Goal: Task Accomplishment & Management: Use online tool/utility

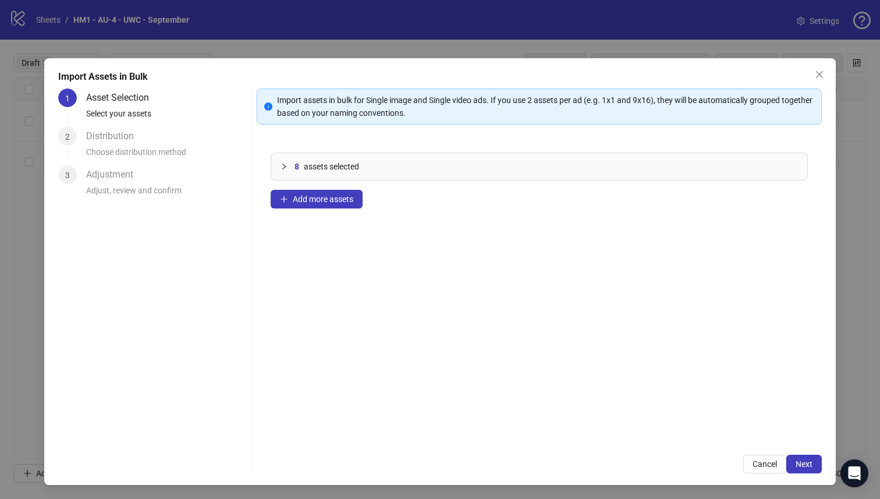
scroll to position [0, 1036]
click at [804, 470] on button "Next" at bounding box center [805, 464] width 36 height 19
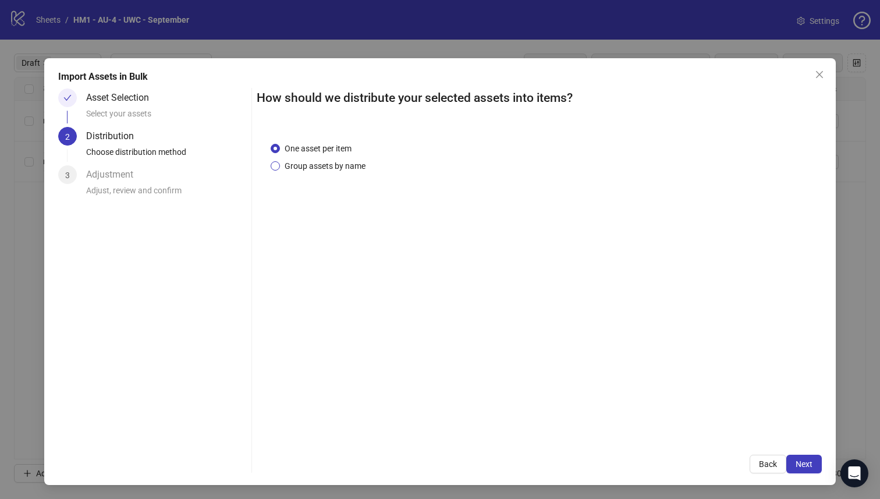
click at [351, 170] on span "Group assets by name" at bounding box center [325, 166] width 90 height 13
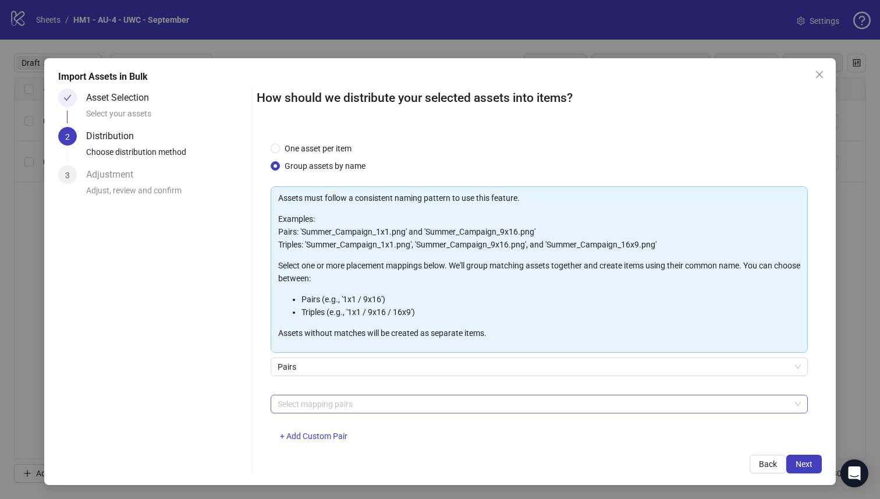
click at [379, 405] on div at bounding box center [533, 404] width 521 height 16
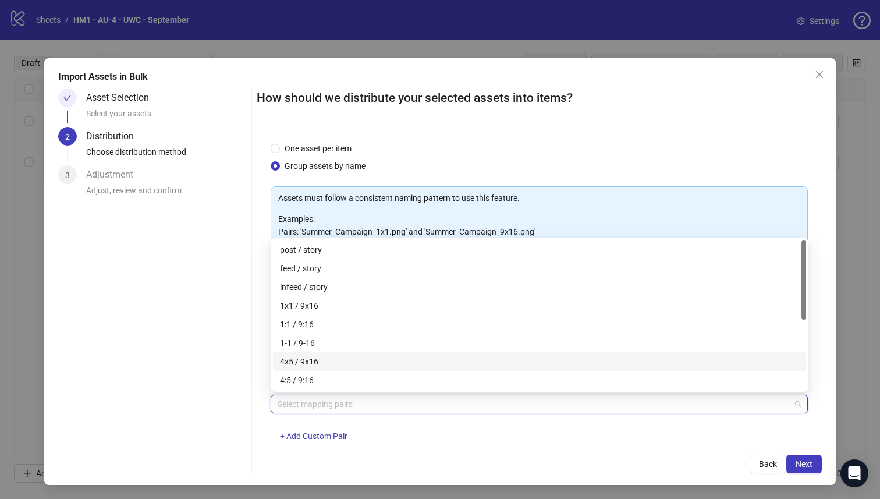
click at [381, 363] on div "4x5 / 9x16" at bounding box center [539, 361] width 519 height 13
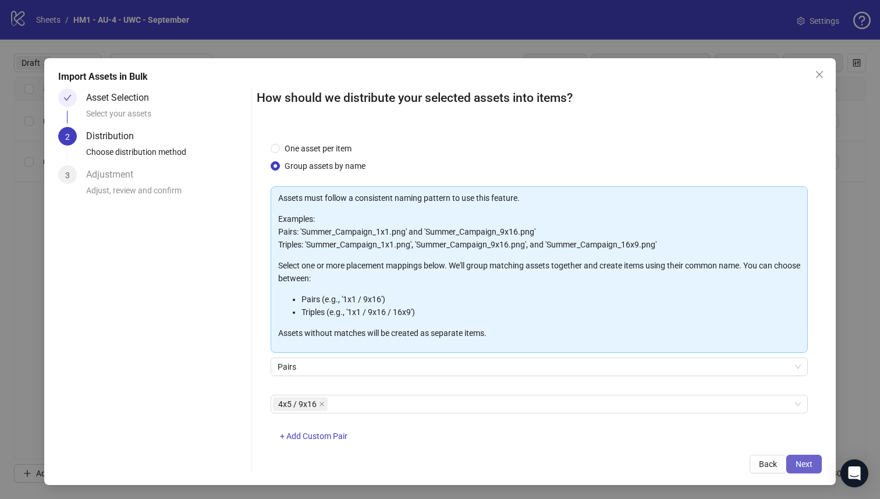
click at [812, 462] on span "Next" at bounding box center [804, 463] width 17 height 9
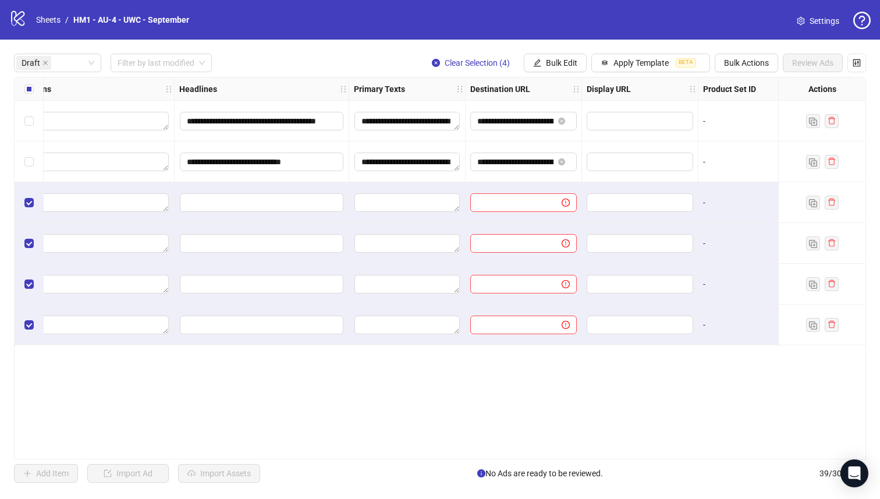
scroll to position [0, 809]
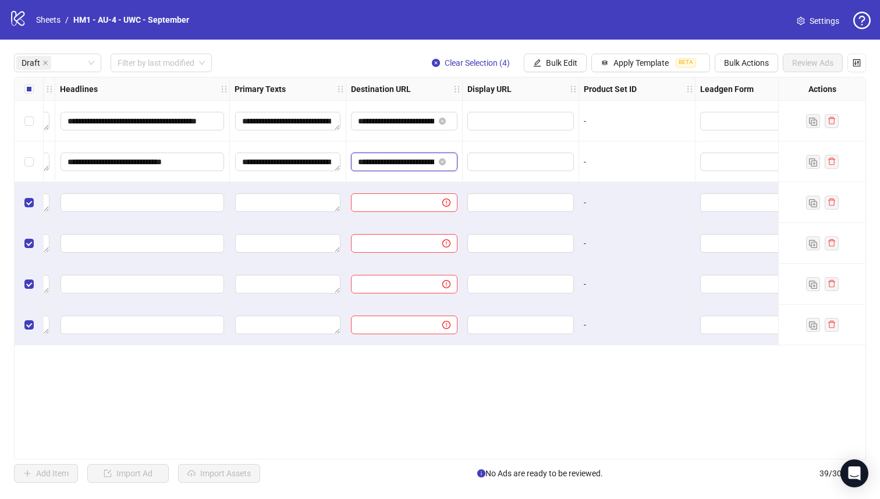
click at [414, 167] on input "**********" at bounding box center [396, 161] width 76 height 13
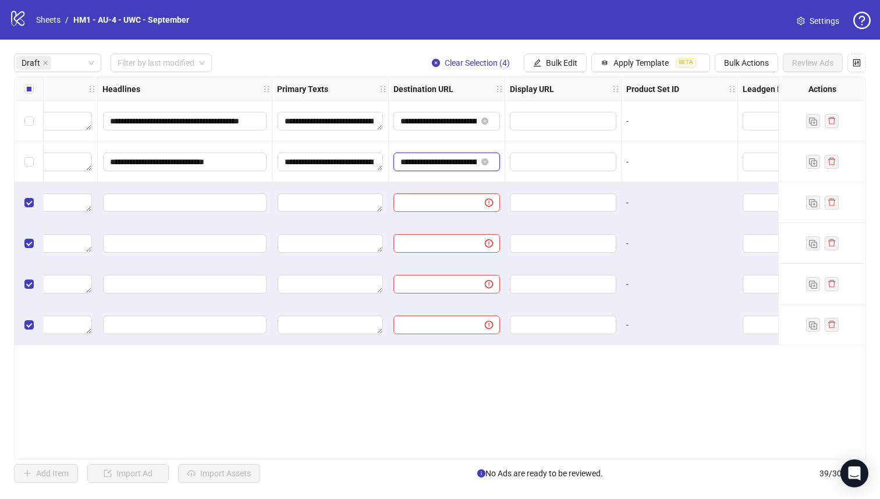
scroll to position [0, 766]
click at [565, 58] on span "Bulk Edit" at bounding box center [561, 62] width 31 height 9
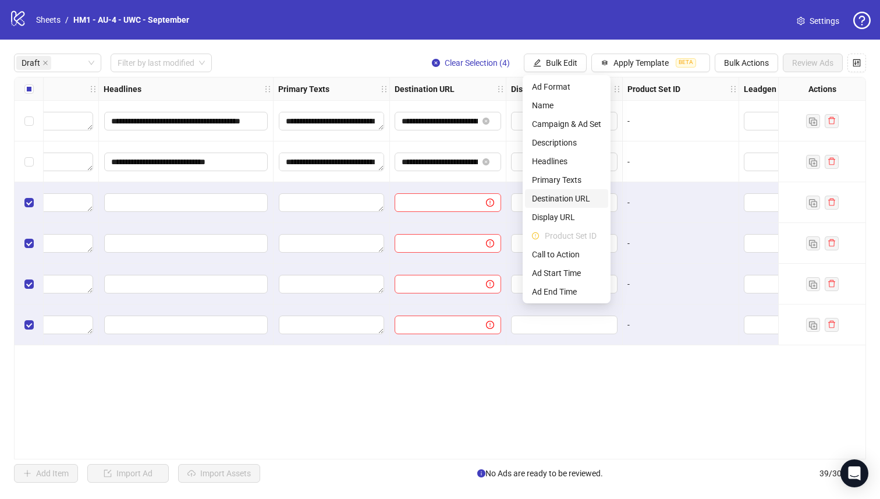
click at [586, 195] on span "Destination URL" at bounding box center [566, 198] width 69 height 13
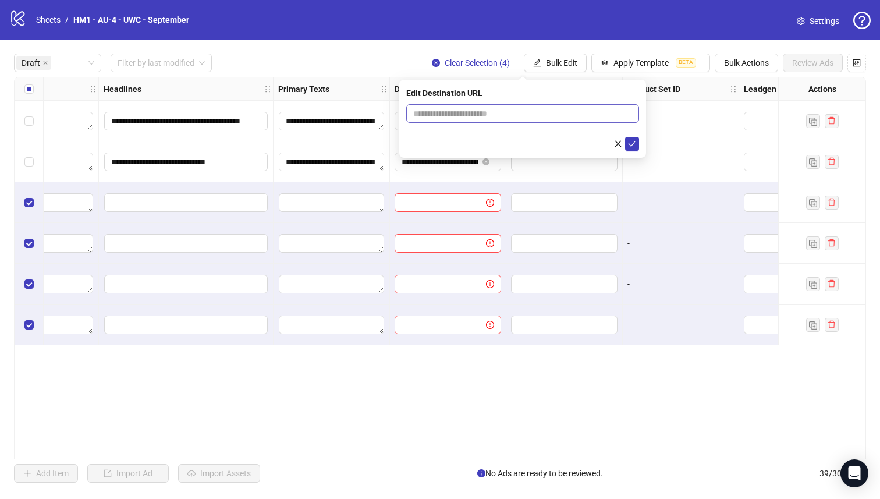
click at [564, 122] on span at bounding box center [522, 113] width 233 height 19
paste input "**********"
type input "**********"
click at [644, 155] on div "**********" at bounding box center [522, 119] width 247 height 78
click at [631, 146] on icon "check" at bounding box center [632, 144] width 8 height 8
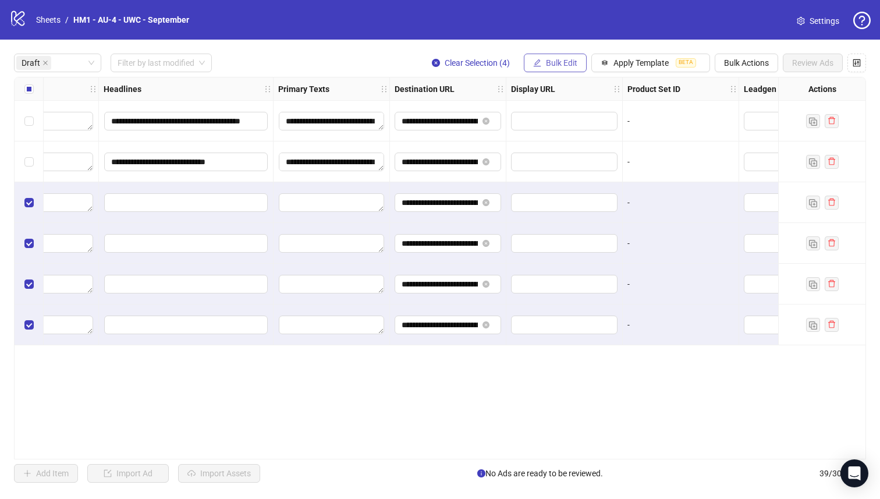
click at [579, 61] on button "Bulk Edit" at bounding box center [555, 63] width 63 height 19
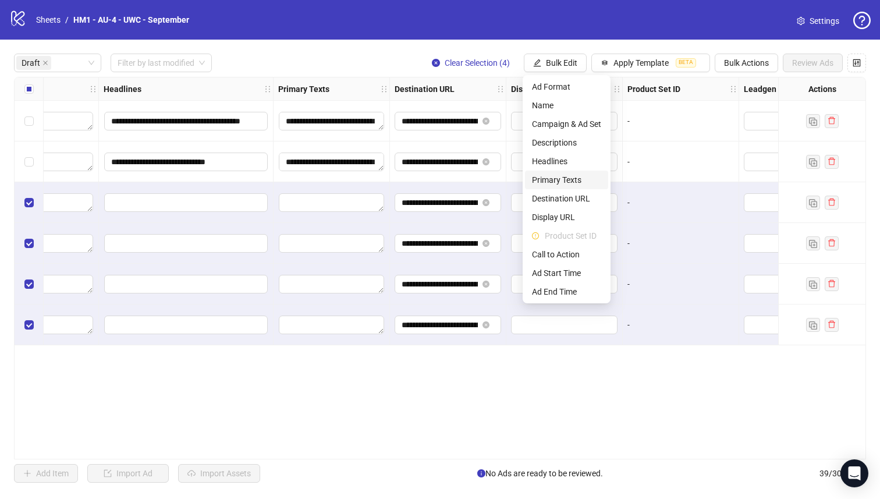
click at [568, 172] on li "Primary Texts" at bounding box center [566, 180] width 83 height 19
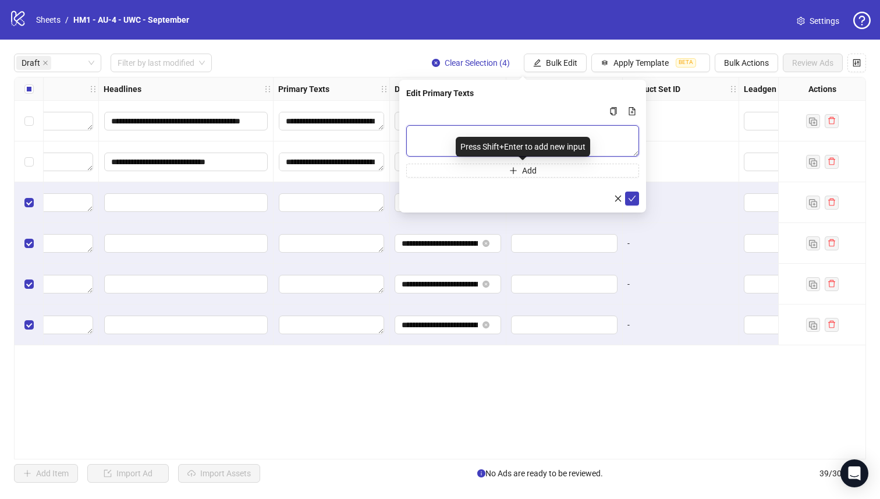
click at [554, 126] on textarea "Multi-text input container - paste or copy values" at bounding box center [522, 140] width 233 height 31
paste textarea "**********"
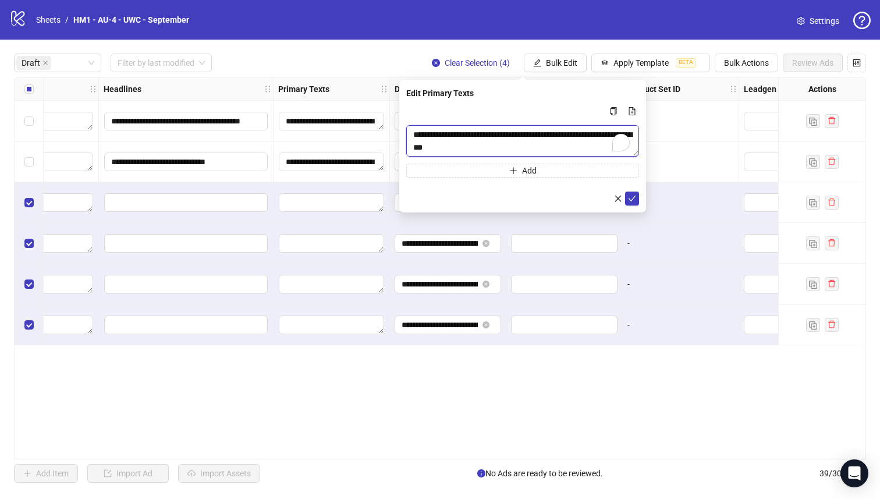
scroll to position [227, 0]
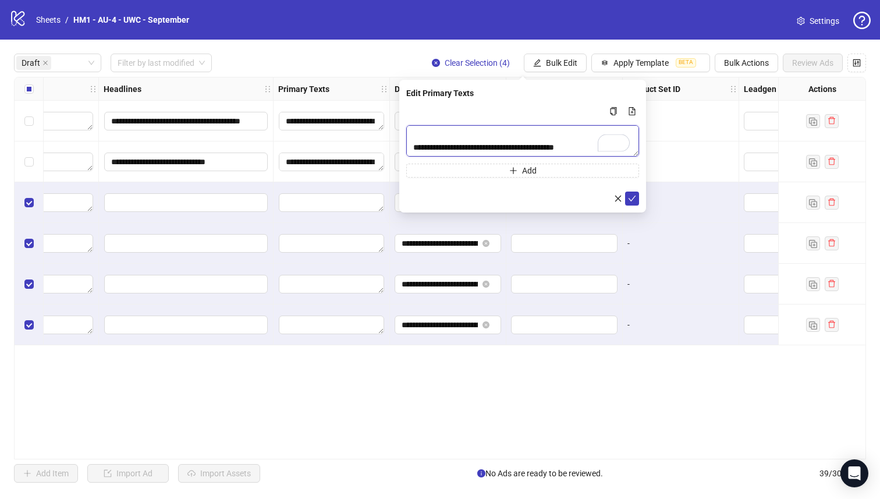
type textarea "**********"
drag, startPoint x: 639, startPoint y: 154, endPoint x: 629, endPoint y: 196, distance: 42.7
click at [629, 196] on div "**********" at bounding box center [522, 146] width 247 height 133
click at [634, 203] on span "submit" at bounding box center [632, 198] width 8 height 9
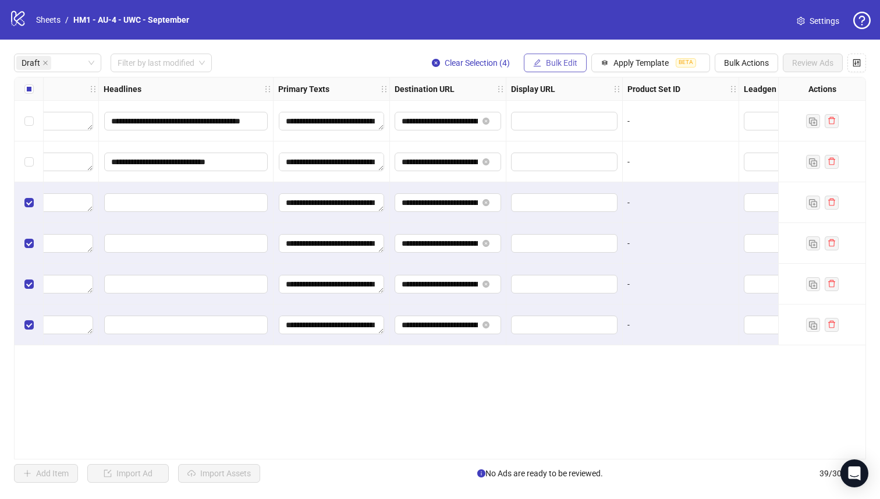
click at [524, 62] on button "Bulk Edit" at bounding box center [555, 63] width 63 height 19
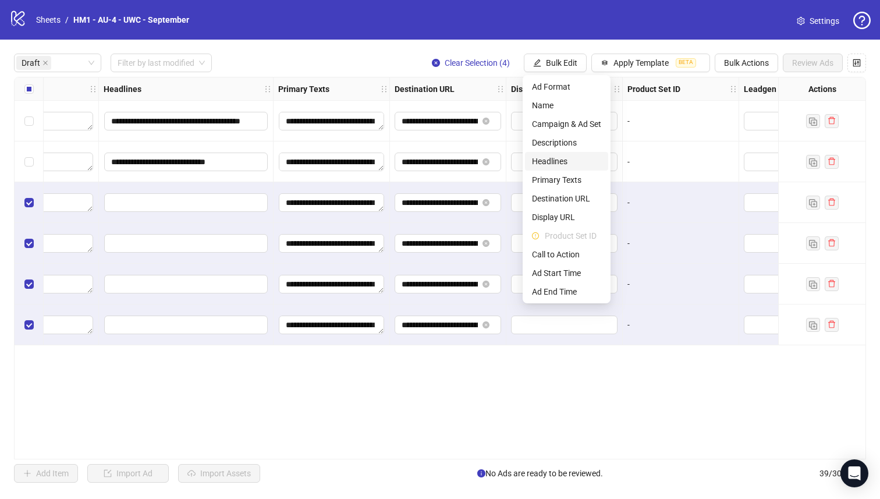
click at [563, 165] on span "Headlines" at bounding box center [566, 161] width 69 height 13
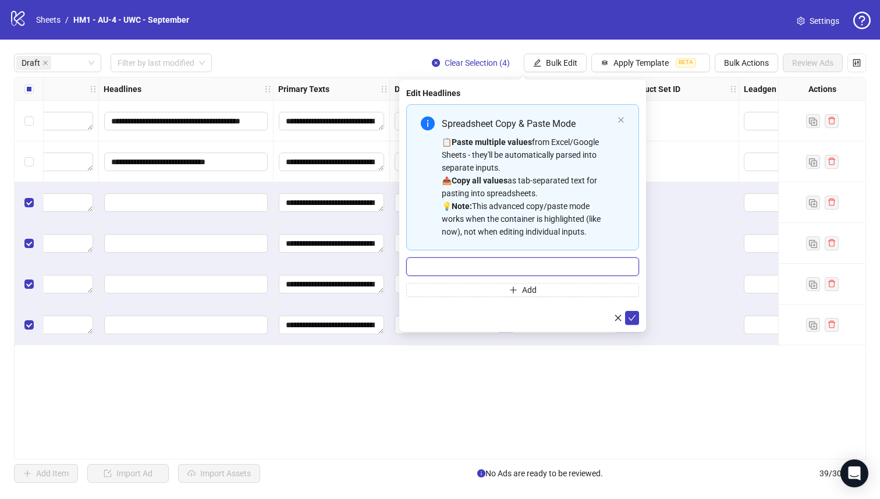
click at [539, 268] on input "Multi-input container - paste or copy values" at bounding box center [522, 266] width 233 height 19
paste input "**********"
type input "**********"
click at [628, 312] on button "submit" at bounding box center [632, 318] width 14 height 14
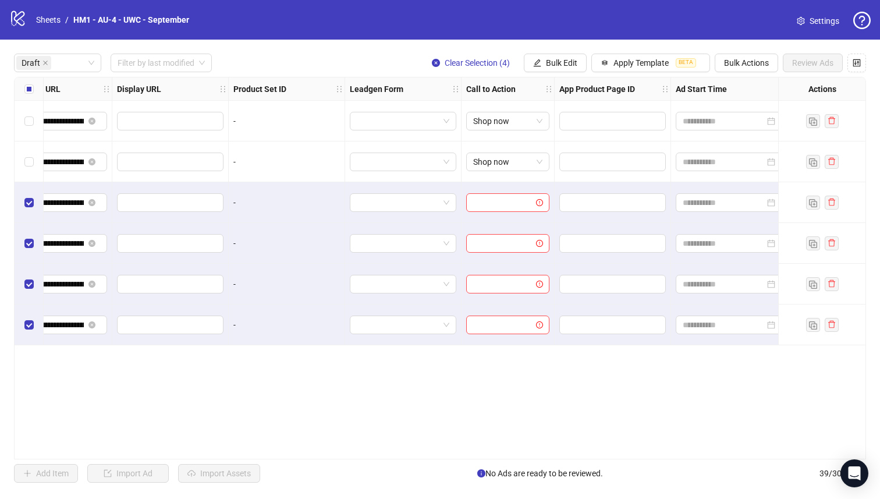
scroll to position [0, 1249]
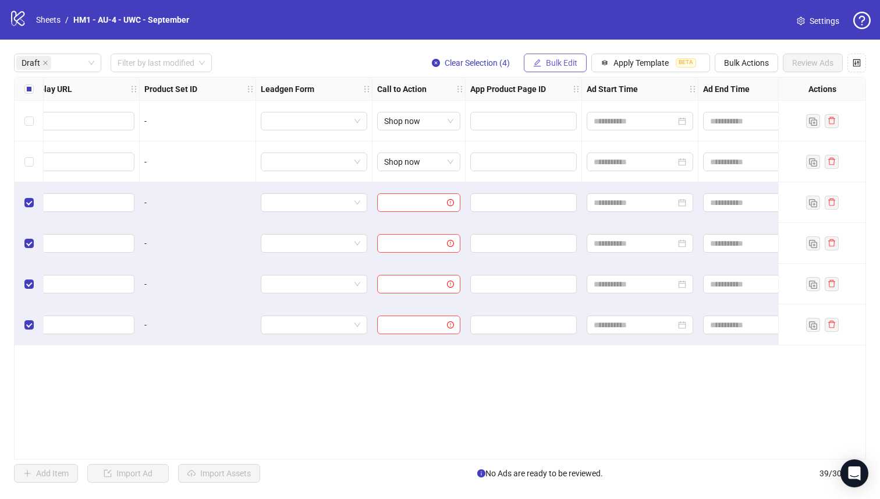
click at [536, 69] on button "Bulk Edit" at bounding box center [555, 63] width 63 height 19
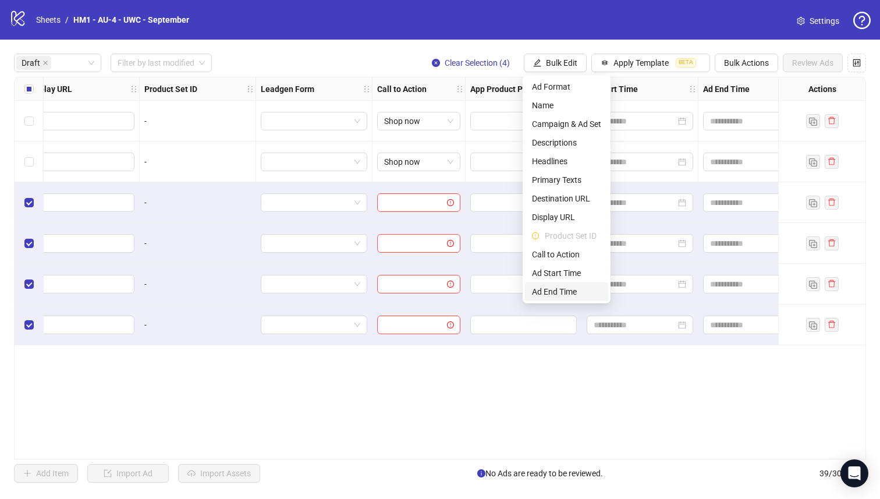
click at [578, 290] on span "Ad End Time" at bounding box center [566, 291] width 69 height 13
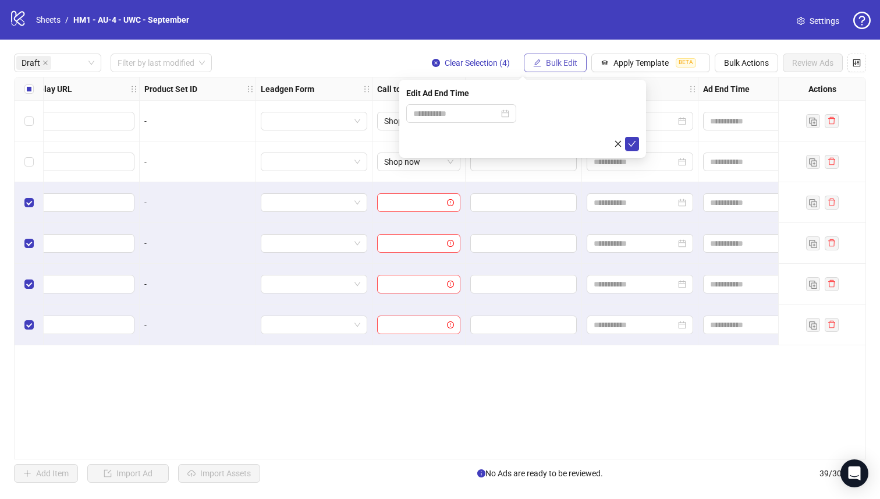
click at [567, 64] on span "Bulk Edit" at bounding box center [561, 62] width 31 height 9
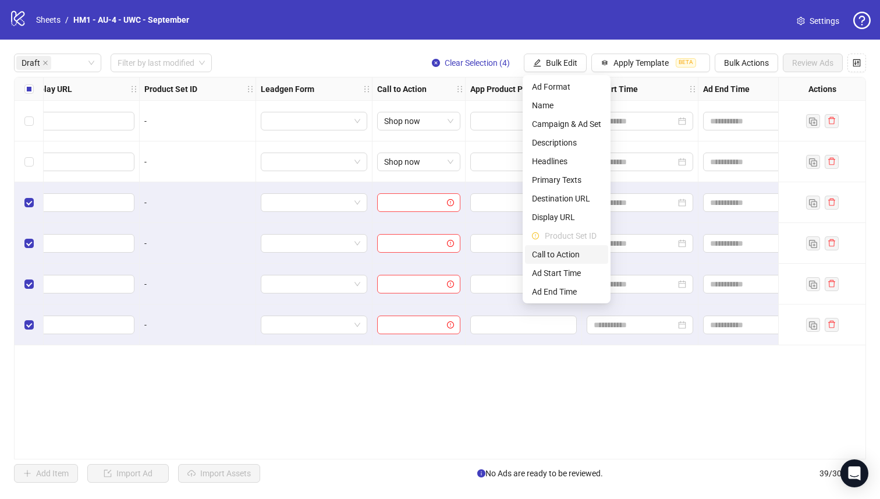
click at [585, 254] on span "Call to Action" at bounding box center [566, 254] width 69 height 13
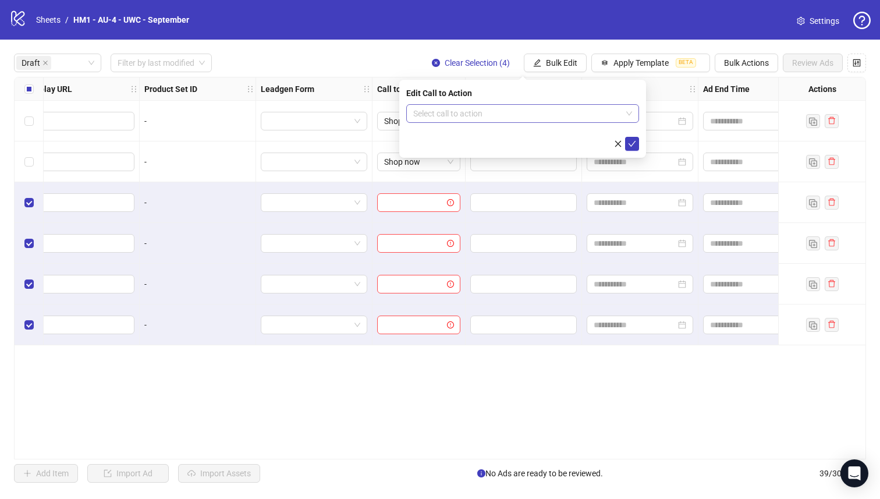
click at [544, 120] on input "search" at bounding box center [517, 113] width 208 height 17
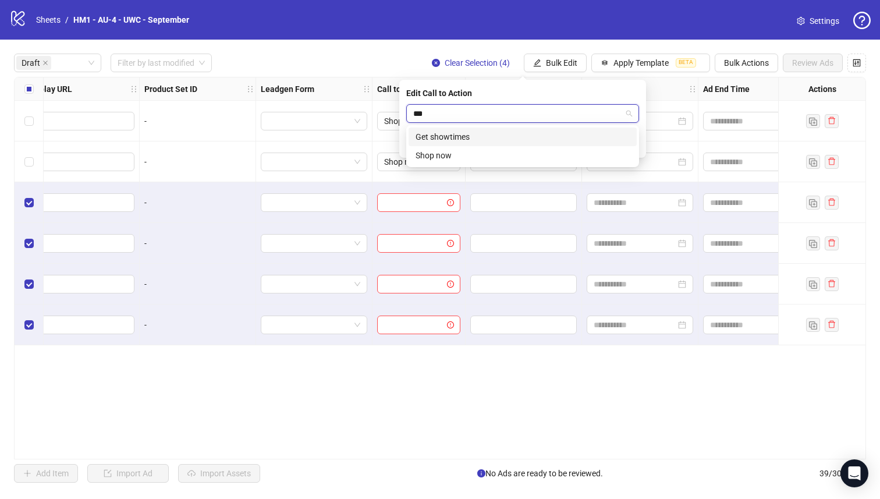
type input "****"
click at [555, 133] on div "Shop now" at bounding box center [523, 136] width 214 height 13
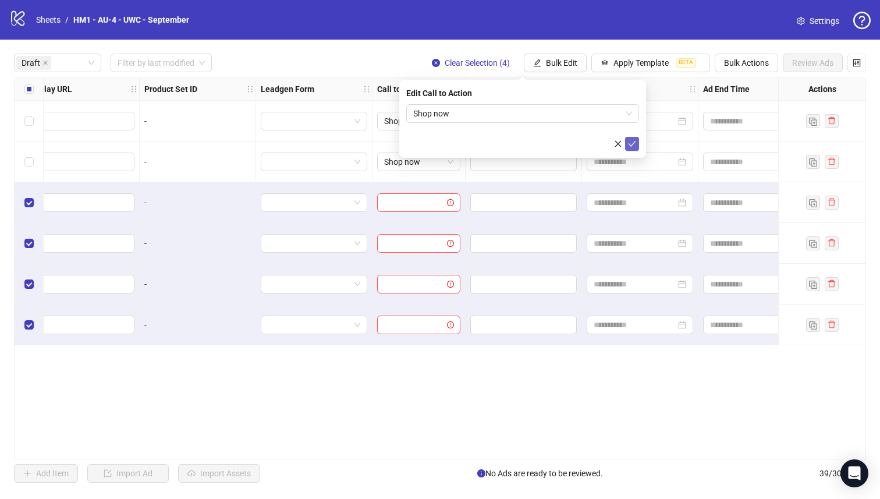
click at [631, 141] on icon "check" at bounding box center [632, 144] width 8 height 8
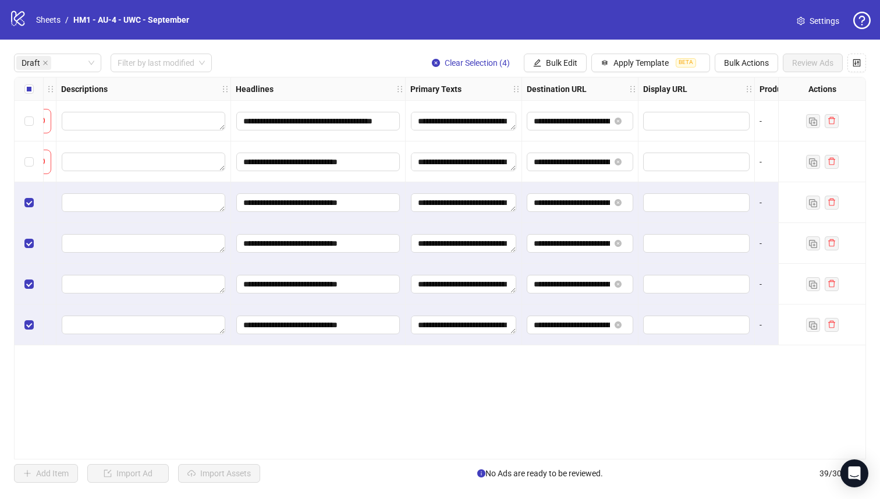
scroll to position [0, 0]
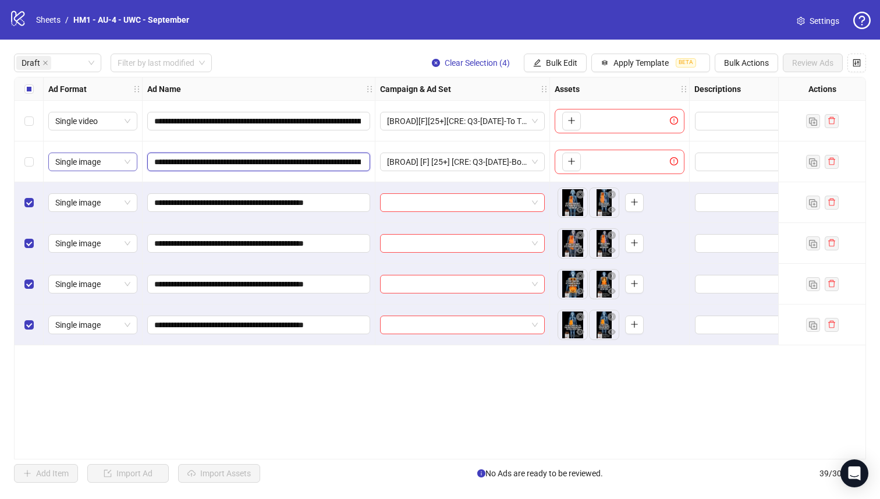
drag, startPoint x: 297, startPoint y: 162, endPoint x: 130, endPoint y: 162, distance: 167.1
click at [548, 57] on button "Bulk Edit" at bounding box center [555, 63] width 63 height 19
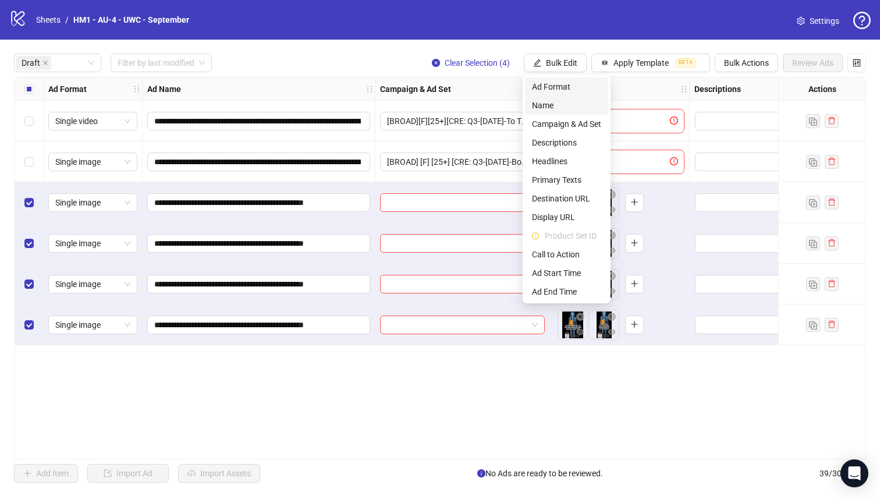
click at [540, 105] on span "Name" at bounding box center [566, 105] width 69 height 13
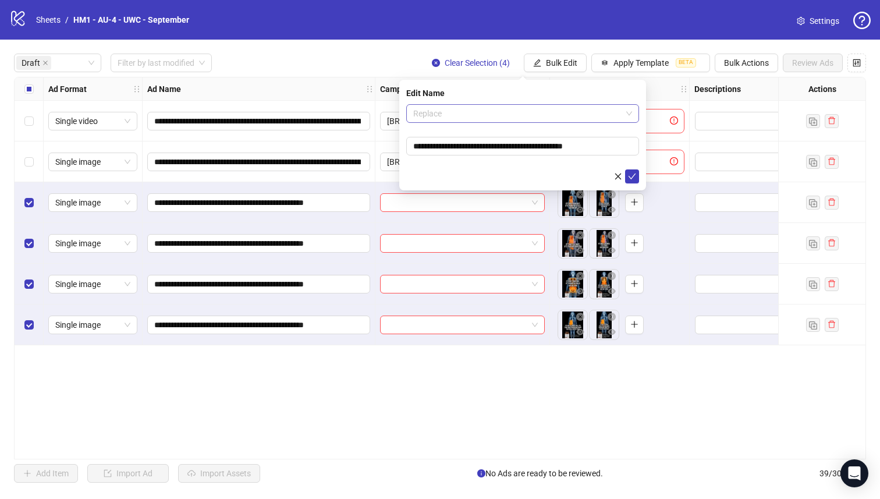
click at [519, 108] on span "Replace" at bounding box center [522, 113] width 219 height 17
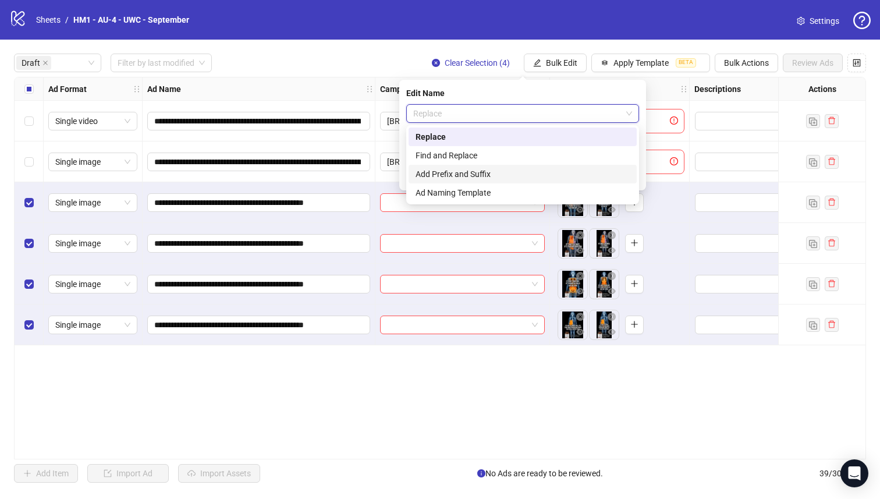
click at [502, 174] on div "Add Prefix and Suffix" at bounding box center [523, 174] width 214 height 13
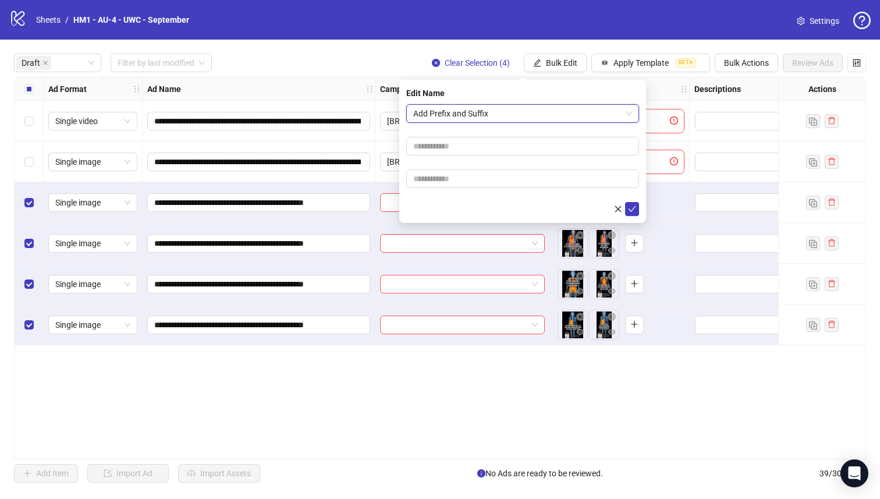
click at [501, 160] on form "Add Prefix and Suffix Add Prefix and Suffix" at bounding box center [522, 160] width 233 height 112
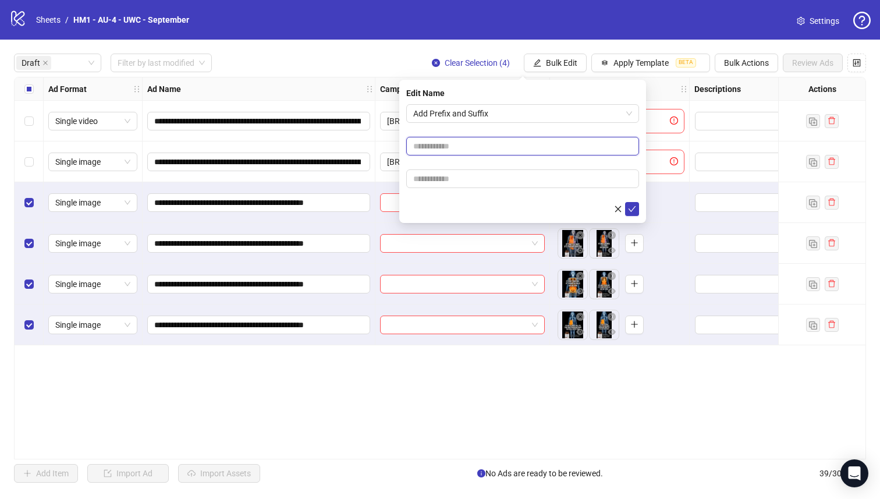
click at [500, 153] on input "text" at bounding box center [522, 146] width 233 height 19
paste input "**********"
type input "**********"
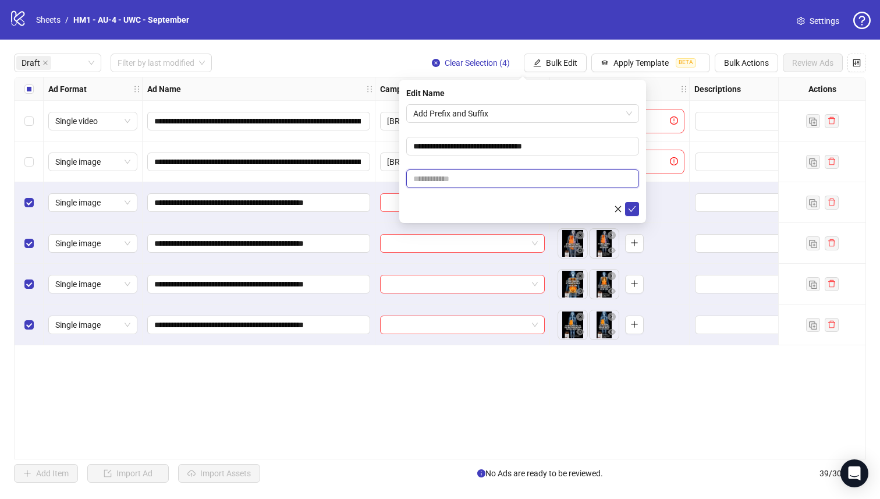
click at [474, 181] on input "text" at bounding box center [522, 178] width 233 height 19
click at [496, 178] on input "text" at bounding box center [522, 178] width 233 height 19
paste input "**********"
type input "**********"
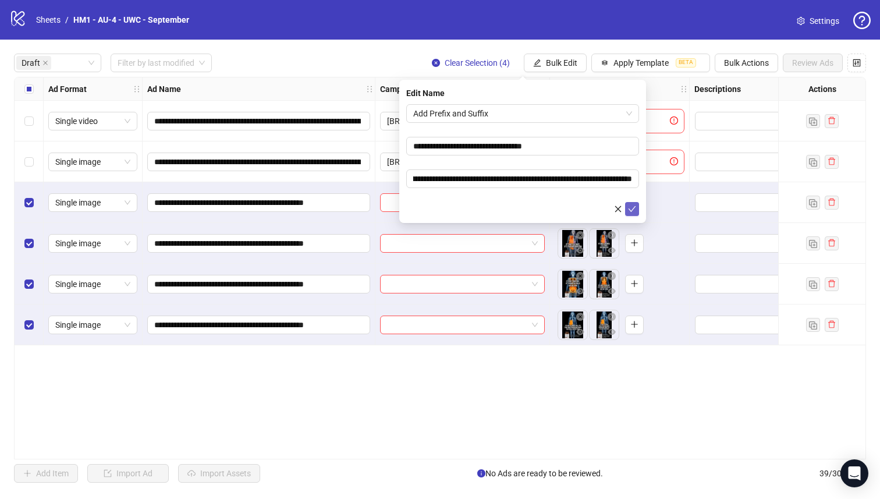
scroll to position [0, 0]
click at [631, 207] on icon "check" at bounding box center [632, 209] width 8 height 8
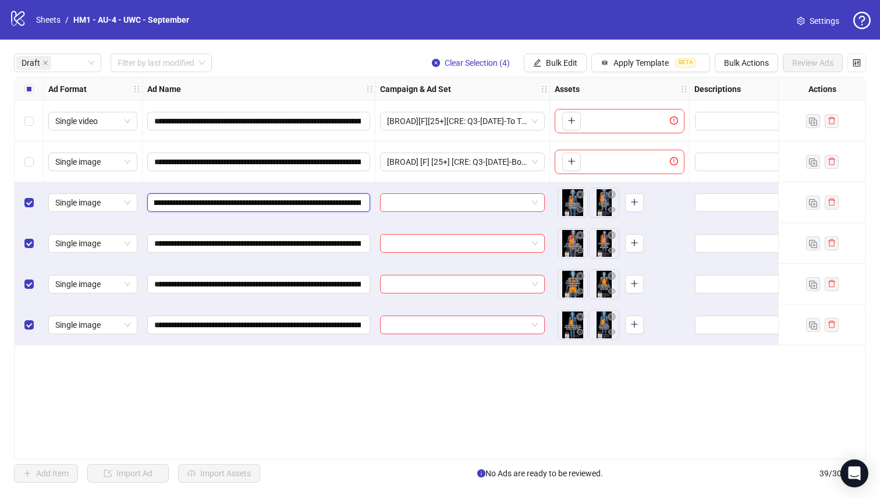
scroll to position [0, 150]
drag, startPoint x: 297, startPoint y: 203, endPoint x: 341, endPoint y: 203, distance: 43.7
click at [341, 203] on input "**********" at bounding box center [257, 202] width 207 height 13
click at [567, 55] on button "Bulk Edit" at bounding box center [555, 63] width 63 height 19
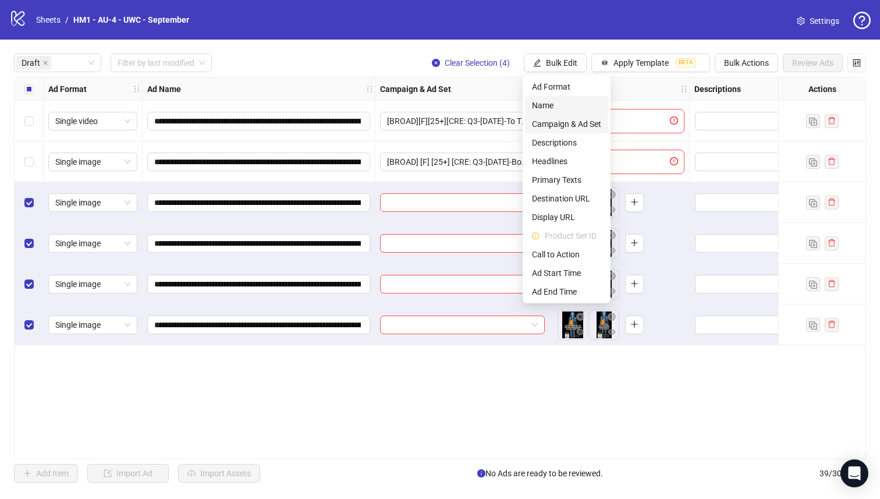
click at [568, 126] on span "Campaign & Ad Set" at bounding box center [566, 124] width 69 height 13
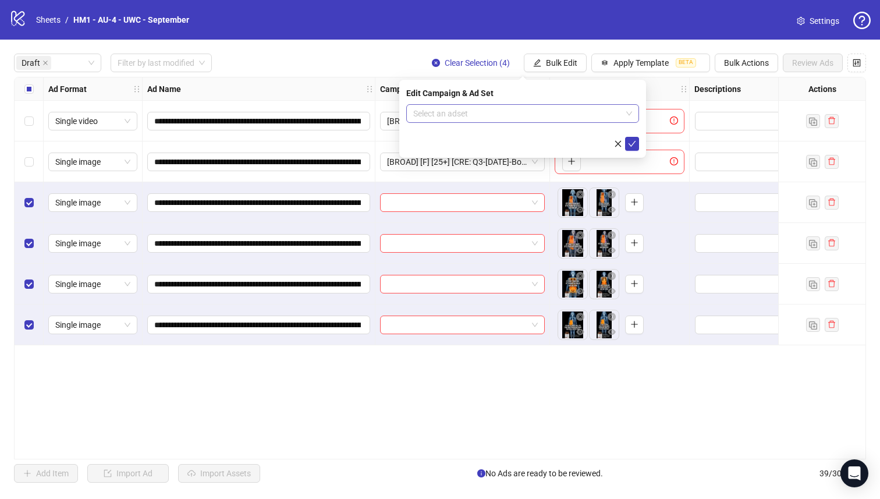
click at [547, 117] on input "search" at bounding box center [517, 113] width 208 height 17
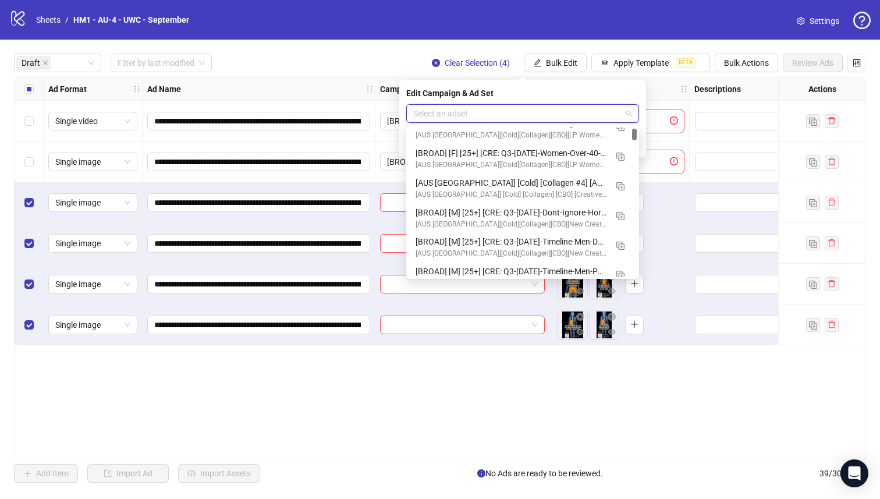
scroll to position [201, 0]
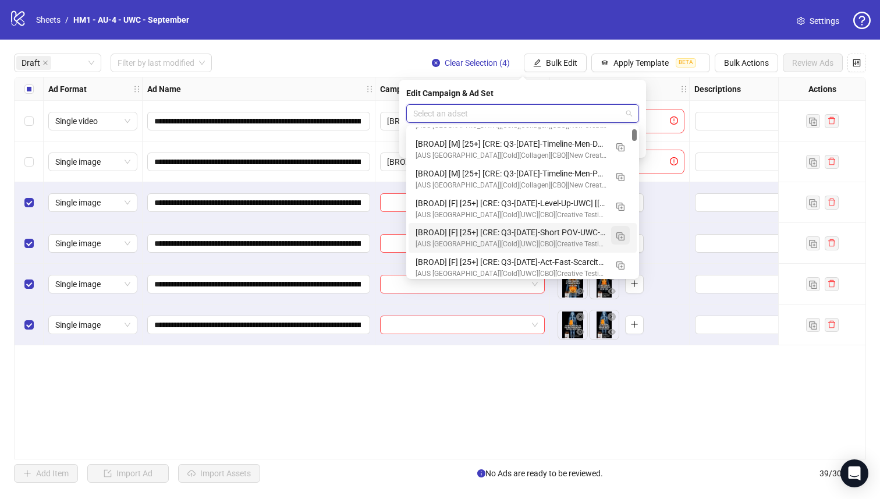
click at [619, 239] on img "button" at bounding box center [621, 236] width 8 height 8
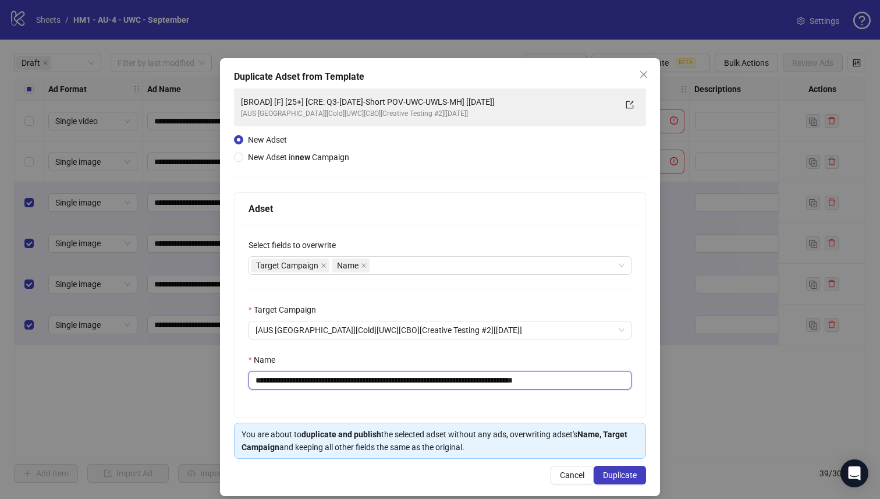
drag, startPoint x: 497, startPoint y: 383, endPoint x: 343, endPoint y: 378, distance: 154.4
click at [343, 378] on input "**********" at bounding box center [440, 380] width 383 height 19
paste input "**********"
click at [548, 381] on input "**********" at bounding box center [440, 380] width 383 height 19
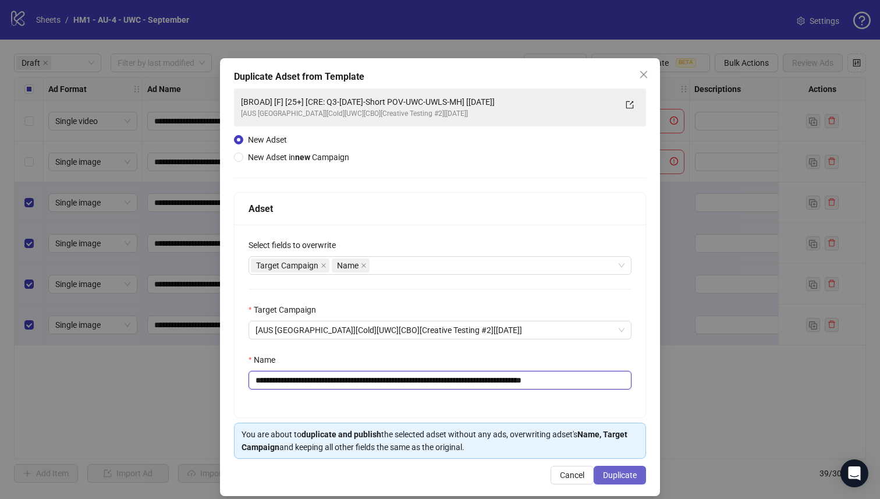
type input "**********"
click at [613, 478] on span "Duplicate" at bounding box center [620, 474] width 34 height 9
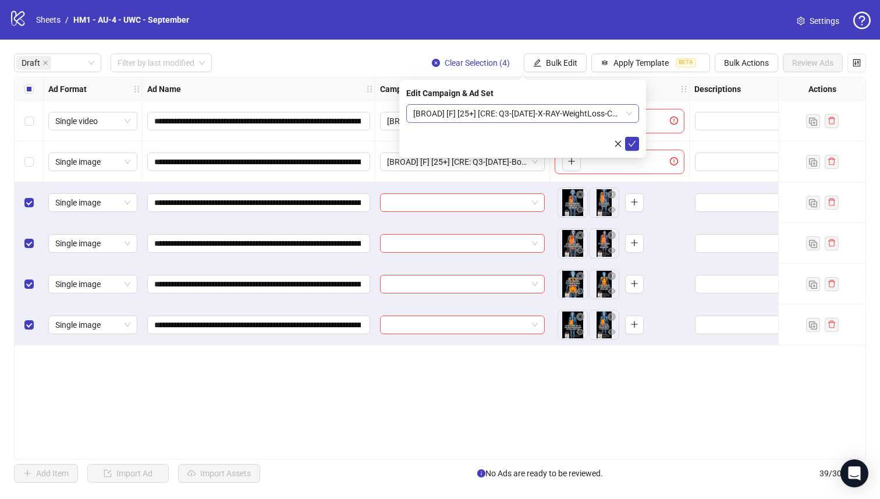
click at [559, 116] on span "[BROAD] [F] [25+] [CRE: Q3-[DATE]-X-RAY-WeightLoss-Comparison-UWC] [[DATE]]" at bounding box center [522, 113] width 219 height 17
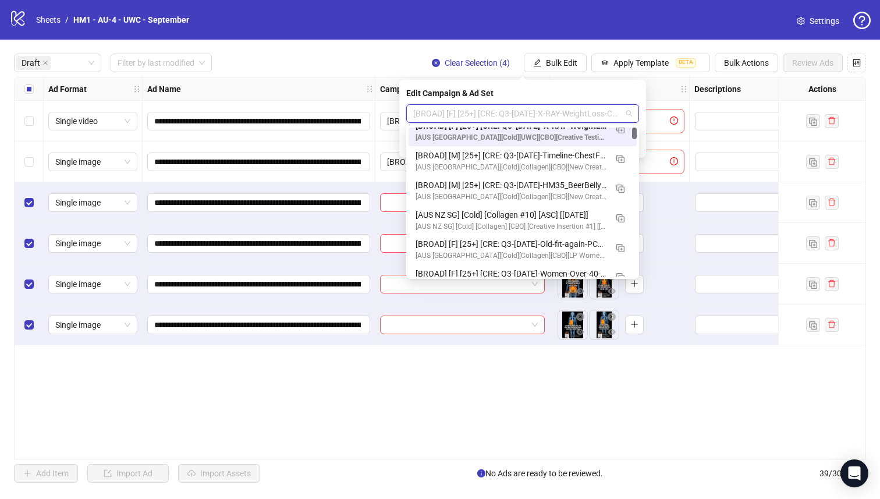
click at [561, 133] on div "[AUS [GEOGRAPHIC_DATA]][Cold][UWC][CBO][Creative Testing #2][[DATE]]" at bounding box center [511, 137] width 191 height 11
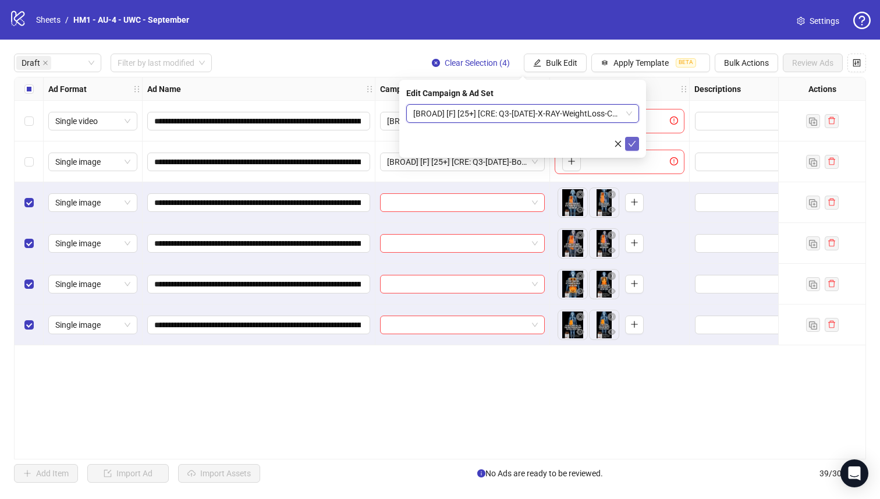
click at [636, 144] on button "submit" at bounding box center [632, 144] width 14 height 14
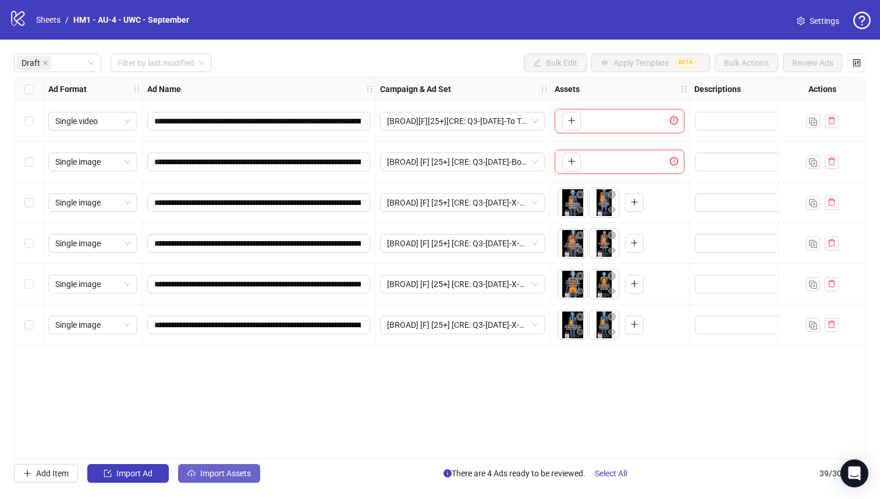
click at [206, 472] on span "Import Assets" at bounding box center [225, 473] width 51 height 9
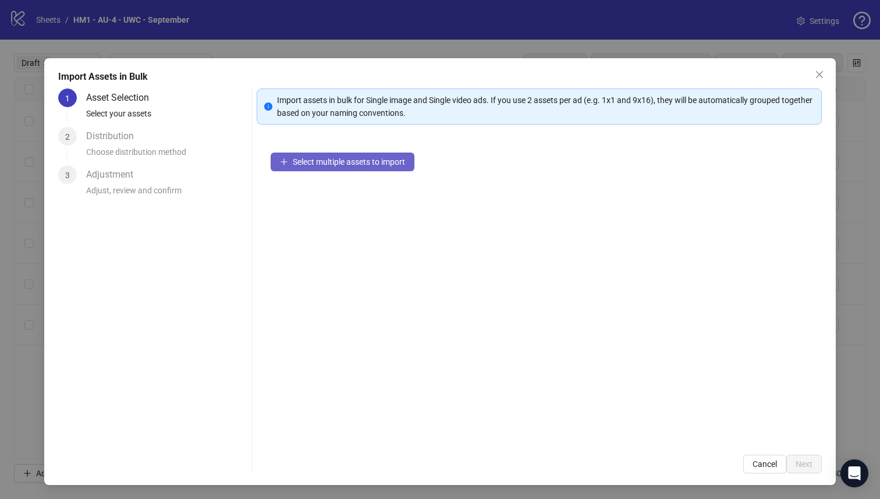
click at [344, 164] on span "Select multiple assets to import" at bounding box center [349, 161] width 112 height 9
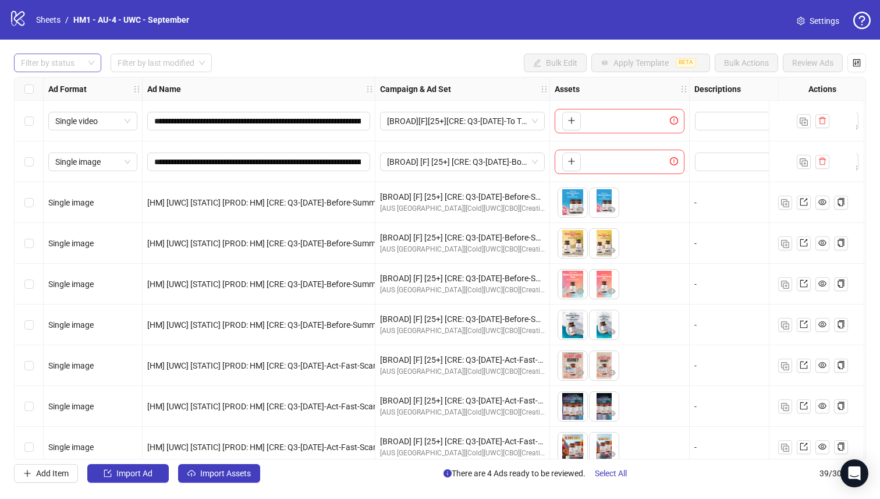
click at [76, 62] on div at bounding box center [51, 63] width 70 height 16
click at [70, 92] on div "Draft" at bounding box center [57, 86] width 69 height 13
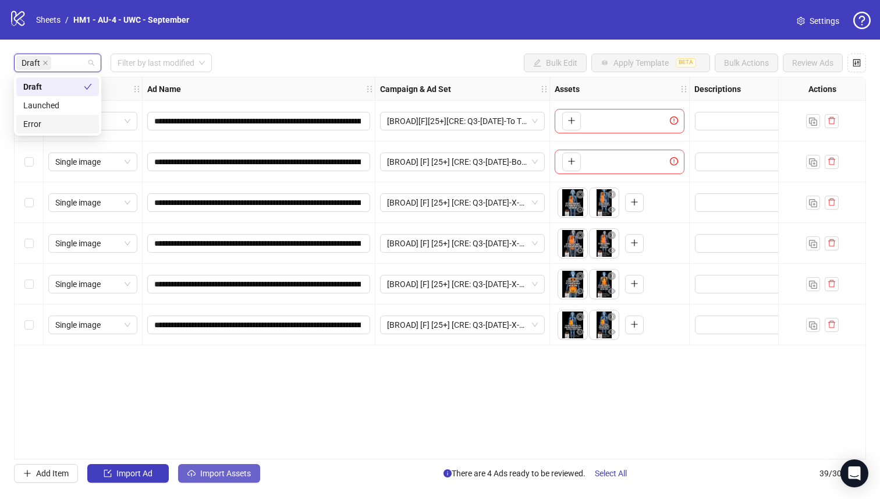
click at [222, 477] on span "Import Assets" at bounding box center [225, 473] width 51 height 9
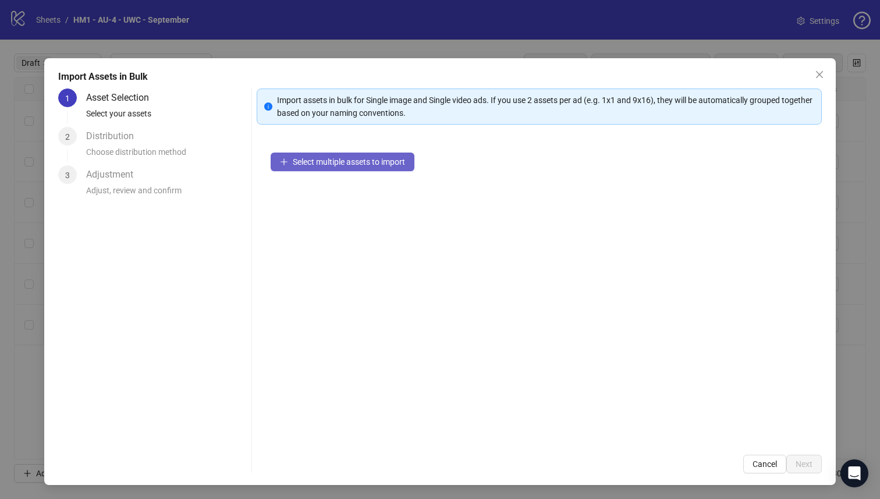
click at [338, 160] on span "Select multiple assets to import" at bounding box center [349, 161] width 112 height 9
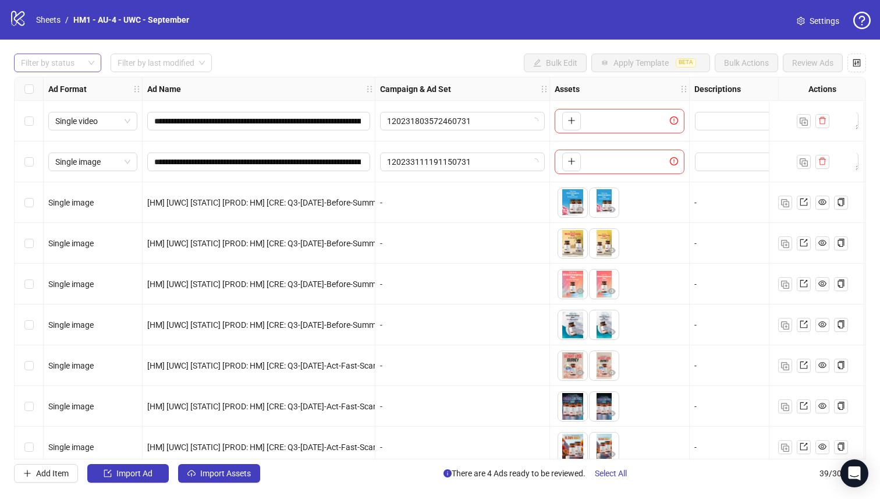
click at [63, 65] on div at bounding box center [51, 63] width 70 height 16
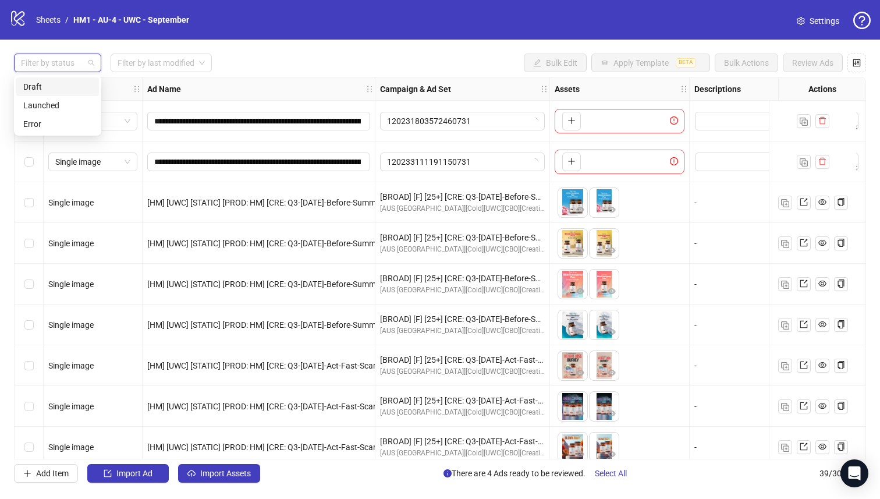
click at [63, 89] on div "Draft" at bounding box center [57, 86] width 69 height 13
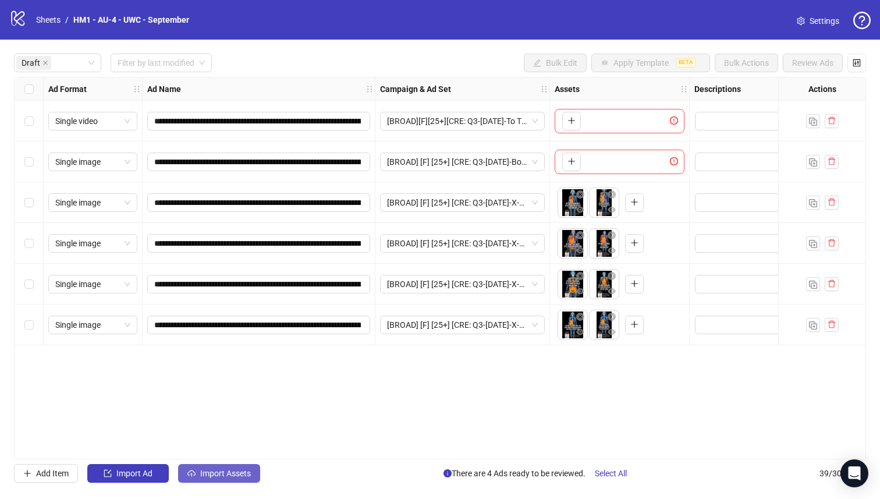
click at [199, 473] on button "Import Assets" at bounding box center [219, 473] width 82 height 19
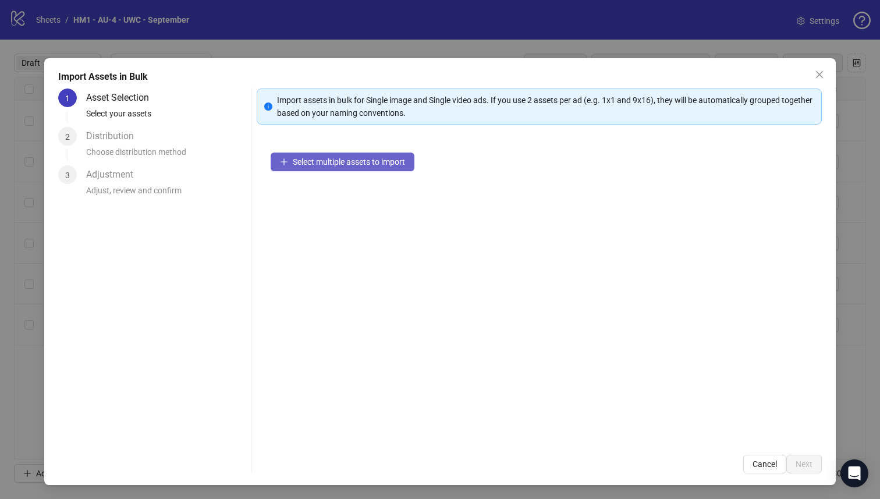
click at [324, 165] on span "Select multiple assets to import" at bounding box center [349, 161] width 112 height 9
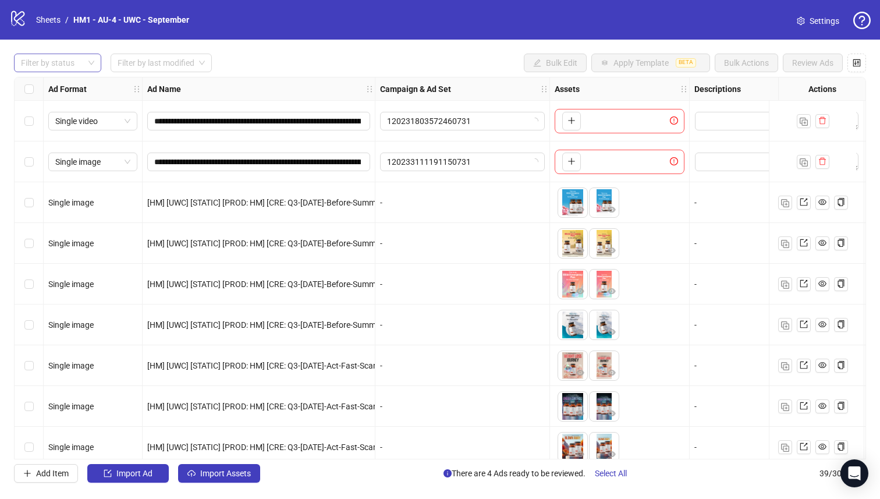
click at [62, 61] on div at bounding box center [51, 63] width 70 height 16
click at [70, 89] on div "Draft" at bounding box center [57, 86] width 69 height 13
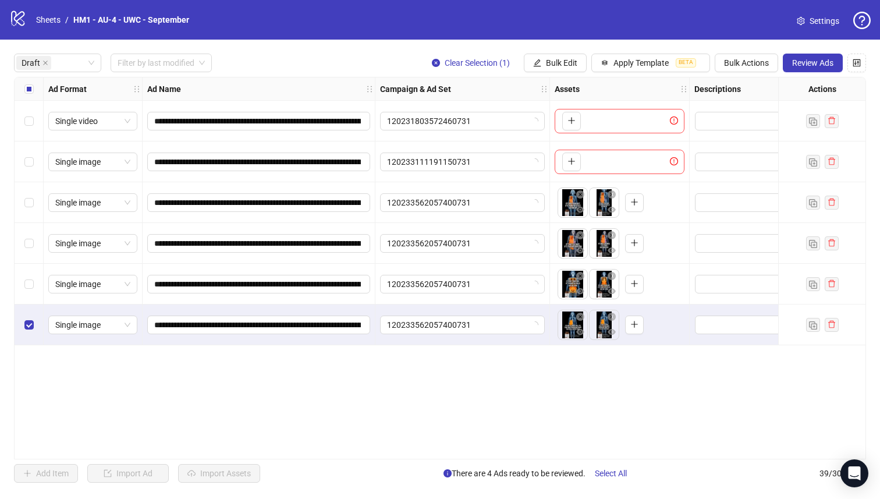
click at [29, 267] on div "Select row 5" at bounding box center [29, 284] width 29 height 41
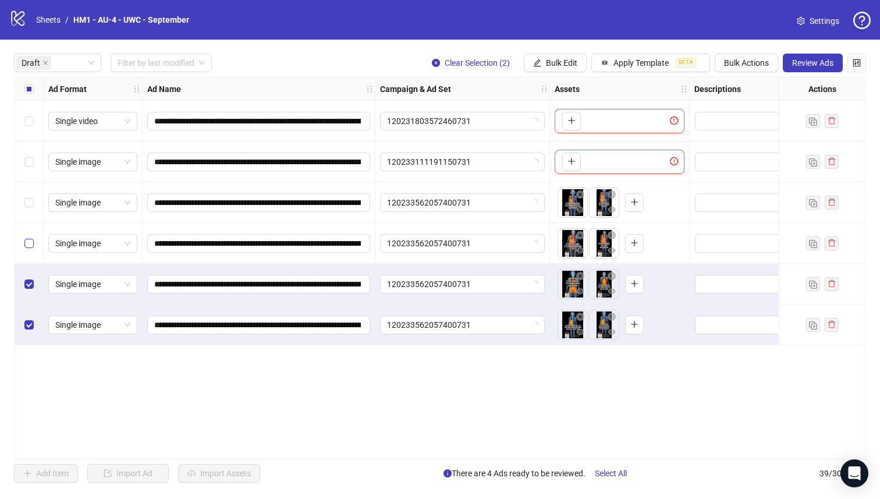
click at [28, 237] on label "Select row 4" at bounding box center [28, 243] width 9 height 13
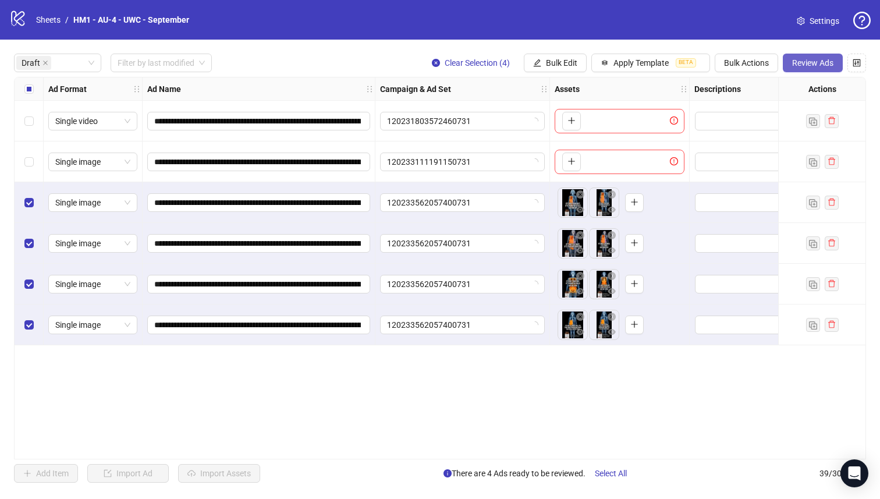
click at [812, 61] on span "Review Ads" at bounding box center [813, 62] width 41 height 9
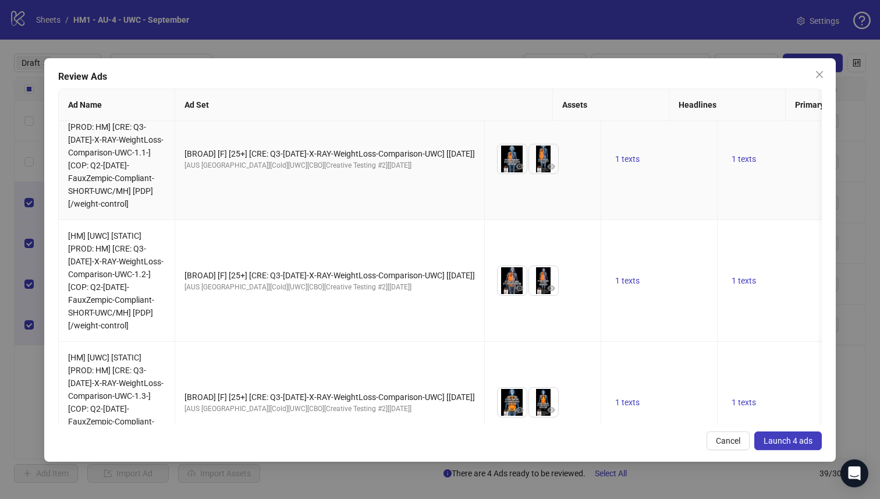
scroll to position [25, 0]
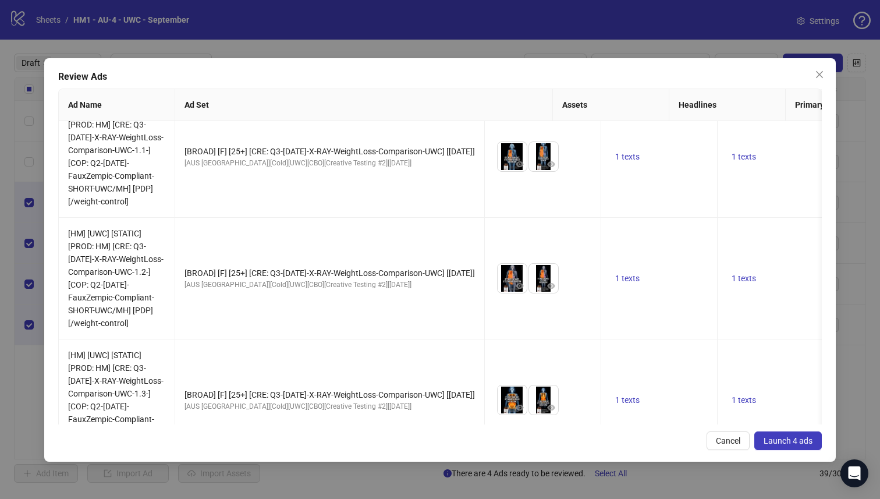
click at [869, 174] on div "Review Ads Ad Name Ad Set Assets Headlines Primary Texts Descriptions Destinati…" at bounding box center [440, 249] width 880 height 499
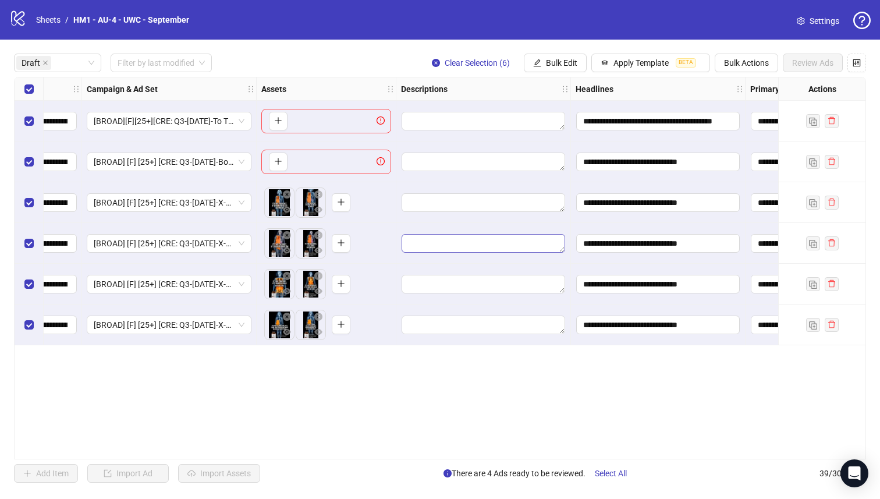
scroll to position [0, 0]
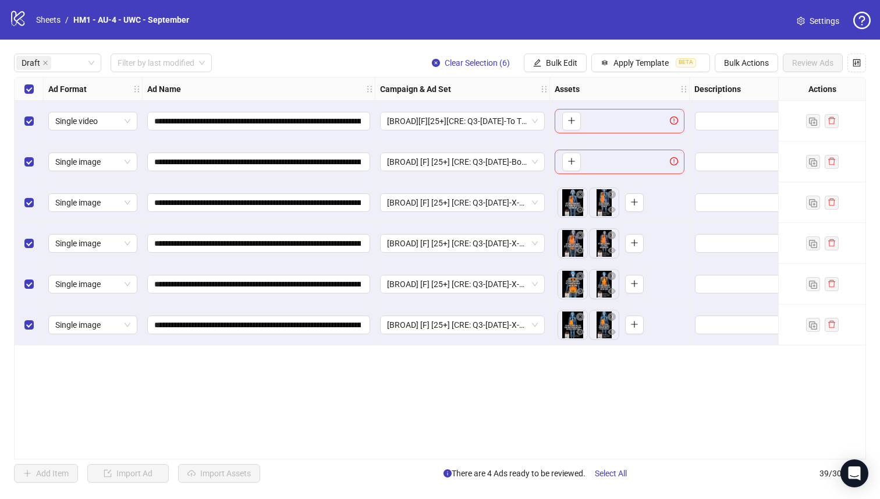
click at [20, 157] on div "Select row 2" at bounding box center [29, 161] width 29 height 41
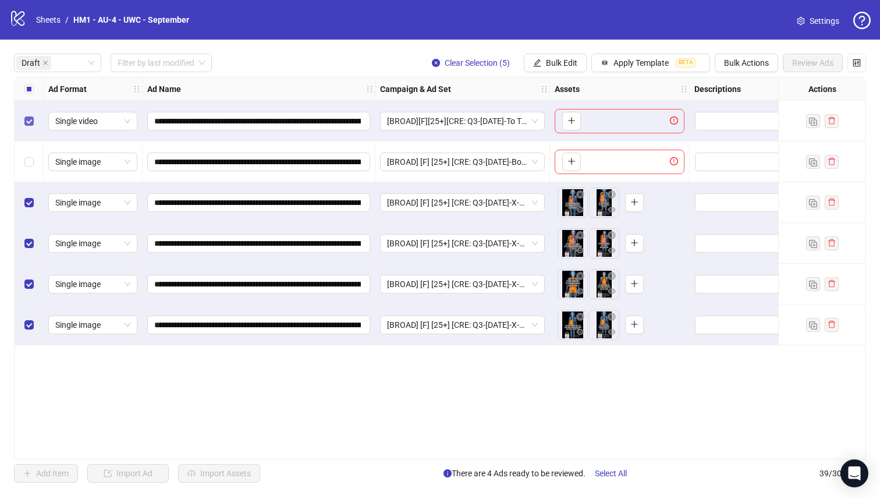
click at [27, 125] on label "Select row 1" at bounding box center [28, 121] width 9 height 13
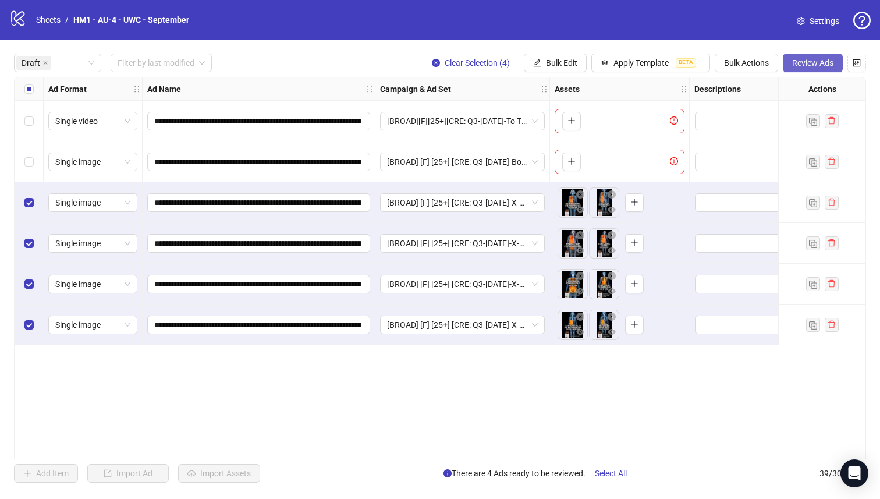
click at [808, 62] on span "Review Ads" at bounding box center [813, 62] width 41 height 9
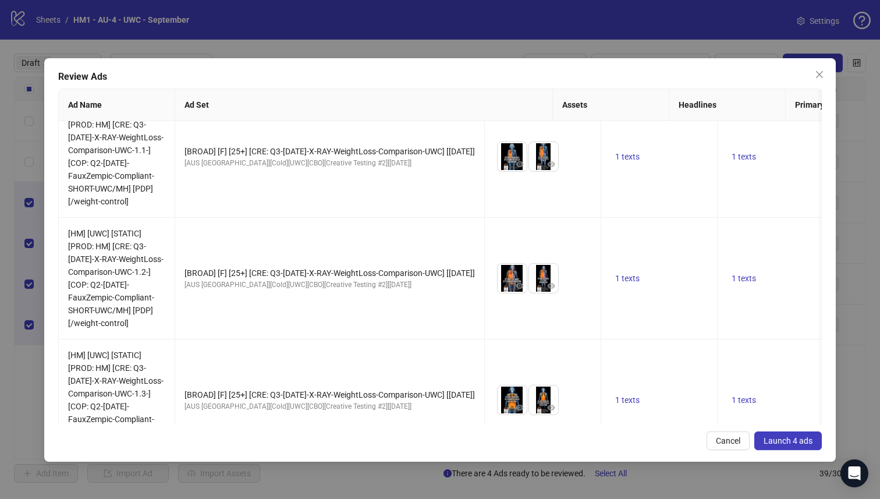
click at [799, 443] on span "Launch 4 ads" at bounding box center [788, 440] width 49 height 9
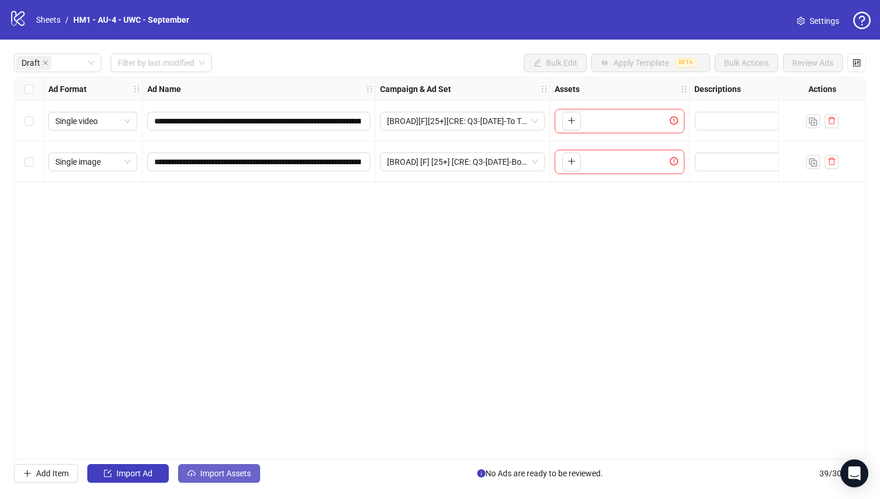
click at [225, 472] on span "Import Assets" at bounding box center [225, 473] width 51 height 9
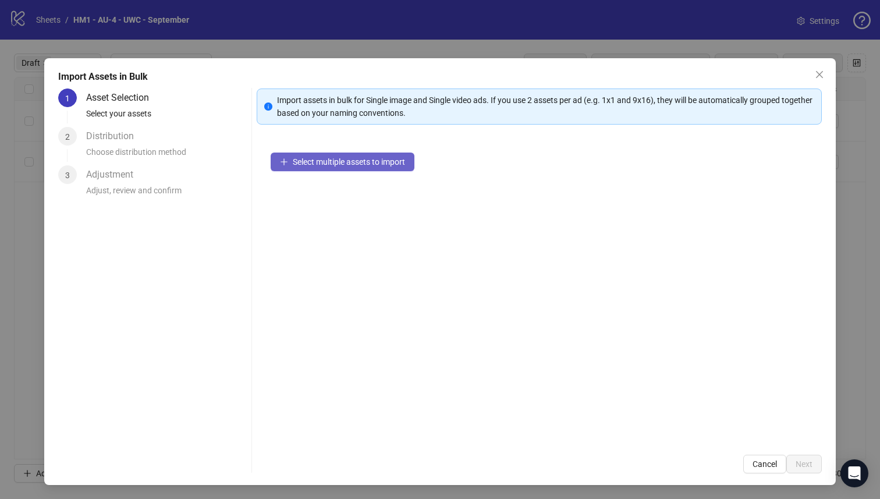
click at [356, 162] on span "Select multiple assets to import" at bounding box center [349, 161] width 112 height 9
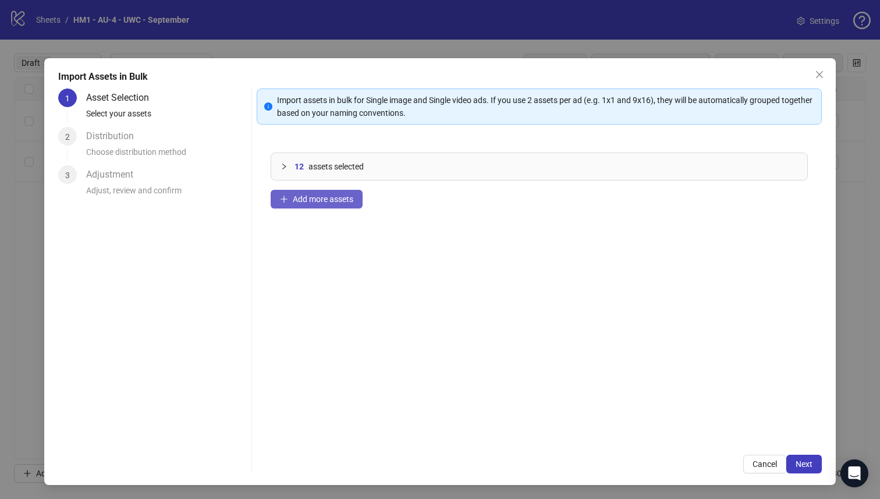
click at [309, 203] on span "Add more assets" at bounding box center [323, 198] width 61 height 9
click at [317, 201] on span "Add more assets" at bounding box center [323, 198] width 61 height 9
click at [815, 469] on button "Next" at bounding box center [805, 464] width 36 height 19
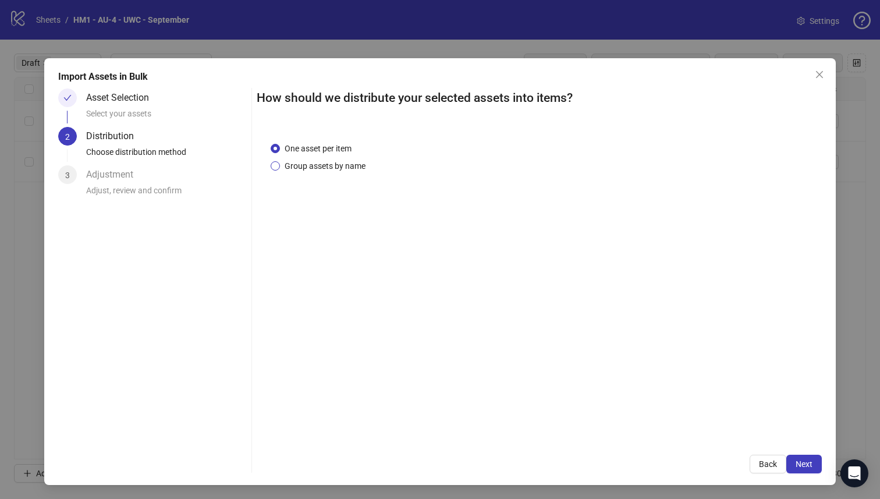
click at [292, 169] on span "Group assets by name" at bounding box center [325, 166] width 90 height 13
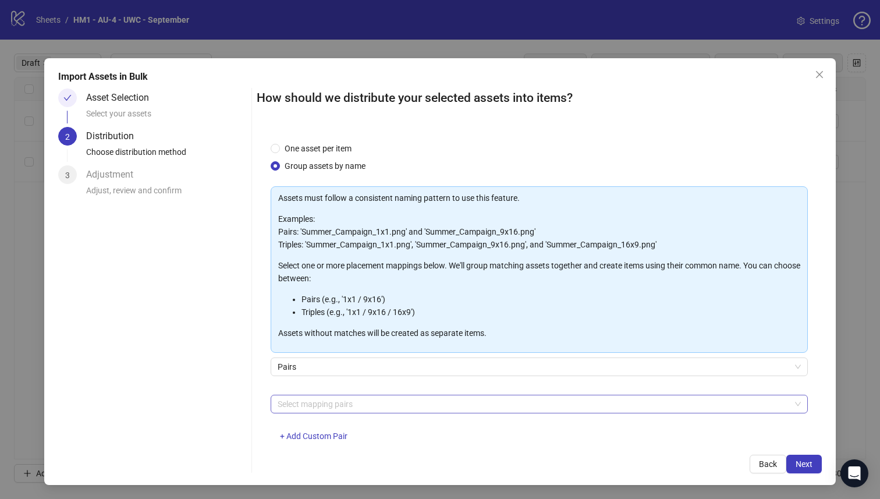
click at [373, 397] on div at bounding box center [533, 404] width 521 height 16
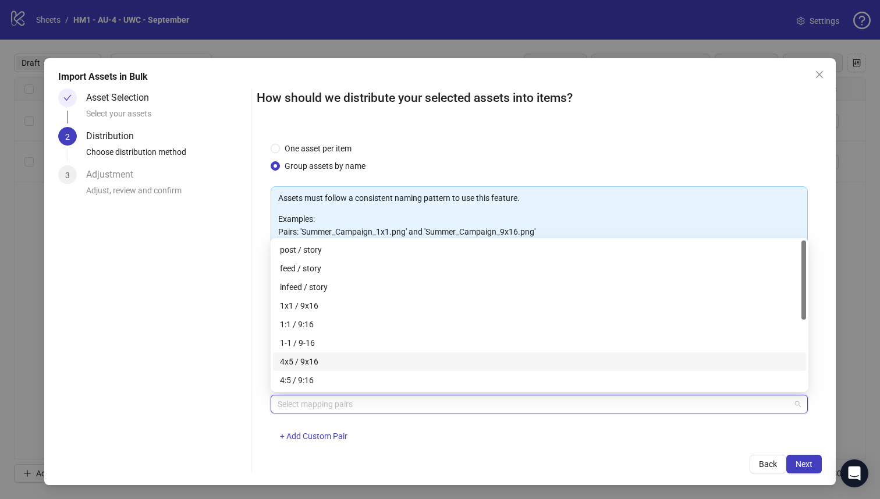
click at [381, 362] on div "4x5 / 9x16" at bounding box center [539, 361] width 519 height 13
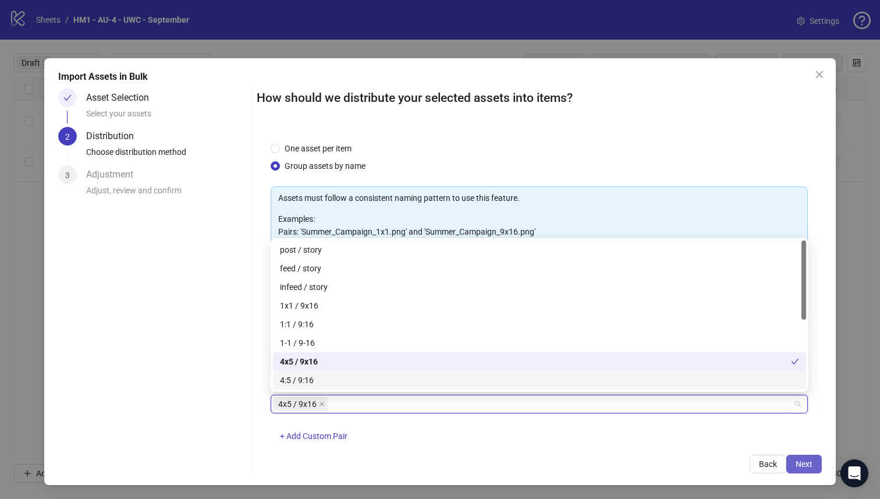
click at [803, 465] on span "Next" at bounding box center [804, 463] width 17 height 9
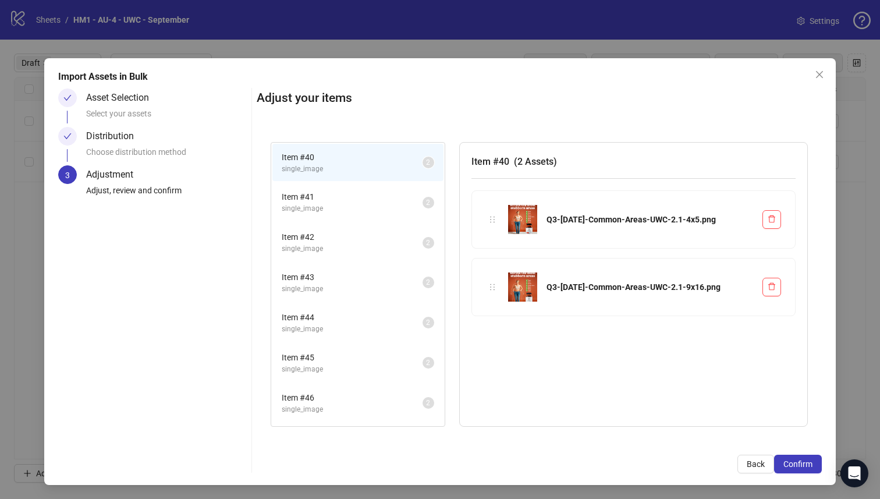
click at [803, 465] on span "Confirm" at bounding box center [798, 463] width 29 height 9
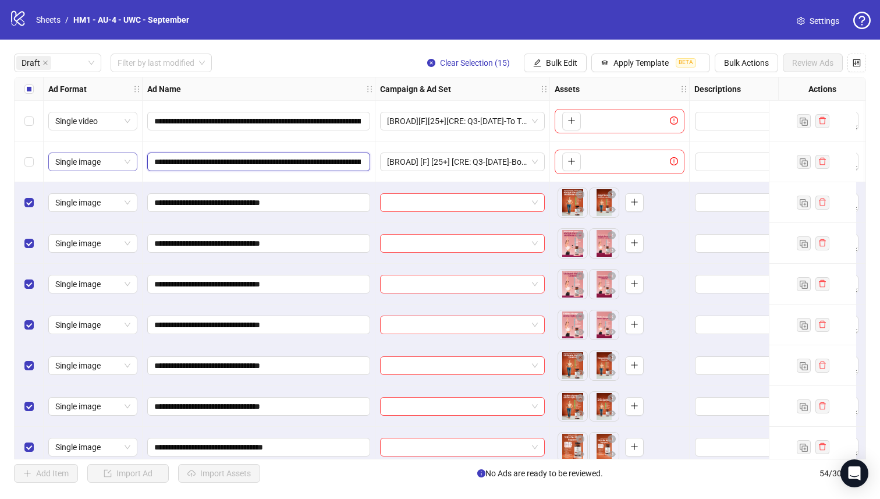
drag, startPoint x: 297, startPoint y: 160, endPoint x: 118, endPoint y: 160, distance: 179.3
click at [557, 68] on span "Bulk Edit" at bounding box center [561, 62] width 31 height 9
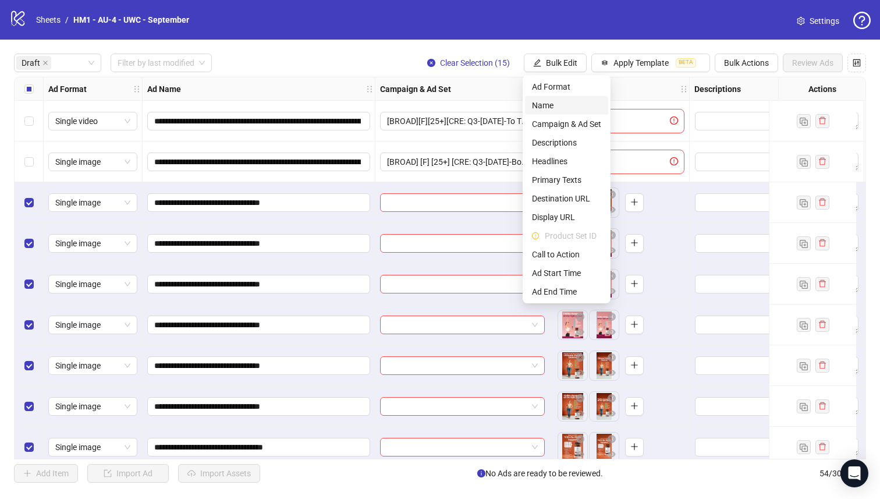
click at [547, 104] on span "Name" at bounding box center [566, 105] width 69 height 13
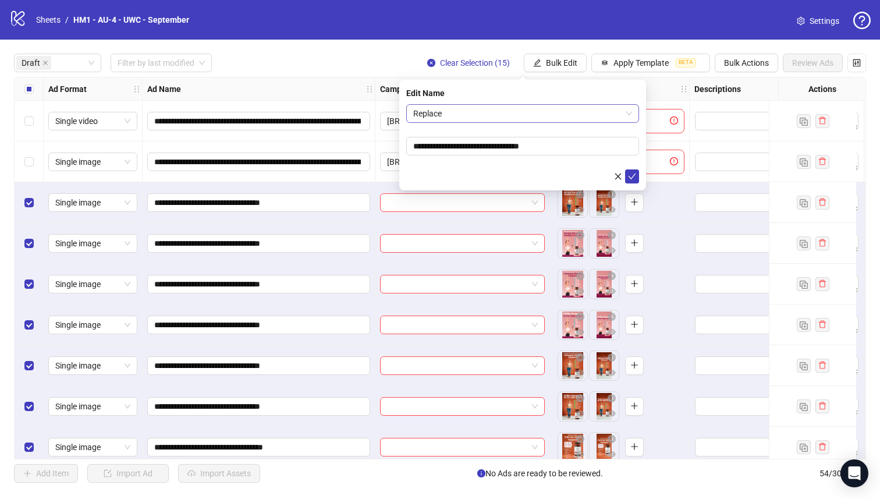
click at [536, 108] on span "Replace" at bounding box center [522, 113] width 219 height 17
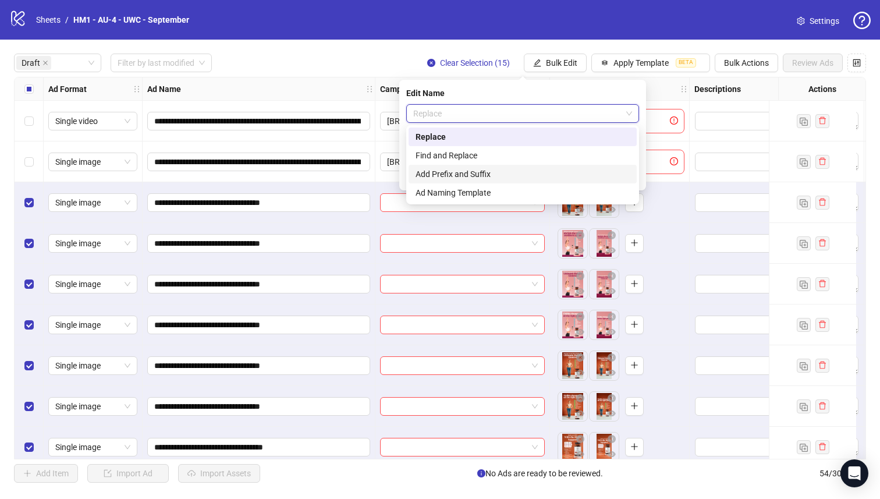
click at [528, 173] on div "Add Prefix and Suffix" at bounding box center [523, 174] width 214 height 13
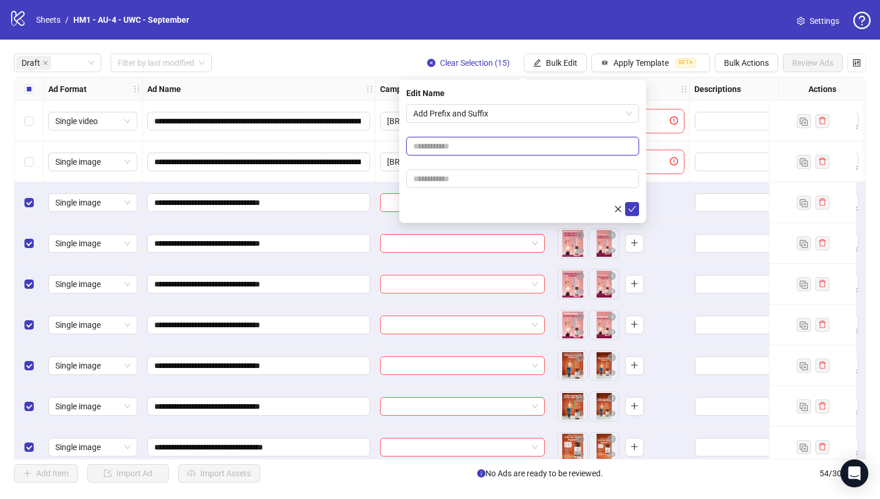
click at [528, 154] on input "text" at bounding box center [522, 146] width 233 height 19
paste input "**********"
type input "**********"
click at [560, 156] on form "**********" at bounding box center [522, 160] width 233 height 112
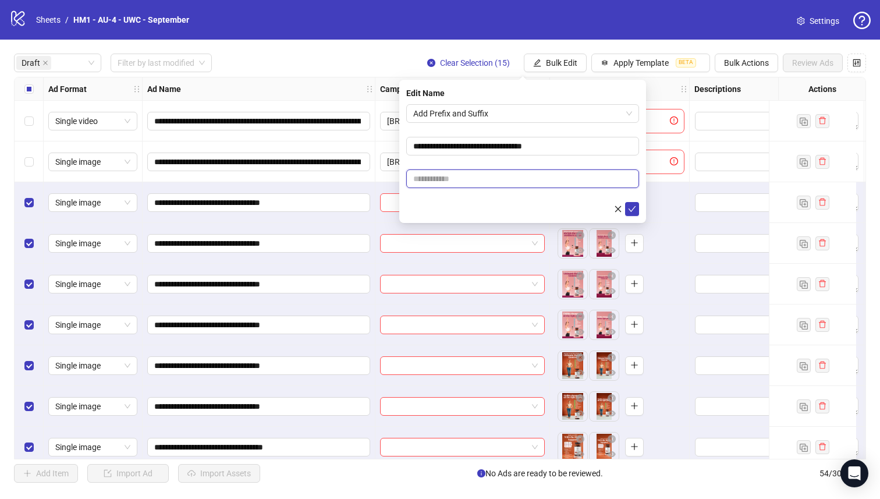
click at [472, 173] on input "text" at bounding box center [522, 178] width 233 height 19
paste input "**********"
type input "**********"
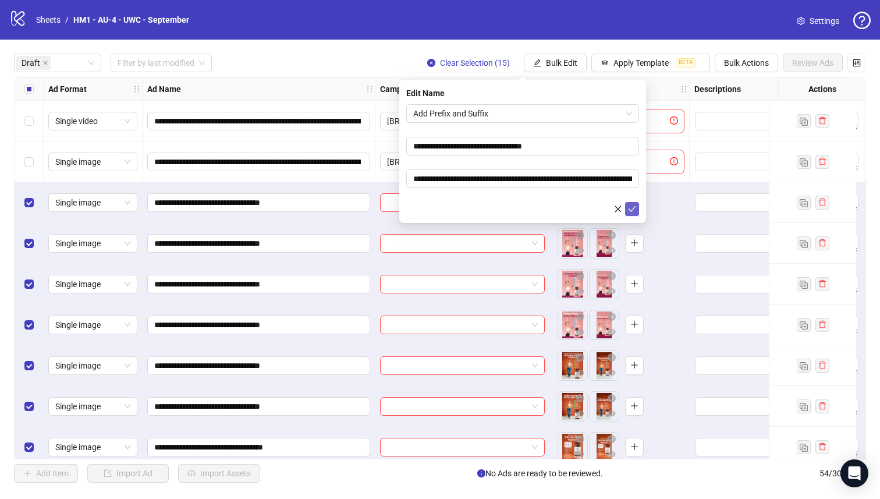
click at [633, 206] on icon "check" at bounding box center [632, 209] width 8 height 8
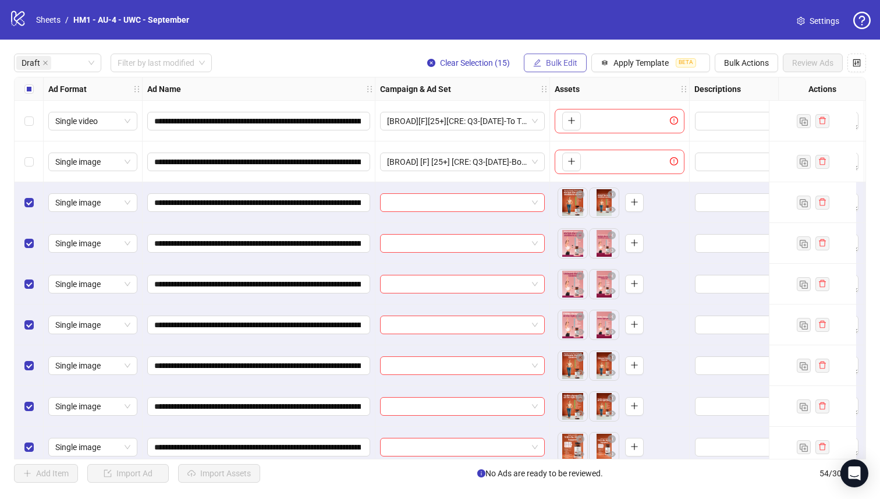
click at [555, 66] on span "Bulk Edit" at bounding box center [561, 62] width 31 height 9
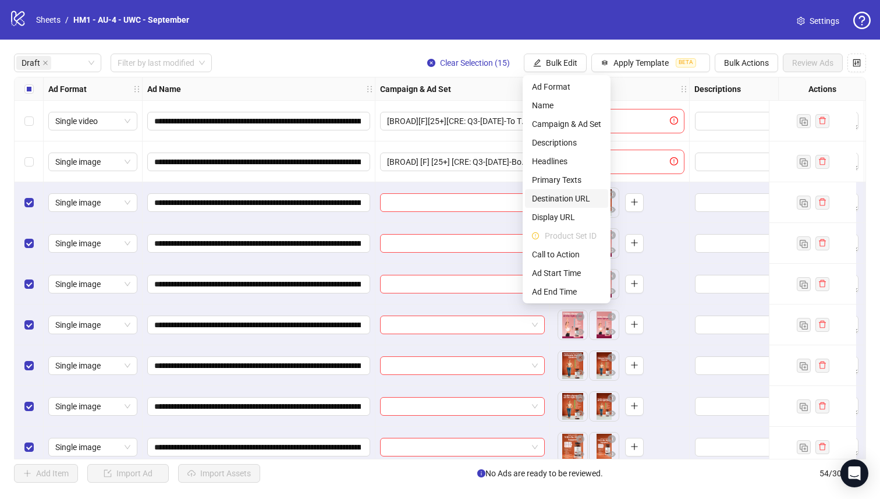
click at [577, 199] on span "Destination URL" at bounding box center [566, 198] width 69 height 13
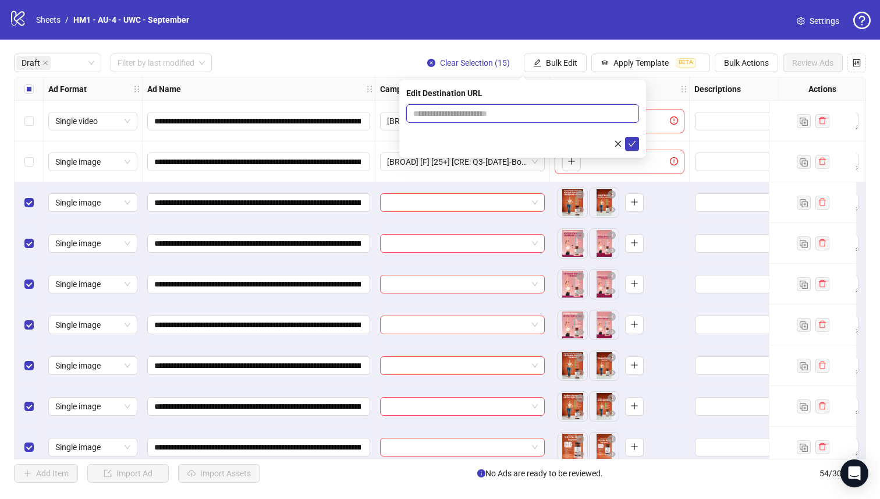
click at [533, 111] on input "text" at bounding box center [518, 113] width 210 height 13
paste input "**********"
type input "**********"
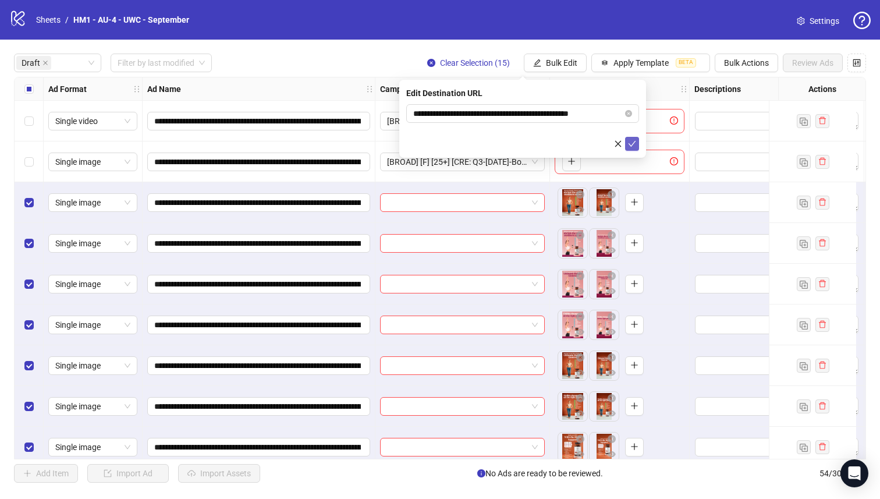
click at [636, 141] on button "submit" at bounding box center [632, 144] width 14 height 14
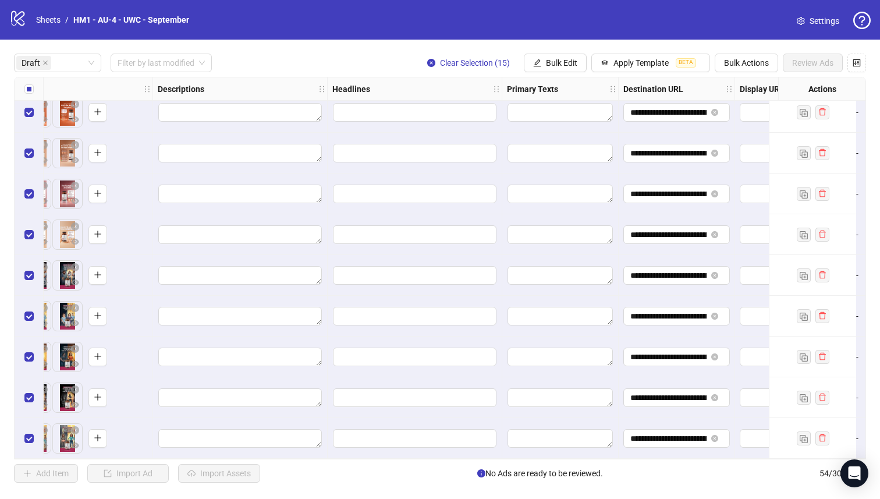
scroll to position [339, 554]
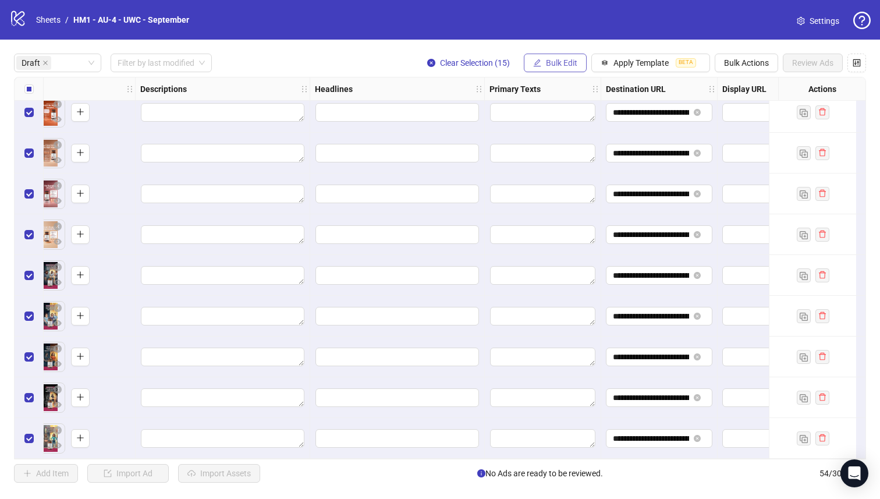
click at [561, 61] on span "Bulk Edit" at bounding box center [561, 62] width 31 height 9
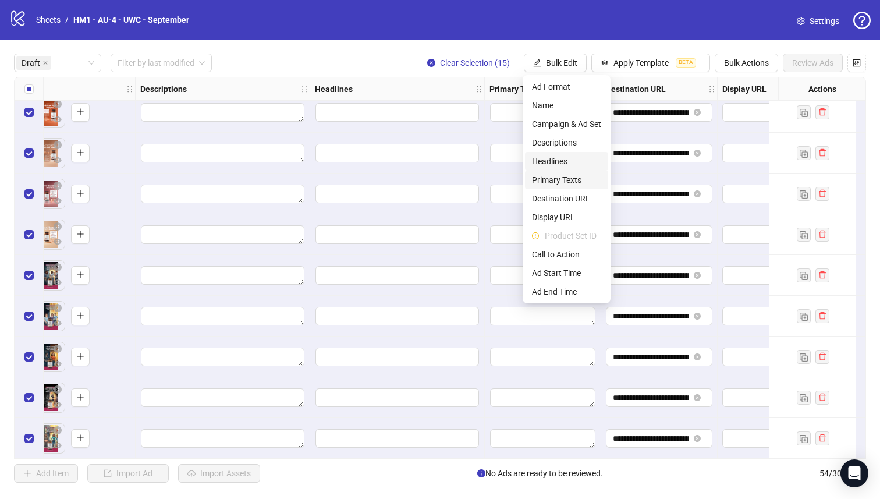
click at [582, 177] on span "Primary Texts" at bounding box center [566, 180] width 69 height 13
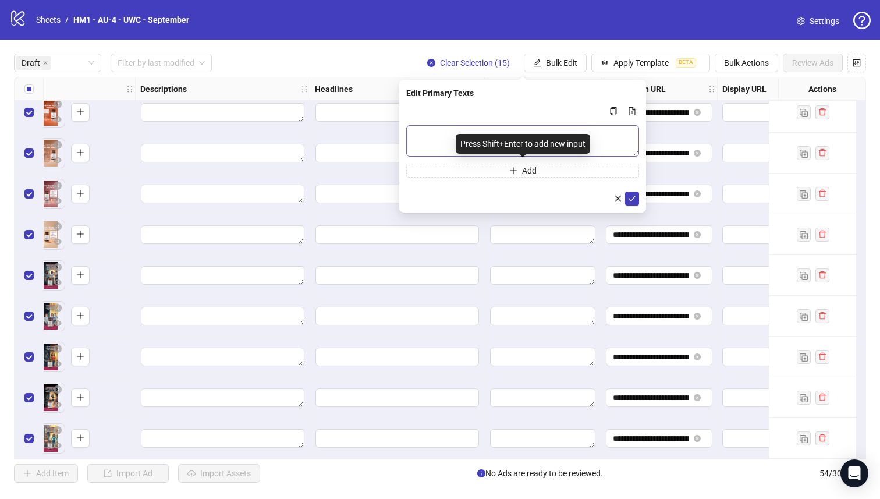
click at [554, 146] on div "Press Shift+Enter to add new input" at bounding box center [523, 144] width 135 height 20
click at [484, 131] on textarea "Multi-text input container - paste or copy values" at bounding box center [522, 140] width 233 height 31
paste textarea "**********"
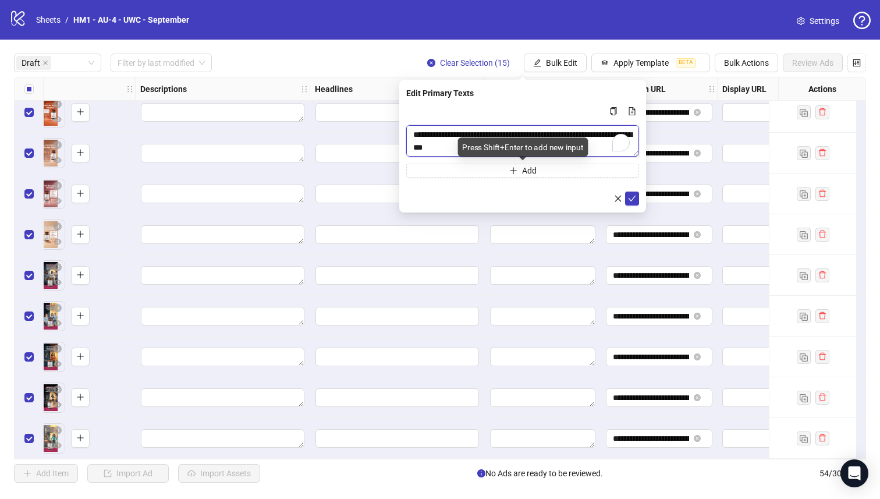
scroll to position [227, 0]
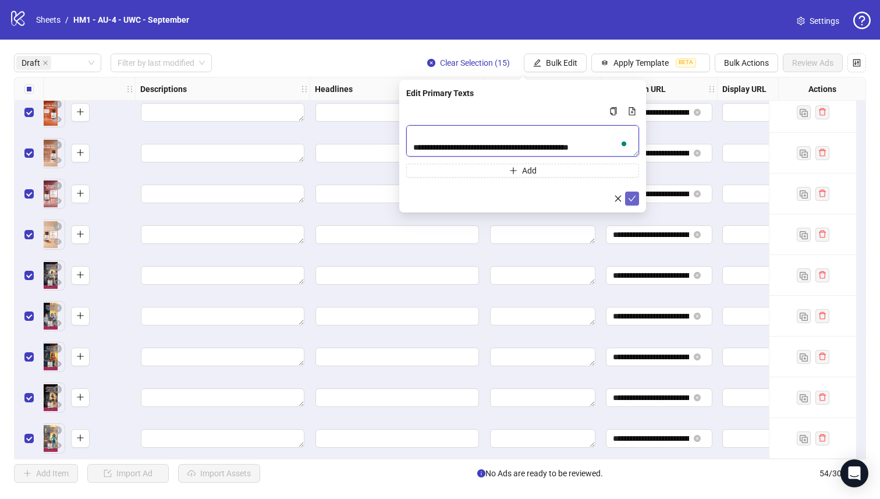
type textarea "**********"
click at [633, 199] on icon "check" at bounding box center [633, 199] width 8 height 6
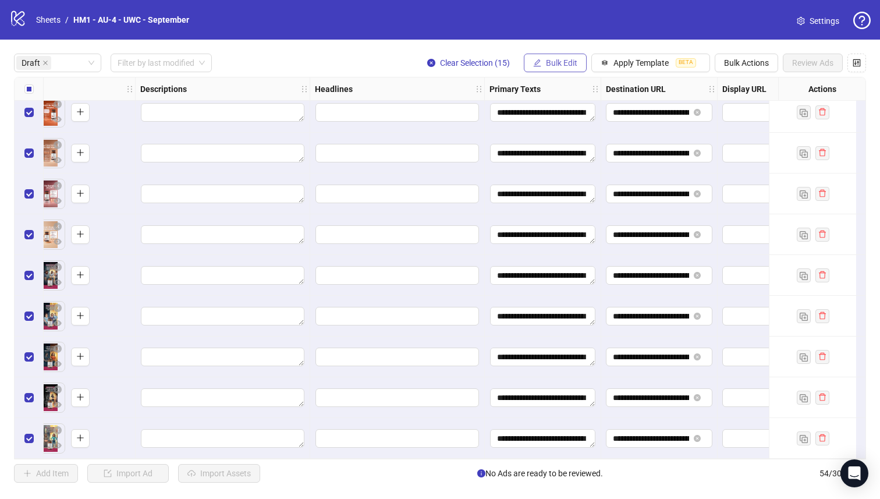
click at [554, 58] on button "Bulk Edit" at bounding box center [555, 63] width 63 height 19
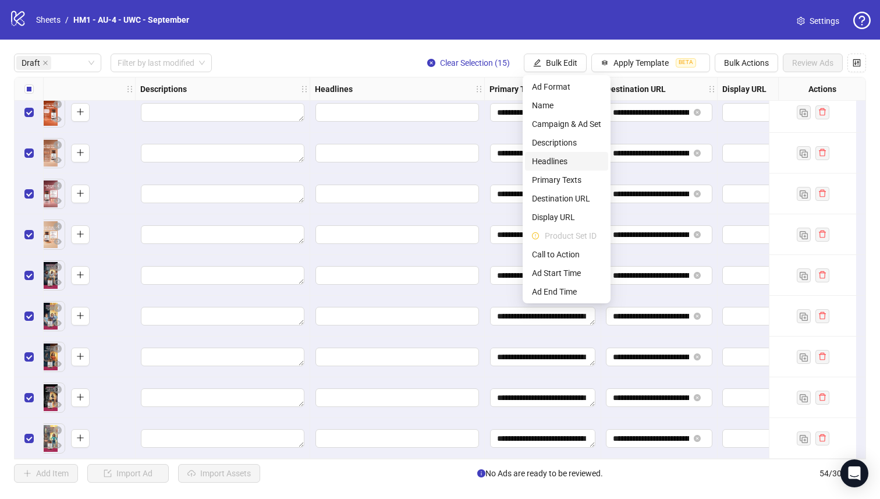
click at [577, 165] on span "Headlines" at bounding box center [566, 161] width 69 height 13
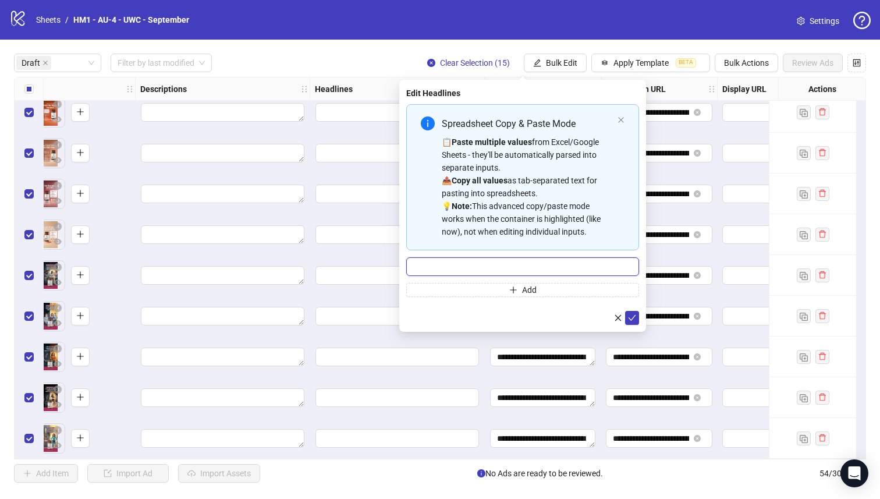
click at [513, 260] on input "Multi-input container - paste or copy values" at bounding box center [522, 266] width 233 height 19
paste input "**********"
type input "**********"
click at [629, 319] on icon "check" at bounding box center [632, 318] width 8 height 8
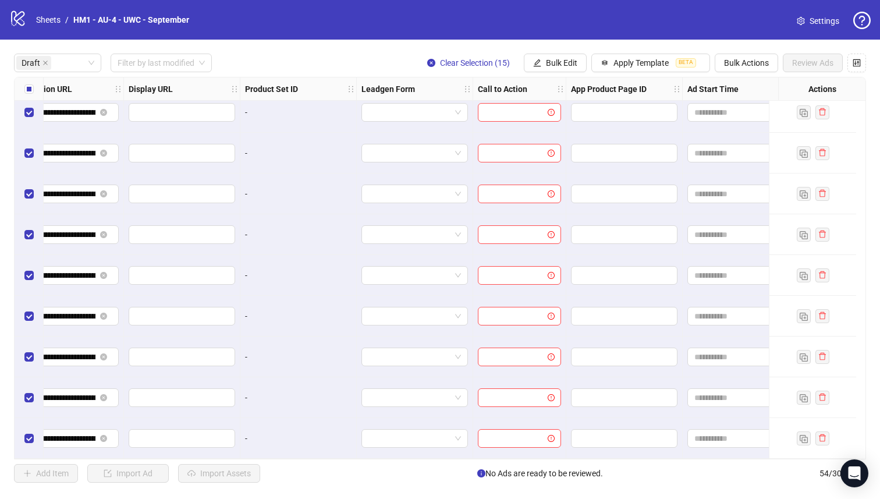
scroll to position [339, 1295]
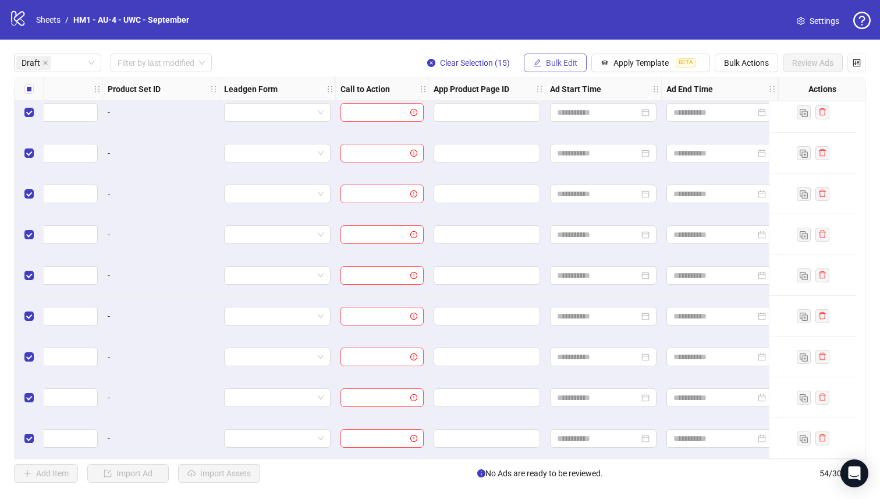
click at [556, 63] on span "Bulk Edit" at bounding box center [561, 62] width 31 height 9
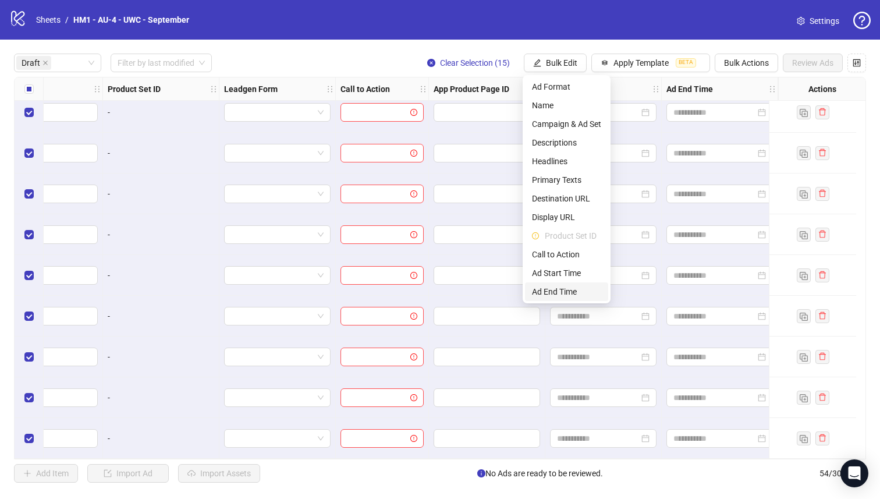
click at [576, 294] on span "Ad End Time" at bounding box center [566, 291] width 69 height 13
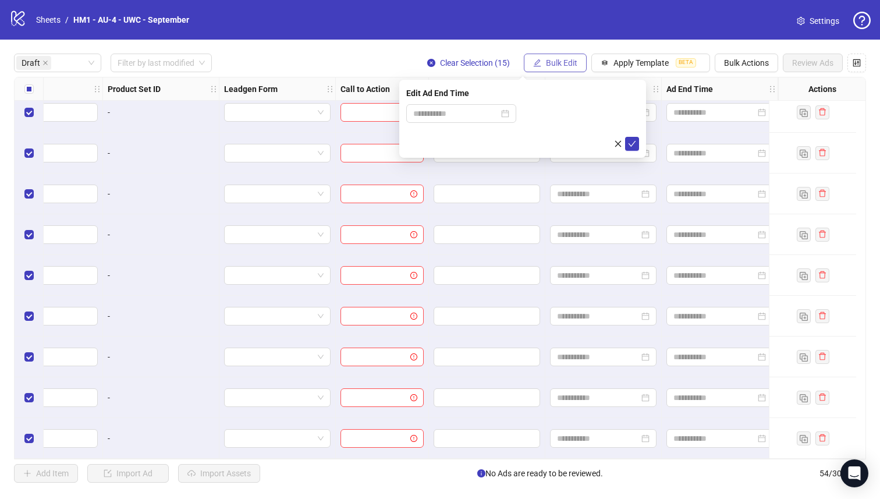
click at [558, 64] on span "Bulk Edit" at bounding box center [561, 62] width 31 height 9
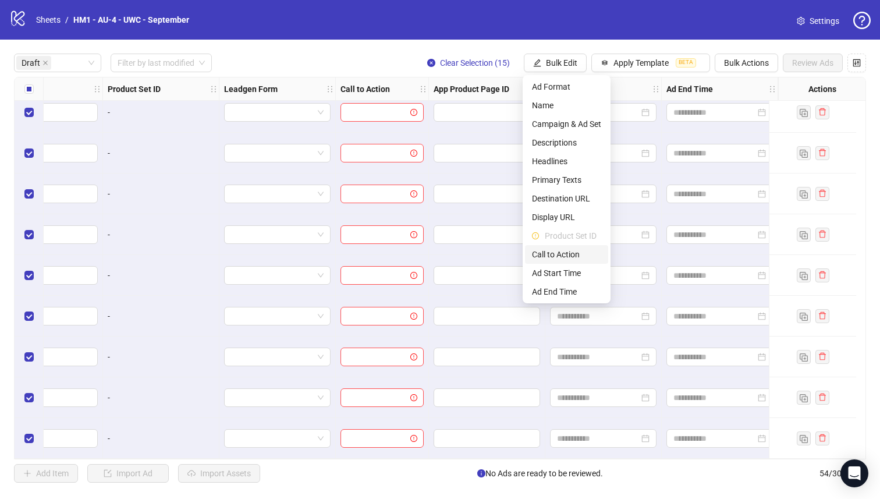
click at [573, 252] on span "Call to Action" at bounding box center [566, 254] width 69 height 13
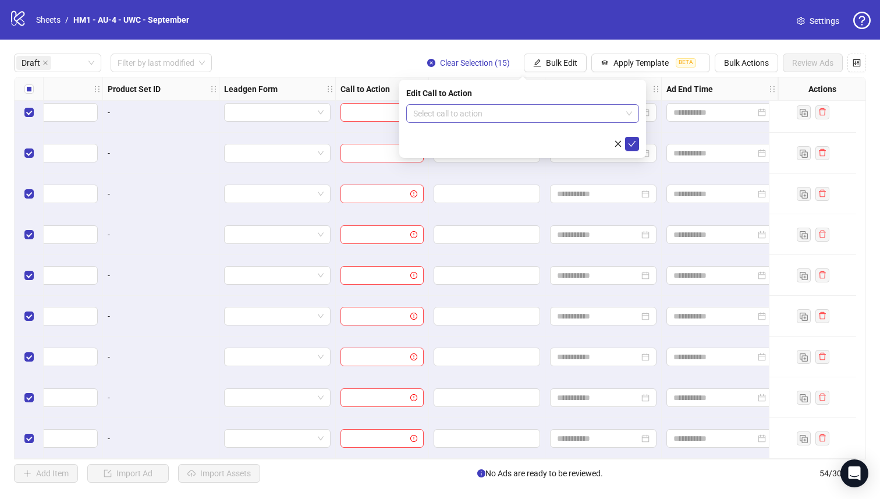
click at [571, 114] on input "search" at bounding box center [517, 113] width 208 height 17
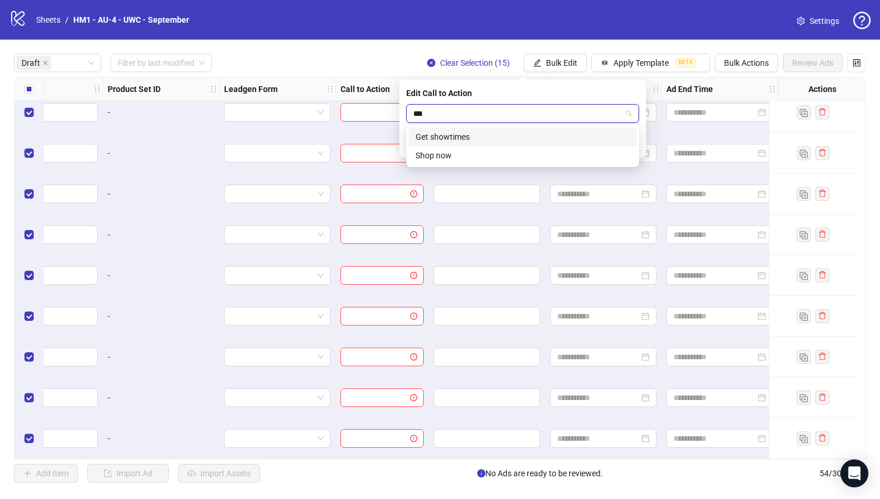
type input "****"
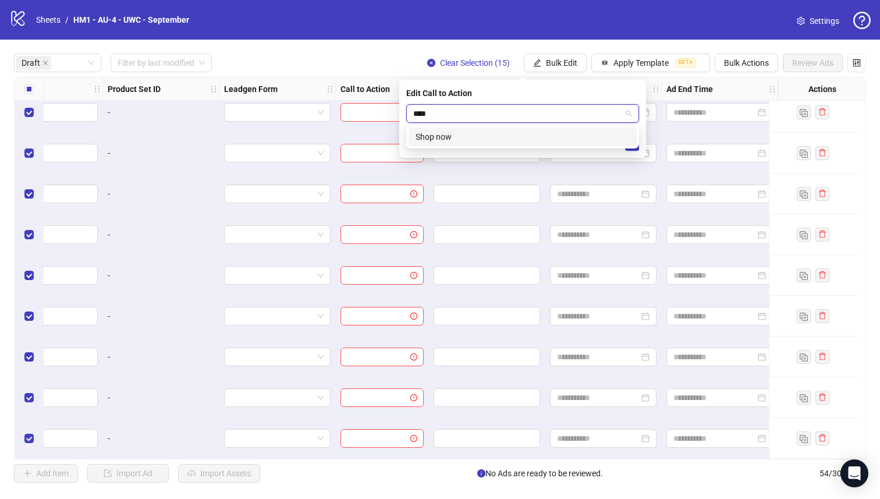
click at [604, 137] on div "Shop now" at bounding box center [523, 136] width 214 height 13
click at [636, 144] on button "submit" at bounding box center [632, 144] width 14 height 14
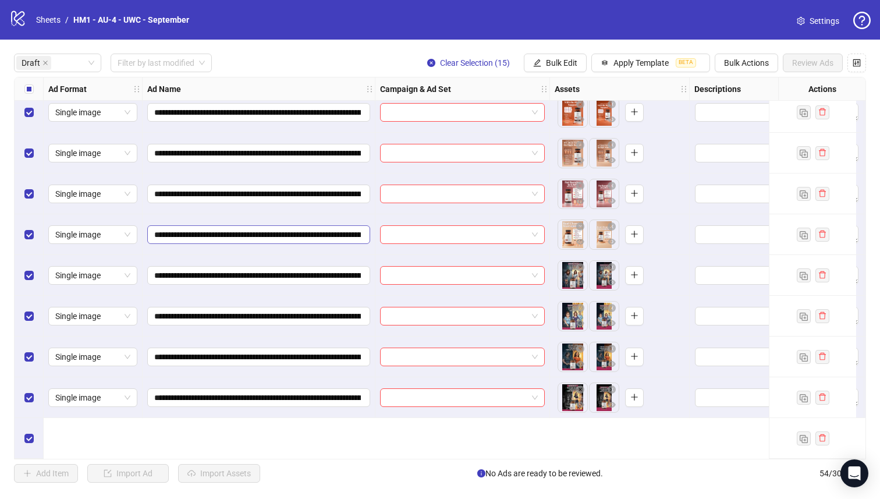
scroll to position [0, 0]
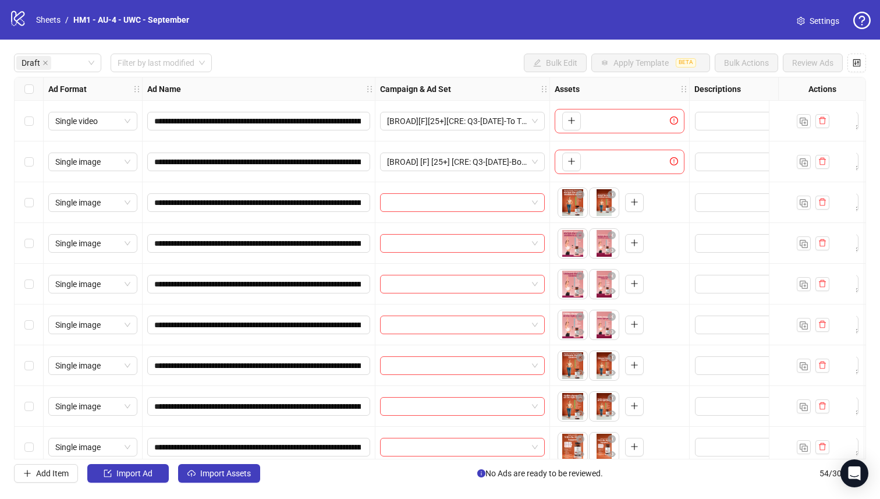
click at [36, 339] on div "Select row 6" at bounding box center [29, 325] width 29 height 41
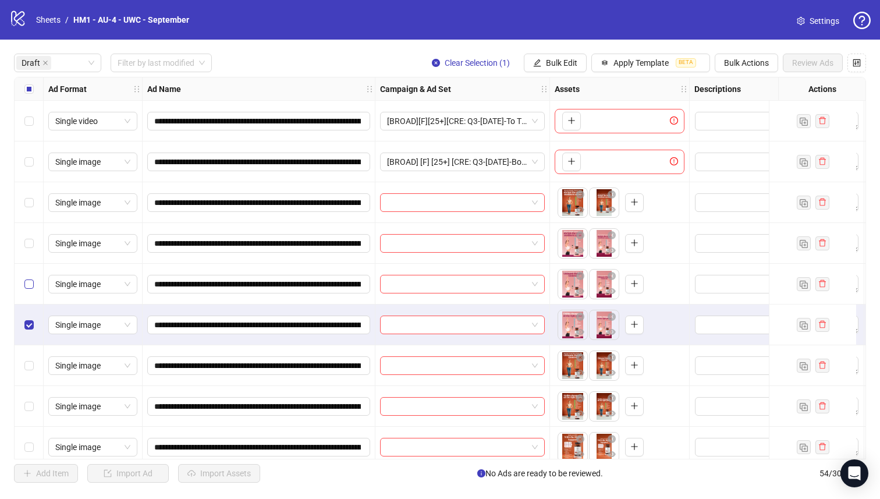
click at [30, 278] on label "Select row 5" at bounding box center [28, 284] width 9 height 13
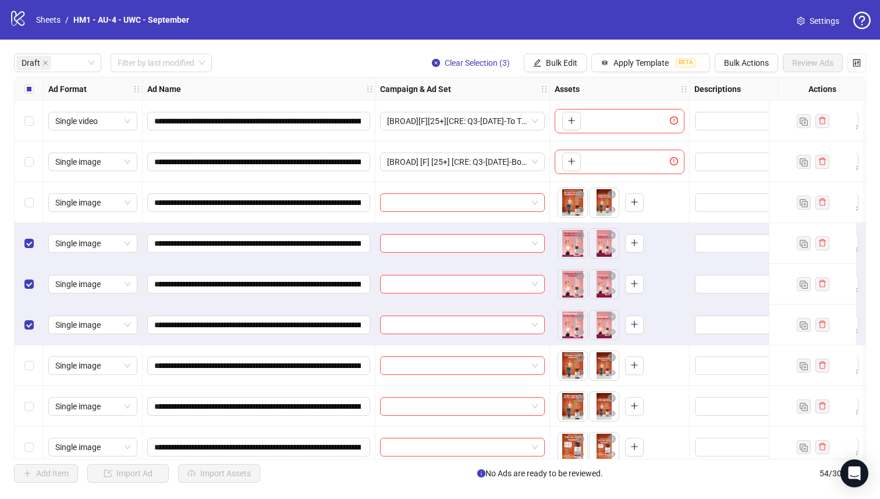
click at [37, 200] on div "Select row 3" at bounding box center [29, 202] width 29 height 41
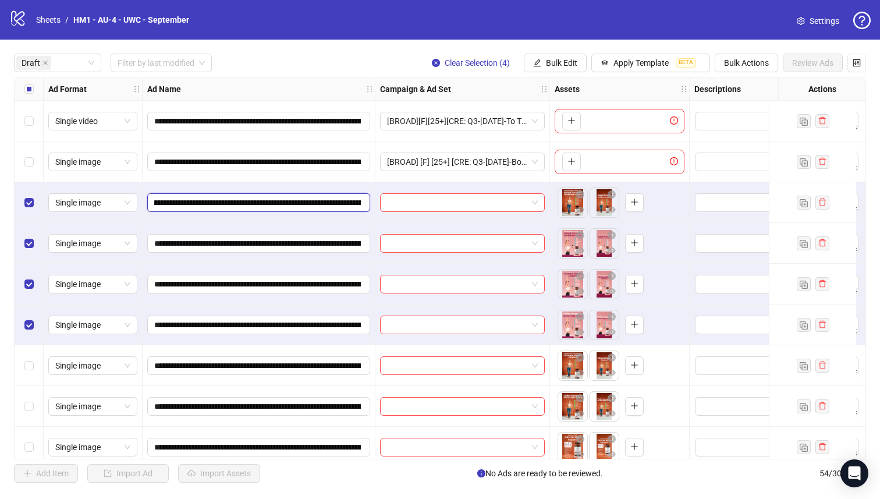
scroll to position [0, 190]
drag, startPoint x: 298, startPoint y: 204, endPoint x: 243, endPoint y: 207, distance: 55.4
click at [243, 207] on input "**********" at bounding box center [257, 202] width 207 height 13
click at [560, 59] on span "Bulk Edit" at bounding box center [561, 62] width 31 height 9
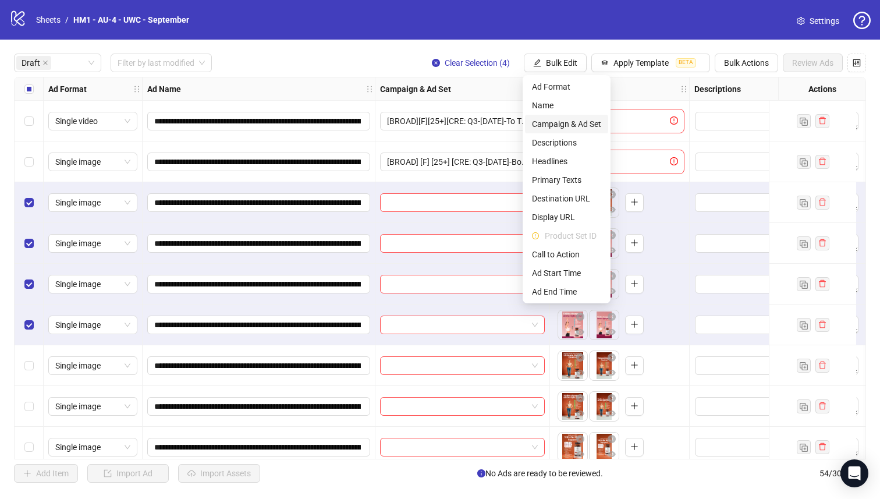
click at [592, 121] on span "Campaign & Ad Set" at bounding box center [566, 124] width 69 height 13
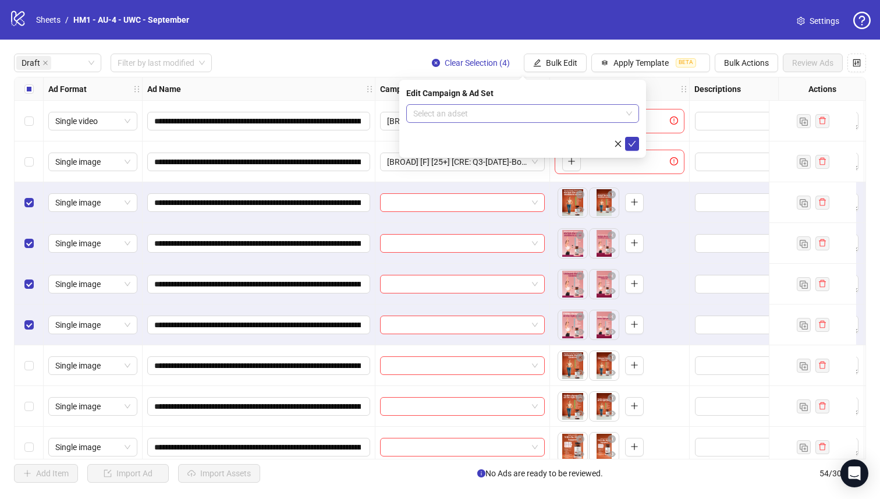
click at [565, 115] on input "search" at bounding box center [517, 113] width 208 height 17
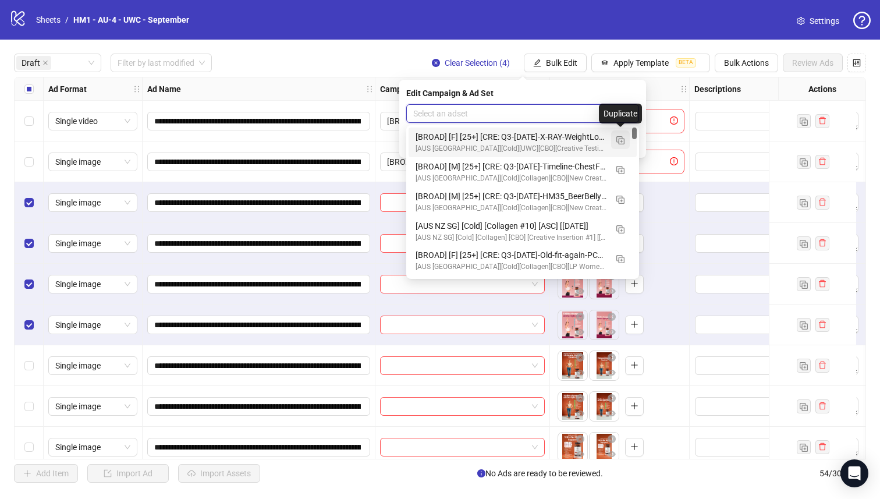
click at [621, 144] on button "button" at bounding box center [620, 139] width 19 height 19
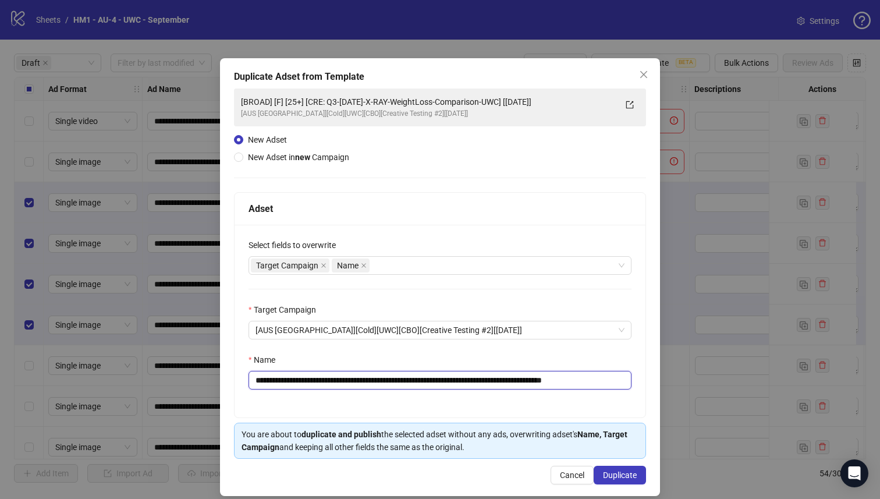
drag, startPoint x: 535, startPoint y: 384, endPoint x: 342, endPoint y: 387, distance: 192.8
click at [342, 387] on input "**********" at bounding box center [440, 380] width 383 height 19
paste input "text"
click at [493, 383] on input "**********" at bounding box center [440, 380] width 383 height 19
type input "**********"
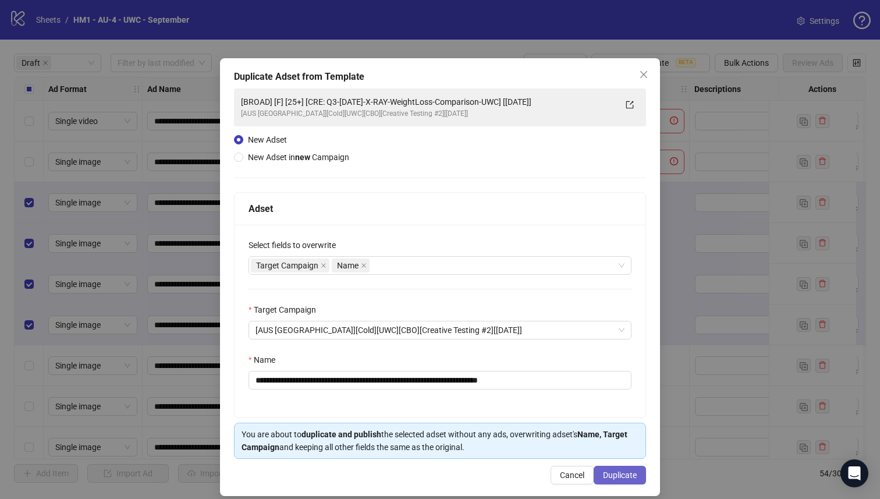
click at [611, 478] on span "Duplicate" at bounding box center [620, 474] width 34 height 9
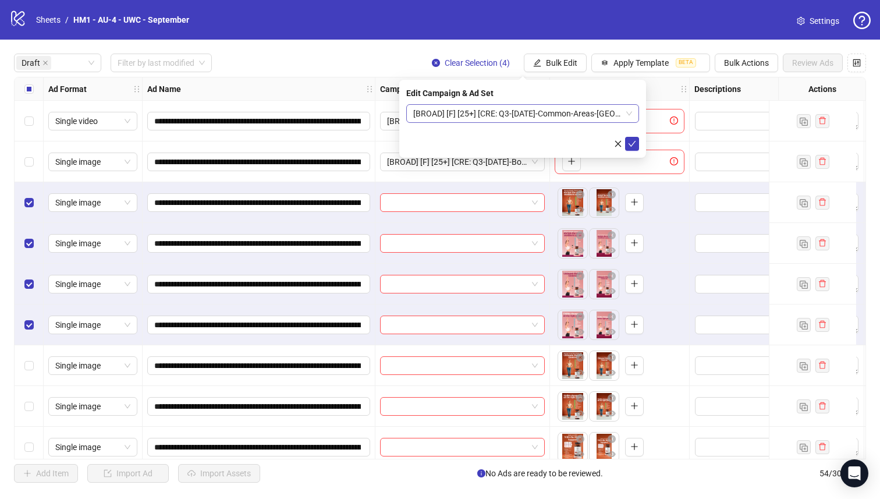
click at [540, 110] on span "[BROAD] [F] [25+] [CRE: Q3-[DATE]-Common-Areas-[GEOGRAPHIC_DATA]] [[DATE]]" at bounding box center [522, 113] width 219 height 17
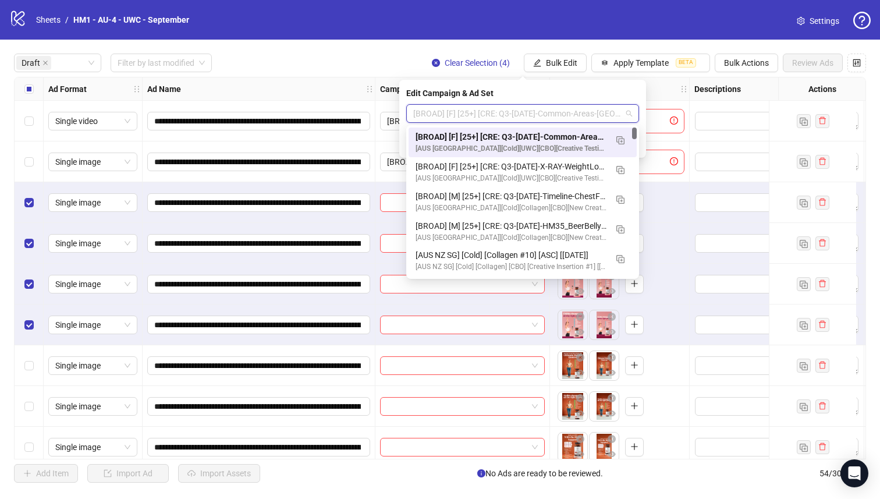
click at [551, 135] on div "[BROAD] [F] [25+] [CRE: Q3-[DATE]-Common-Areas-[GEOGRAPHIC_DATA]] [[DATE]]" at bounding box center [511, 136] width 191 height 13
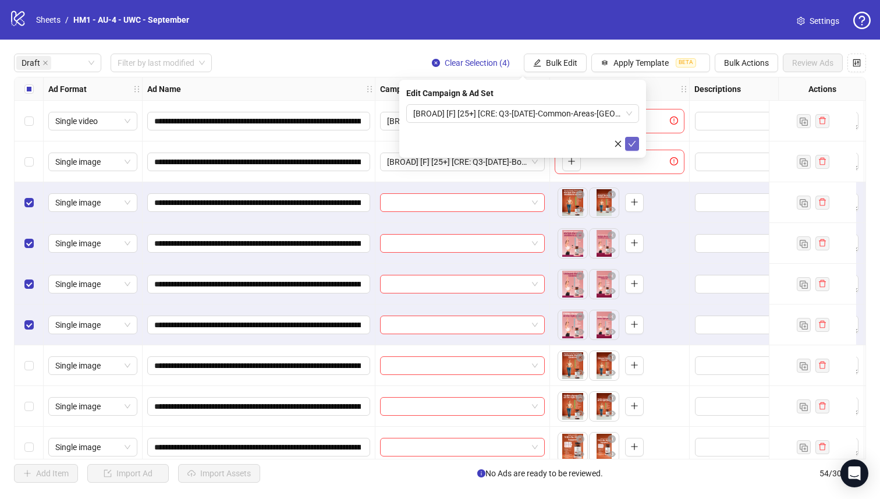
click at [629, 144] on icon "check" at bounding box center [632, 144] width 8 height 8
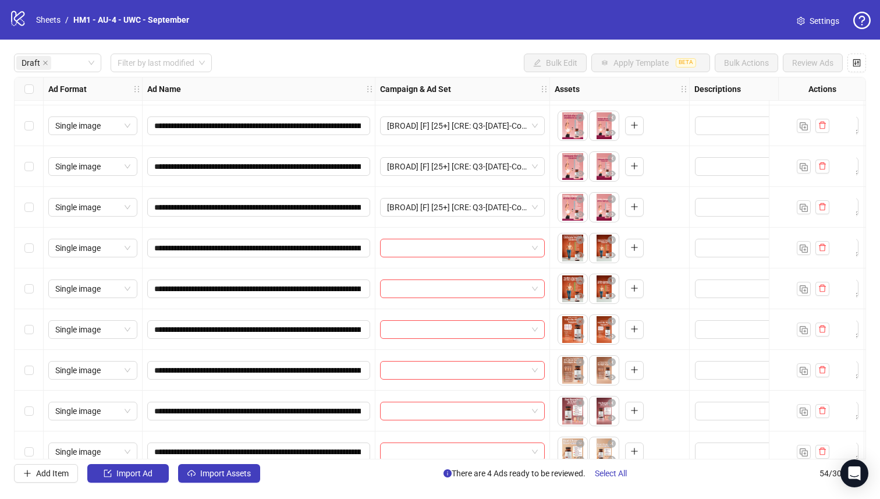
scroll to position [132, 0]
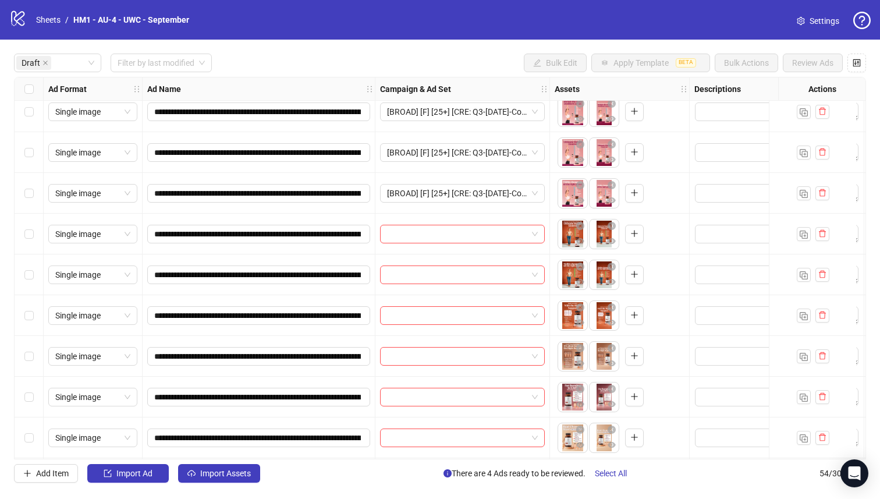
click at [20, 314] on div "Select row 9" at bounding box center [29, 315] width 29 height 41
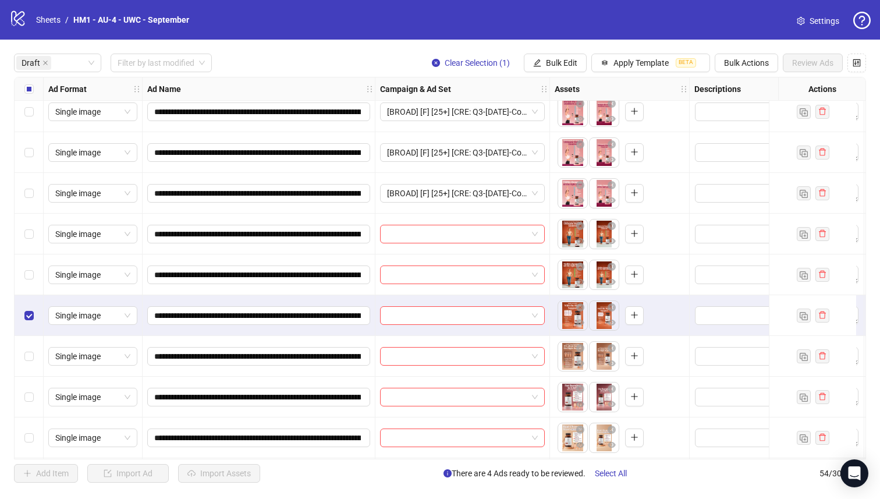
click at [14, 266] on div "**********" at bounding box center [440, 268] width 852 height 383
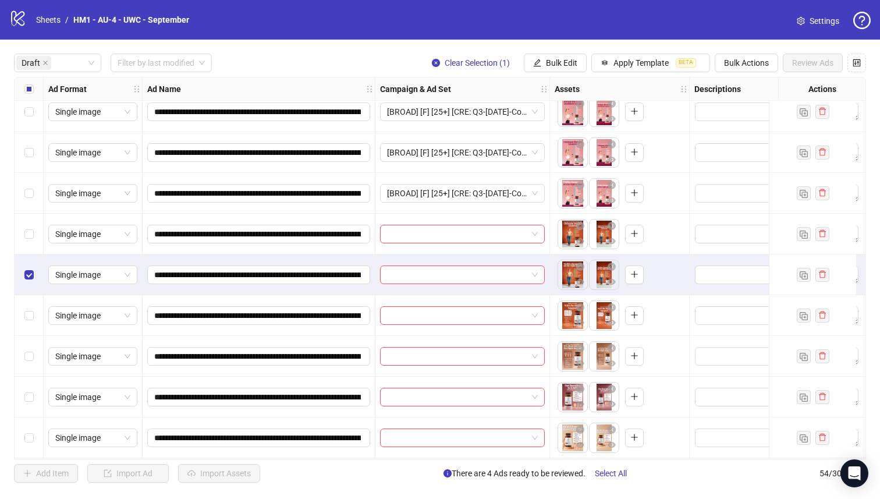
click at [35, 237] on div "Select row 7" at bounding box center [29, 234] width 29 height 41
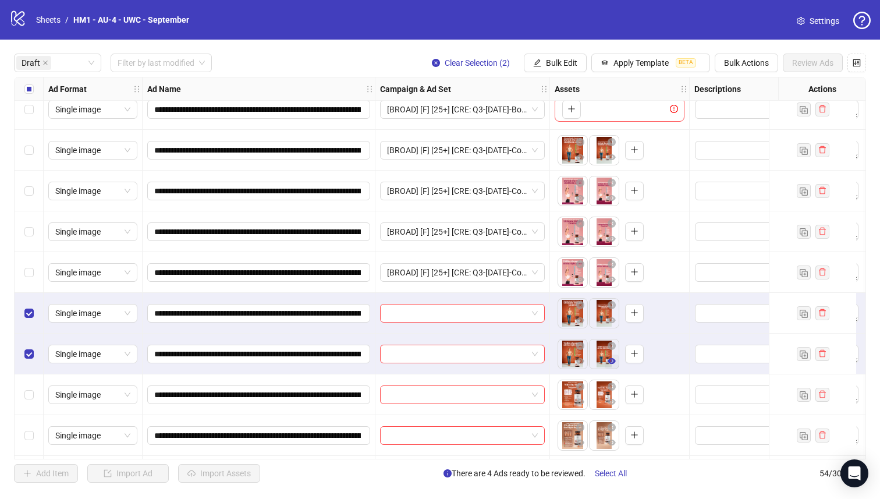
scroll to position [33, 0]
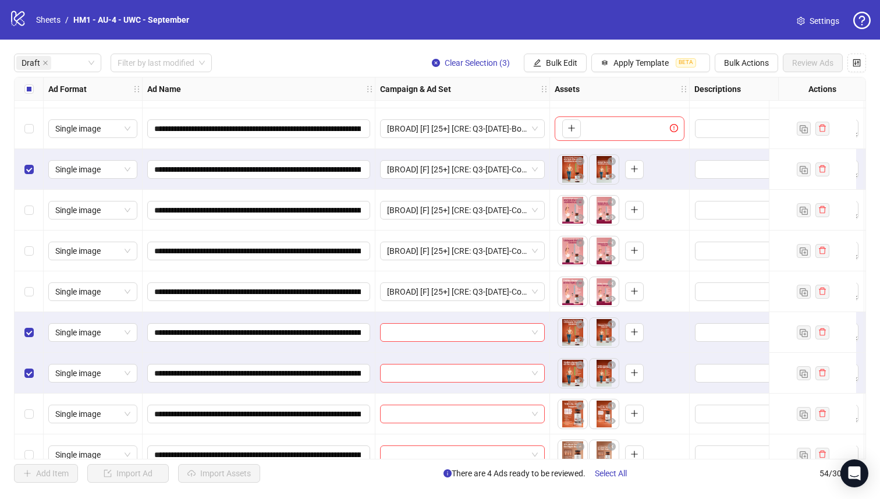
click at [16, 372] on div "Select row 8" at bounding box center [29, 373] width 29 height 41
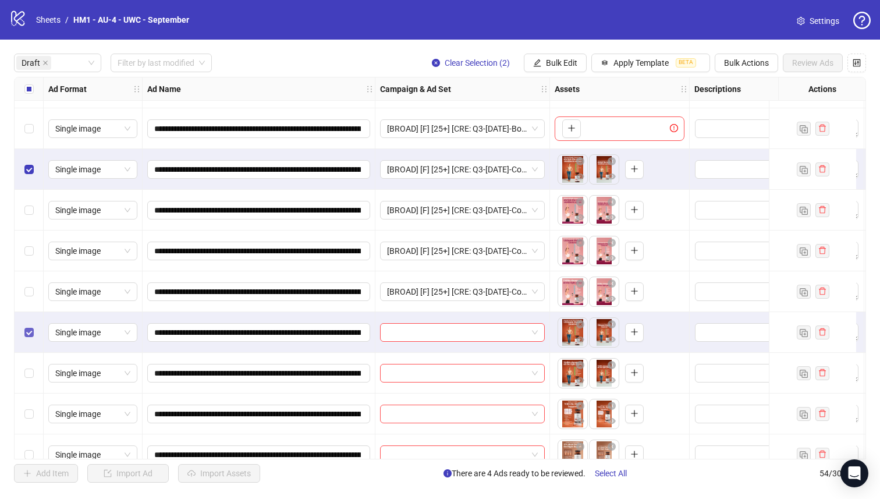
click at [27, 327] on label "Select row 7" at bounding box center [28, 332] width 9 height 13
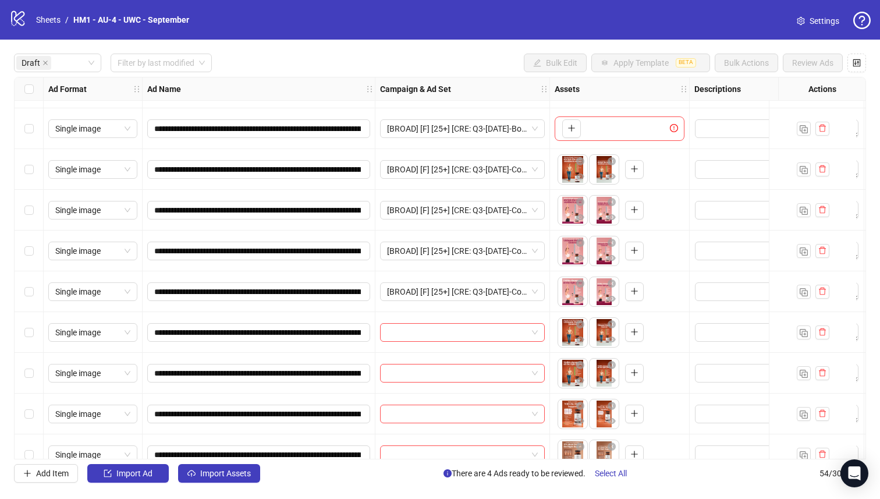
click at [20, 383] on div "Select row 8" at bounding box center [29, 373] width 29 height 41
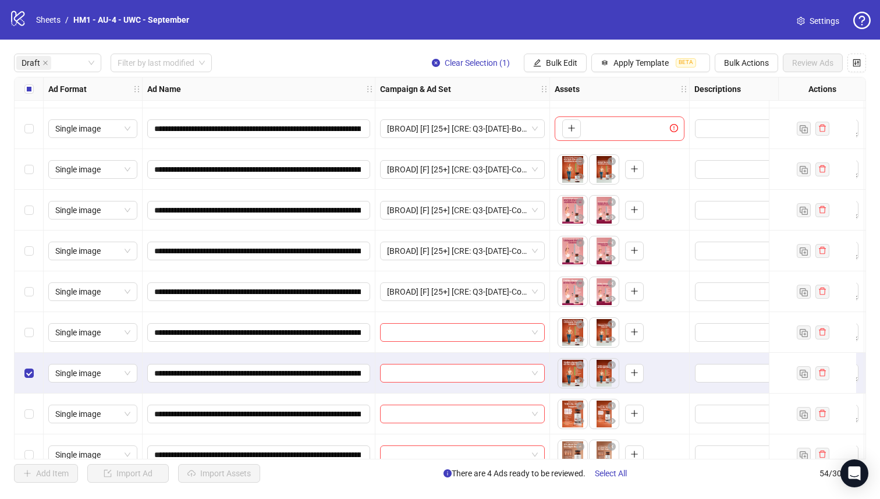
click at [41, 329] on div "Select row 7" at bounding box center [29, 332] width 29 height 41
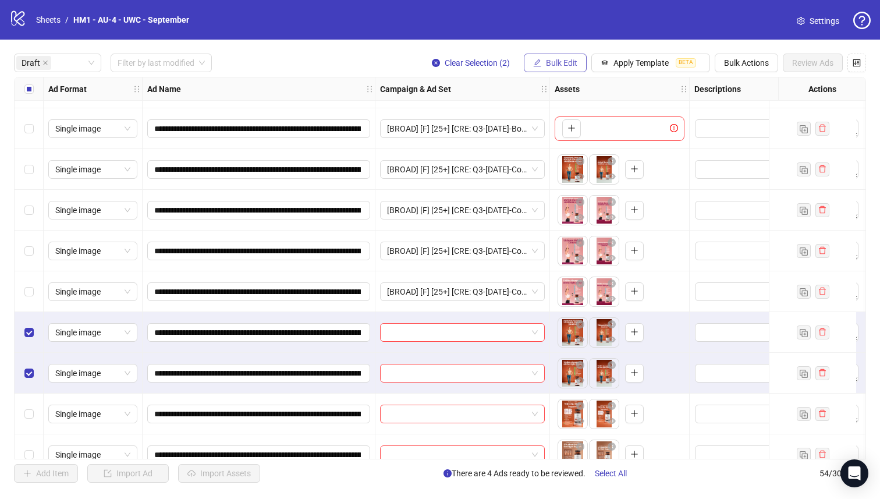
click at [535, 63] on icon "edit" at bounding box center [537, 63] width 8 height 8
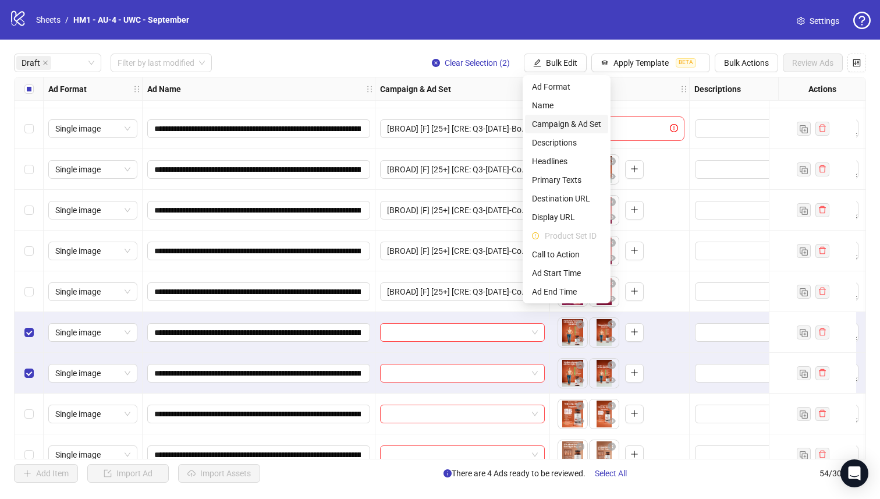
click at [576, 118] on span "Campaign & Ad Set" at bounding box center [566, 124] width 69 height 13
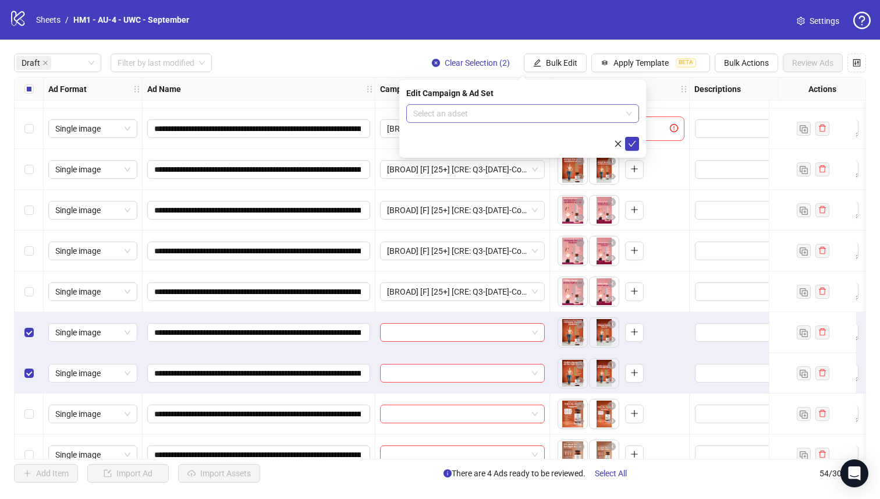
click at [537, 114] on input "search" at bounding box center [517, 113] width 208 height 17
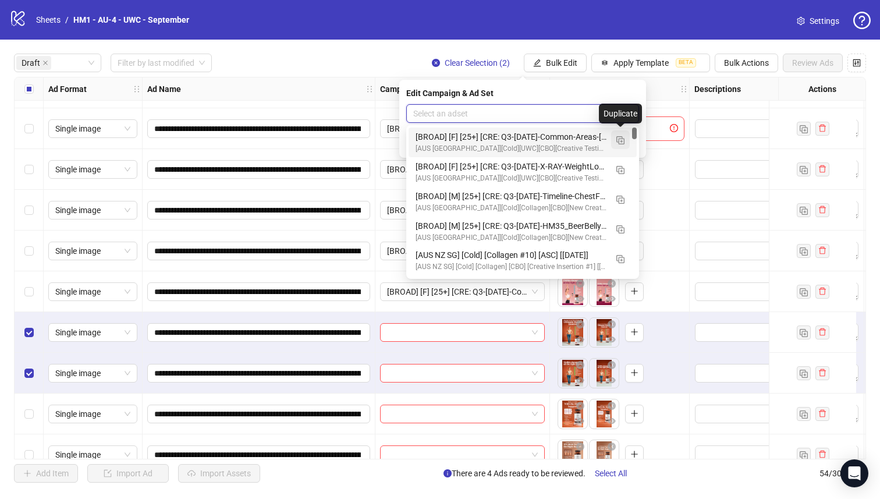
click at [624, 139] on img "button" at bounding box center [621, 140] width 8 height 8
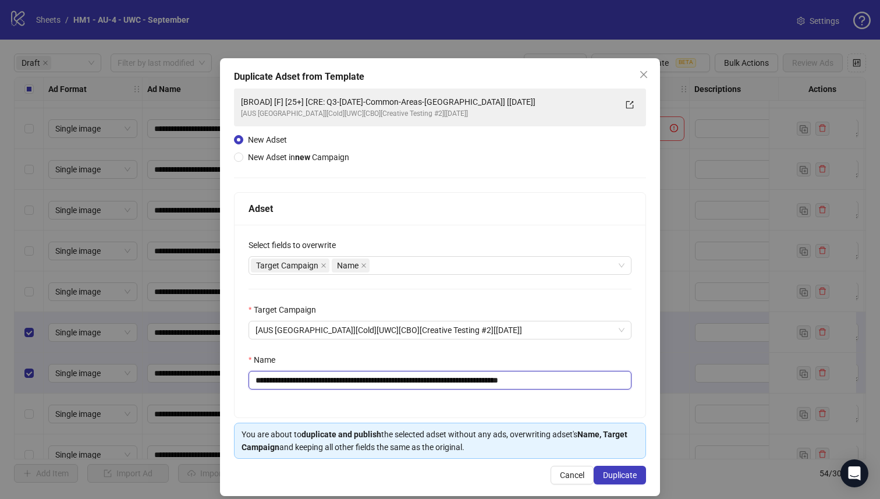
click at [478, 384] on input "**********" at bounding box center [440, 380] width 383 height 19
type input "**********"
click at [636, 472] on button "Duplicate" at bounding box center [620, 475] width 52 height 19
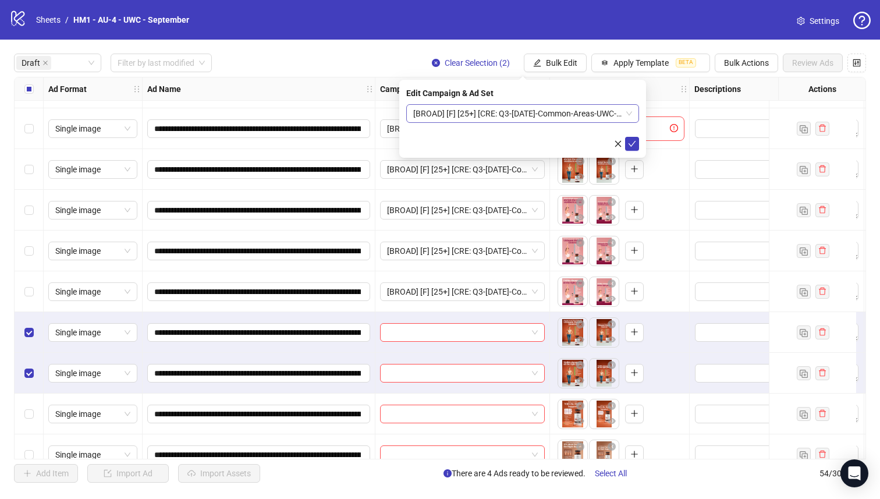
click at [536, 115] on span "[BROAD] [F] [25+] [CRE: Q3-[DATE]-Common-Areas-UWC-2] [[DATE]]" at bounding box center [522, 113] width 219 height 17
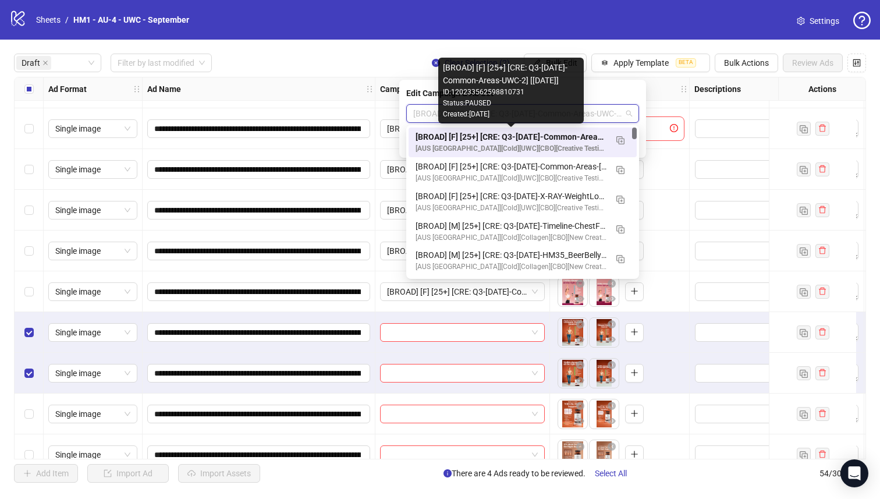
click at [544, 142] on div "[BROAD] [F] [25+] [CRE: Q3-[DATE]-Common-Areas-UWC-2] [[DATE]]" at bounding box center [511, 136] width 191 height 13
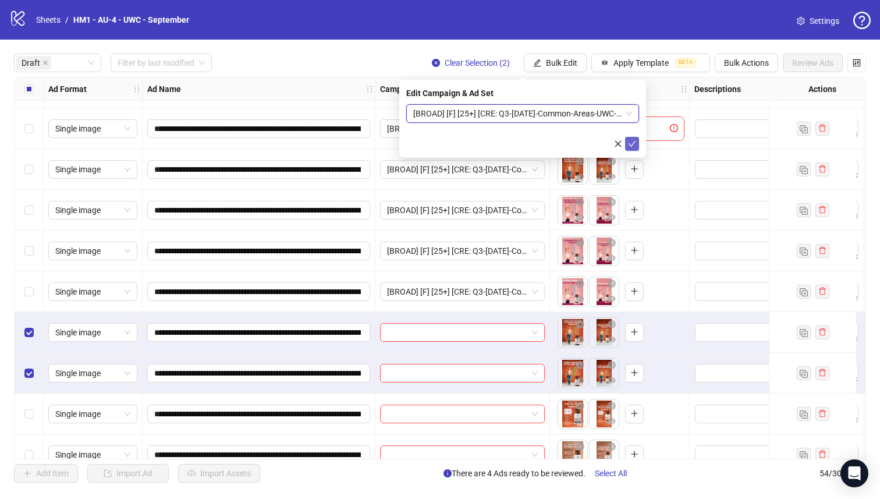
click at [635, 143] on icon "check" at bounding box center [632, 144] width 8 height 8
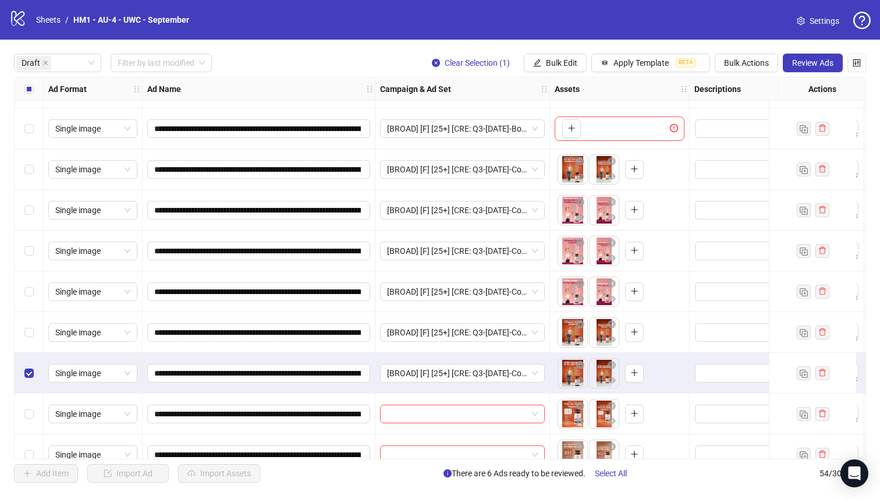
click at [29, 348] on div "Select row 7" at bounding box center [29, 332] width 29 height 41
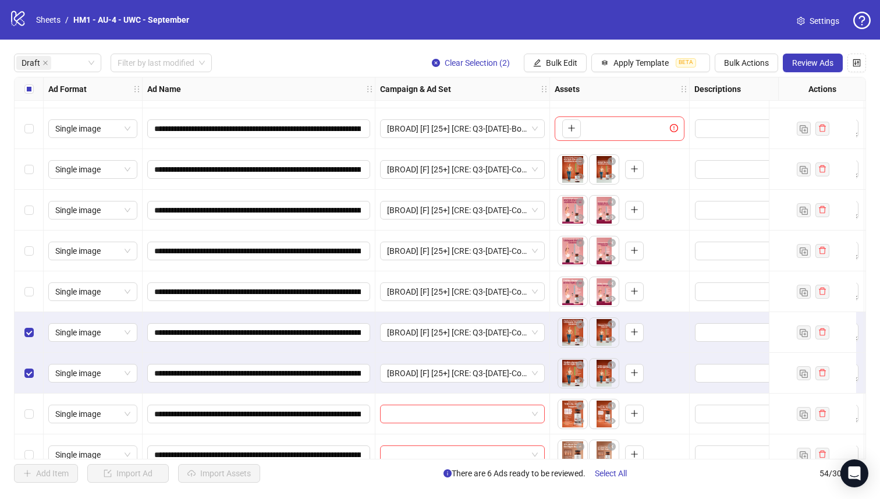
click at [20, 177] on div "Select row 3" at bounding box center [29, 169] width 29 height 41
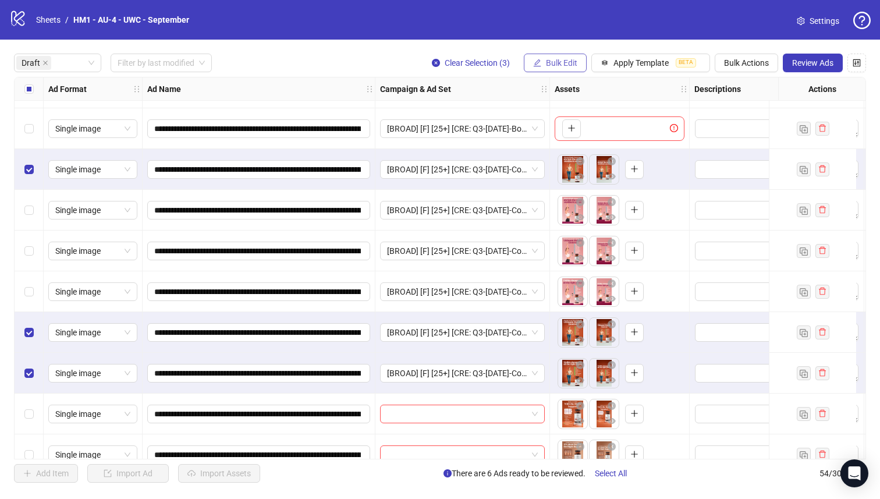
click at [540, 70] on button "Bulk Edit" at bounding box center [555, 63] width 63 height 19
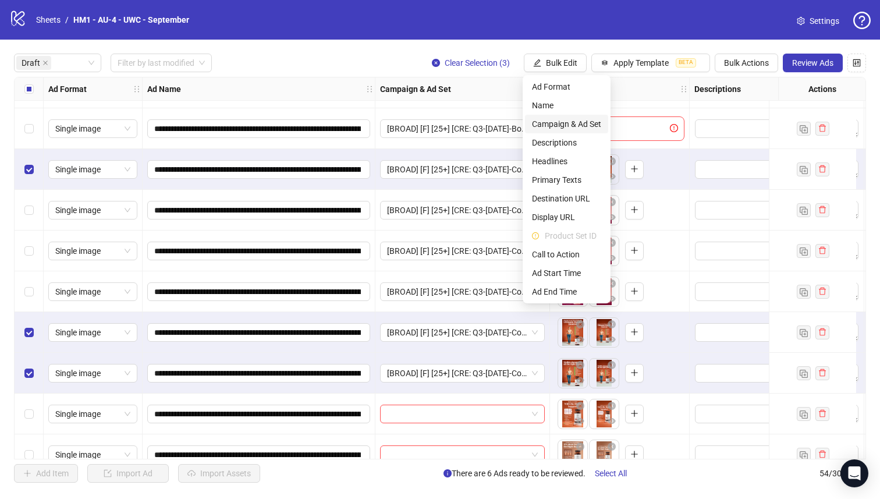
click at [572, 124] on span "Campaign & Ad Set" at bounding box center [566, 124] width 69 height 13
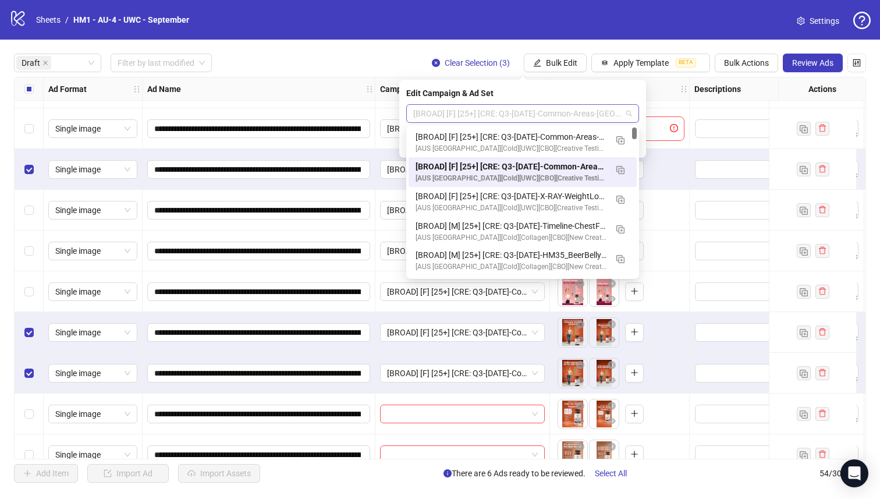
click at [557, 117] on span "[BROAD] [F] [25+] [CRE: Q3-[DATE]-Common-Areas-[GEOGRAPHIC_DATA]] [[DATE]]" at bounding box center [522, 113] width 219 height 17
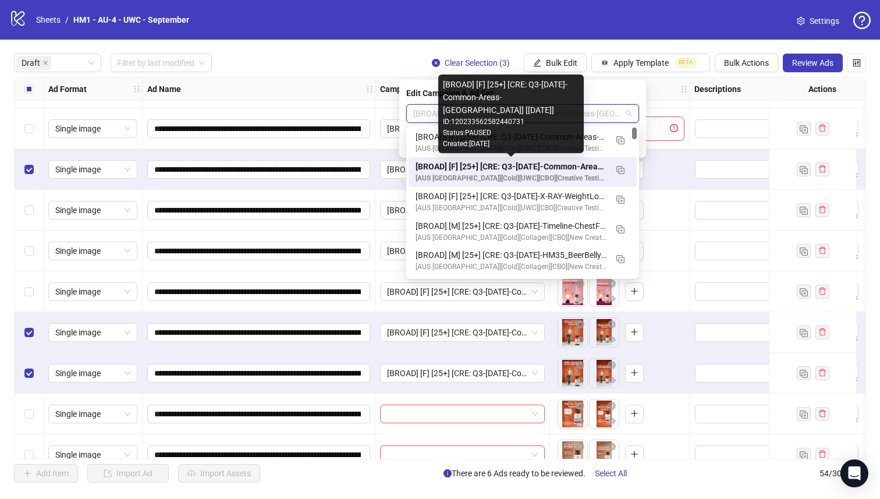
click at [578, 165] on div "[BROAD] [F] [25+] [CRE: Q3-[DATE]-Common-Areas-[GEOGRAPHIC_DATA]] [[DATE]]" at bounding box center [511, 166] width 191 height 13
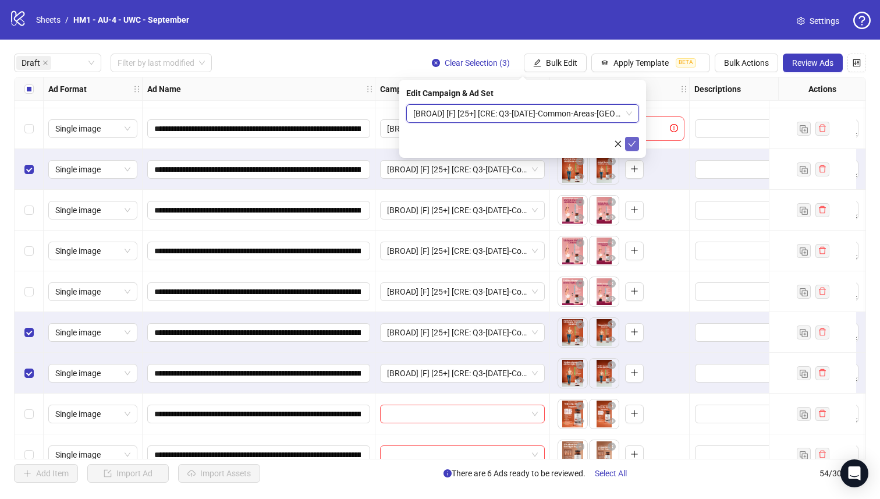
click at [631, 143] on icon "check" at bounding box center [632, 144] width 8 height 8
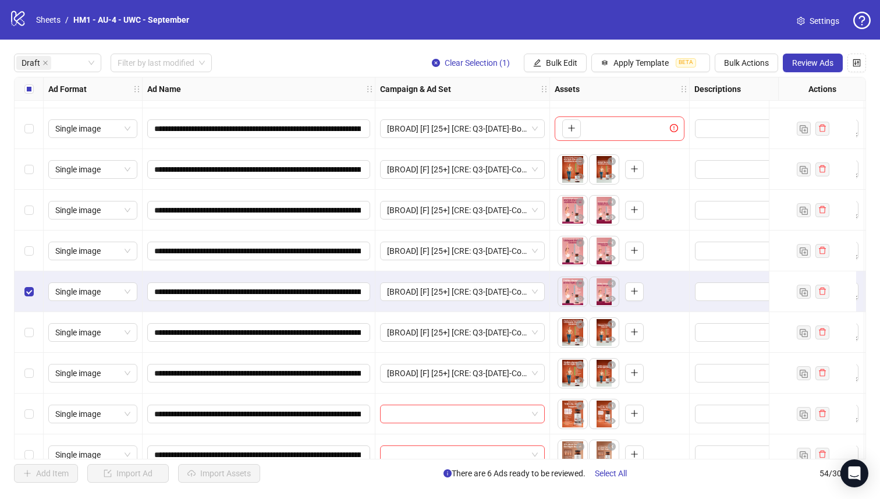
click at [32, 261] on div "Select row 5" at bounding box center [29, 251] width 29 height 41
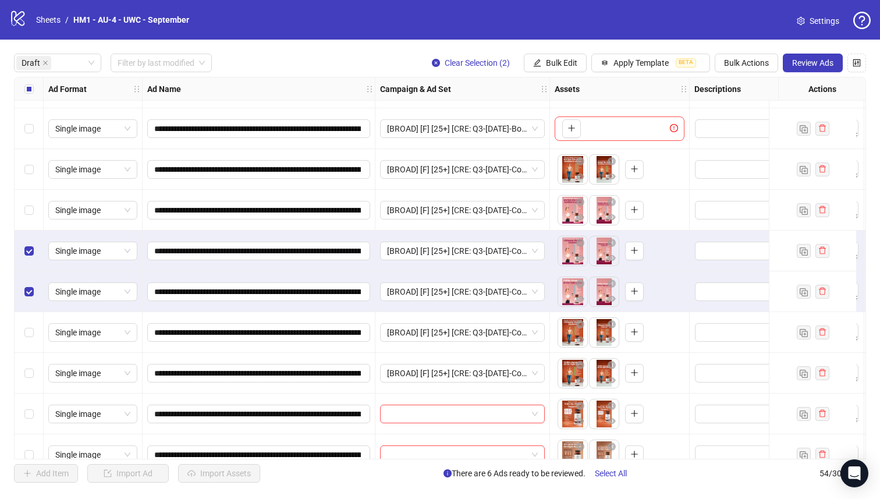
click at [32, 220] on div "Select row 4" at bounding box center [29, 210] width 29 height 41
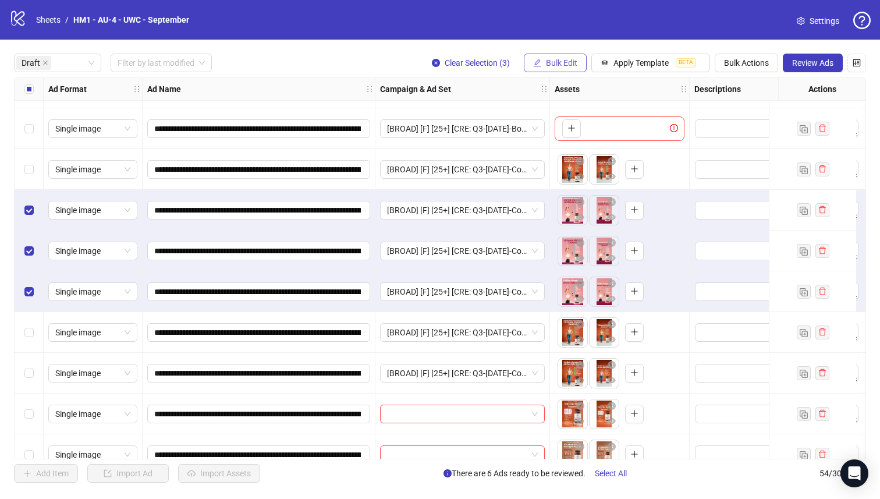
click at [564, 57] on button "Bulk Edit" at bounding box center [555, 63] width 63 height 19
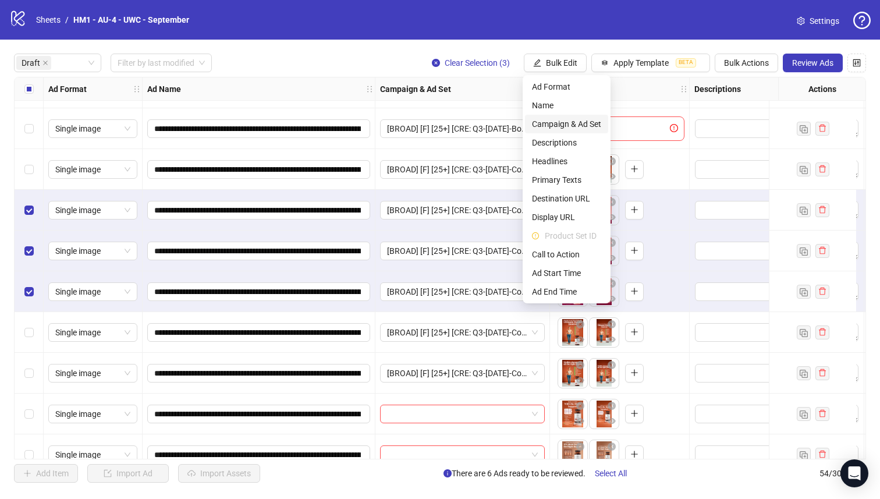
click at [576, 122] on span "Campaign & Ad Set" at bounding box center [566, 124] width 69 height 13
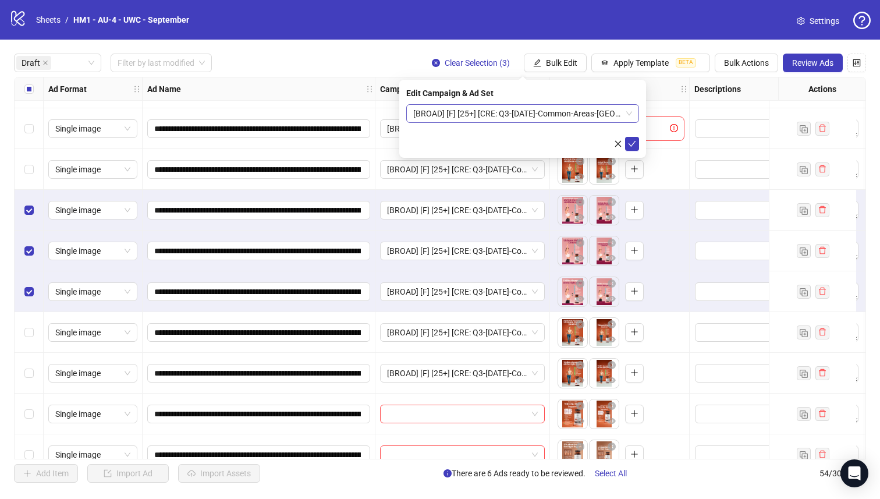
click at [547, 108] on span "[BROAD] [F] [25+] [CRE: Q3-[DATE]-Common-Areas-[GEOGRAPHIC_DATA]] [[DATE]]" at bounding box center [522, 113] width 219 height 17
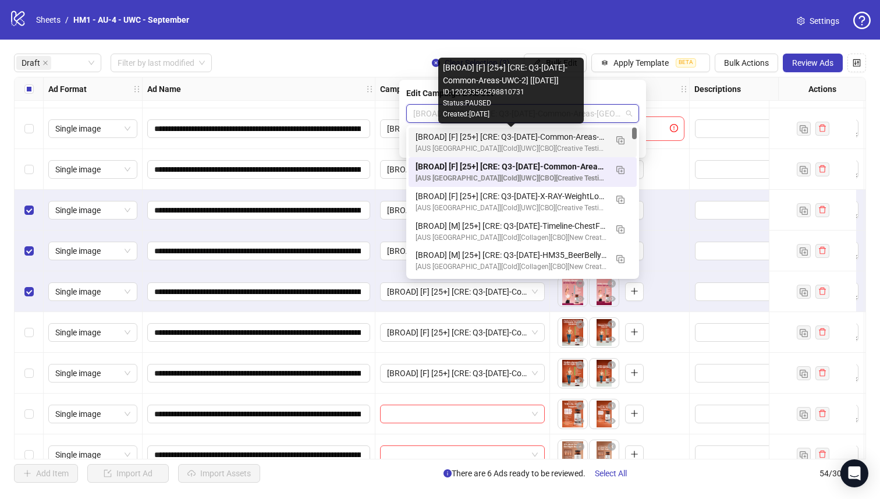
click at [572, 137] on div "[BROAD] [F] [25+] [CRE: Q3-[DATE]-Common-Areas-UWC-2] [[DATE]]" at bounding box center [511, 136] width 191 height 13
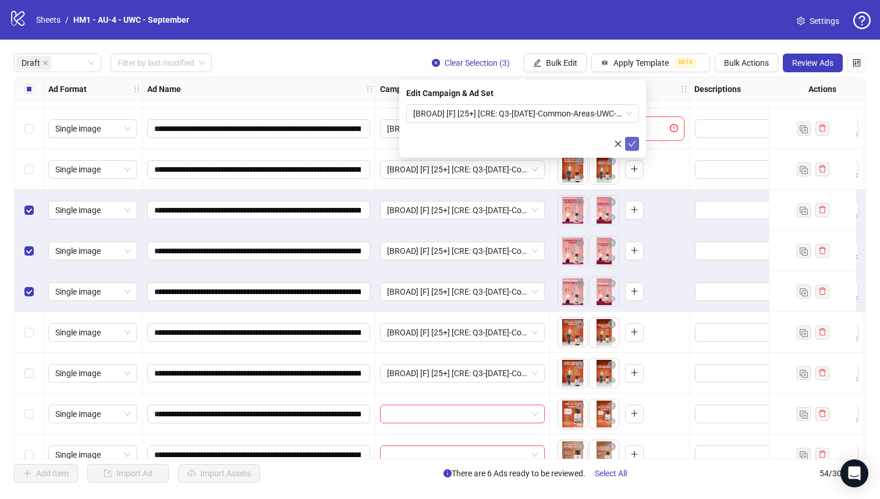
click at [635, 138] on button "submit" at bounding box center [632, 144] width 14 height 14
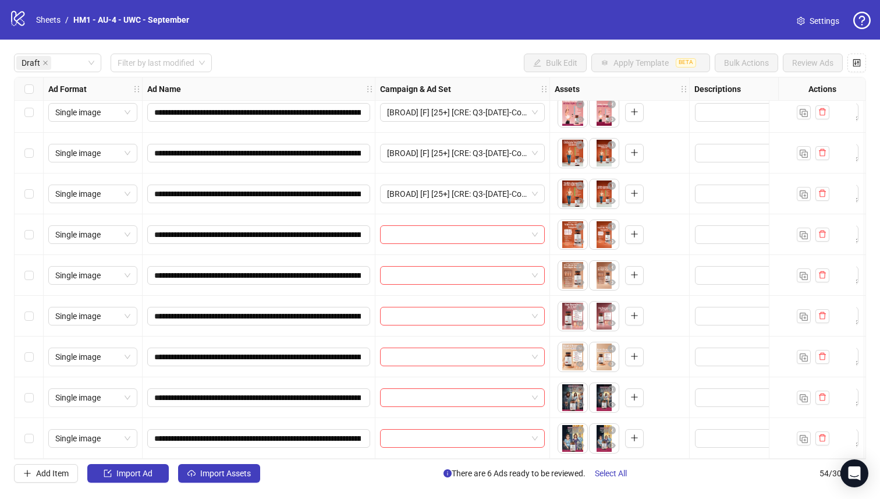
scroll to position [232, 0]
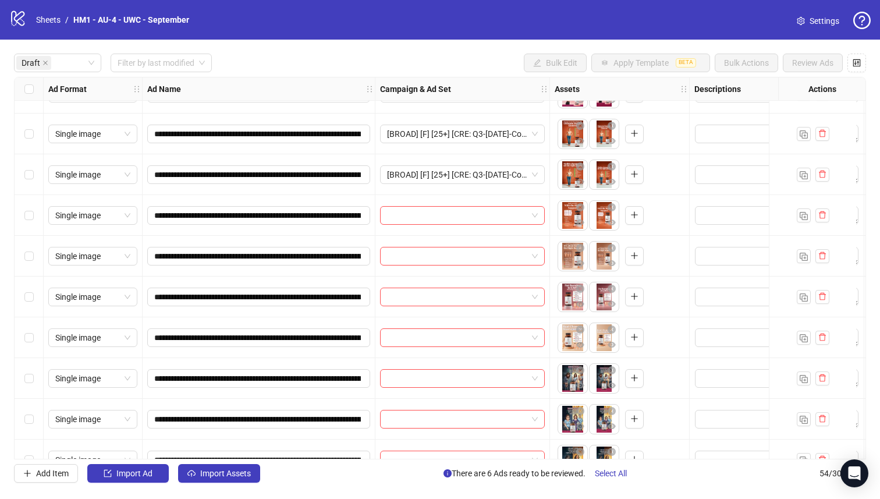
click at [22, 338] on div "Select row 12" at bounding box center [29, 337] width 29 height 41
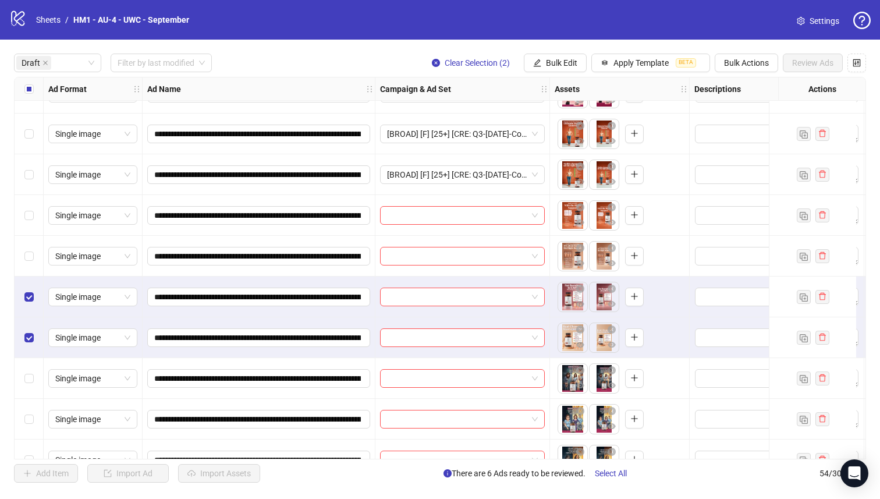
click at [33, 263] on div "Select row 10" at bounding box center [29, 256] width 29 height 41
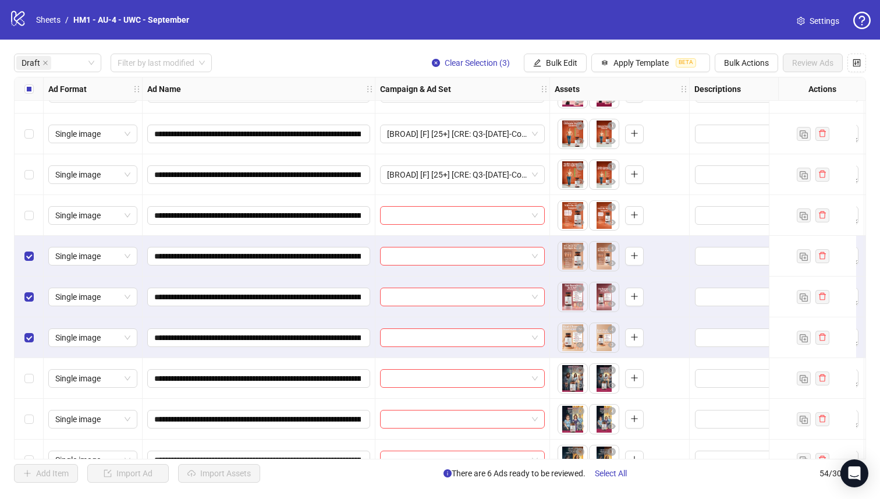
click at [39, 222] on div "Select row 9" at bounding box center [29, 215] width 29 height 41
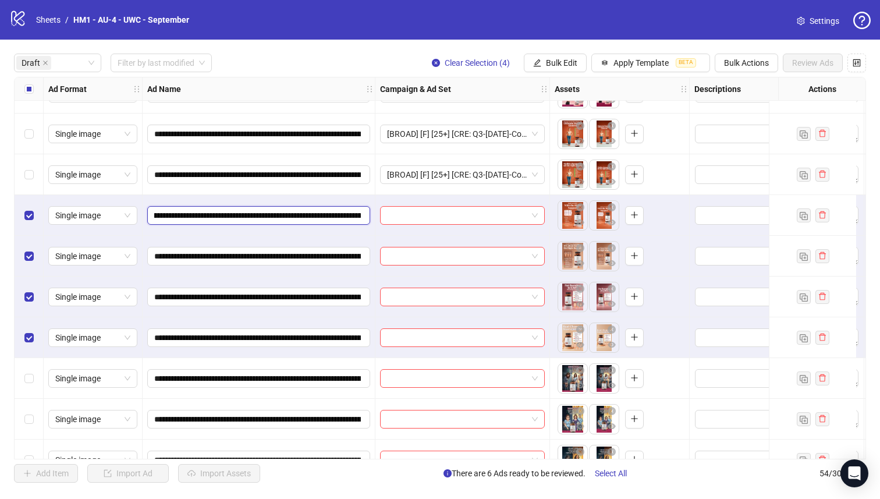
scroll to position [0, 148]
drag, startPoint x: 296, startPoint y: 215, endPoint x: 278, endPoint y: 211, distance: 19.1
click at [278, 211] on input "**********" at bounding box center [257, 215] width 207 height 13
click at [553, 55] on button "Bulk Edit" at bounding box center [555, 63] width 63 height 19
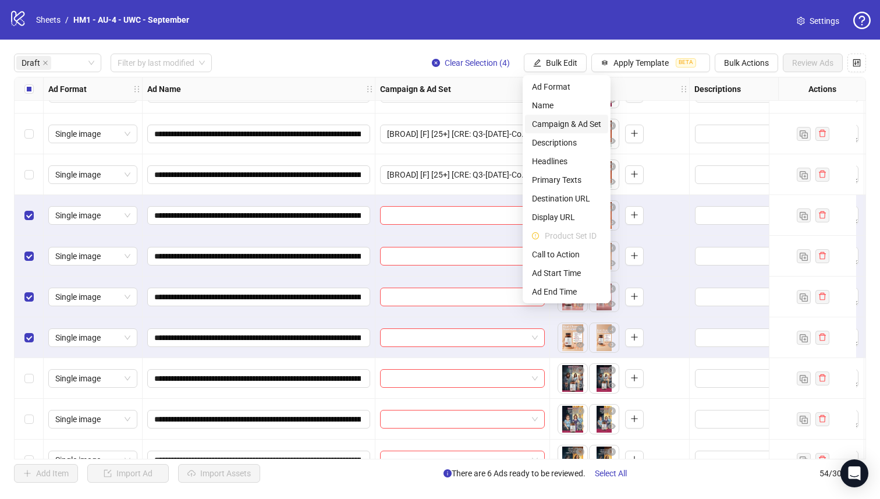
click at [574, 127] on span "Campaign & Ad Set" at bounding box center [566, 124] width 69 height 13
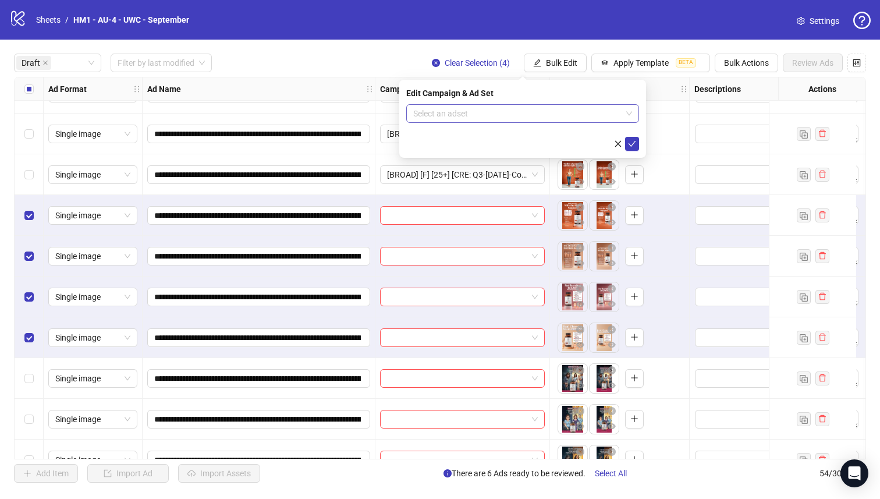
click at [551, 115] on input "search" at bounding box center [517, 113] width 208 height 17
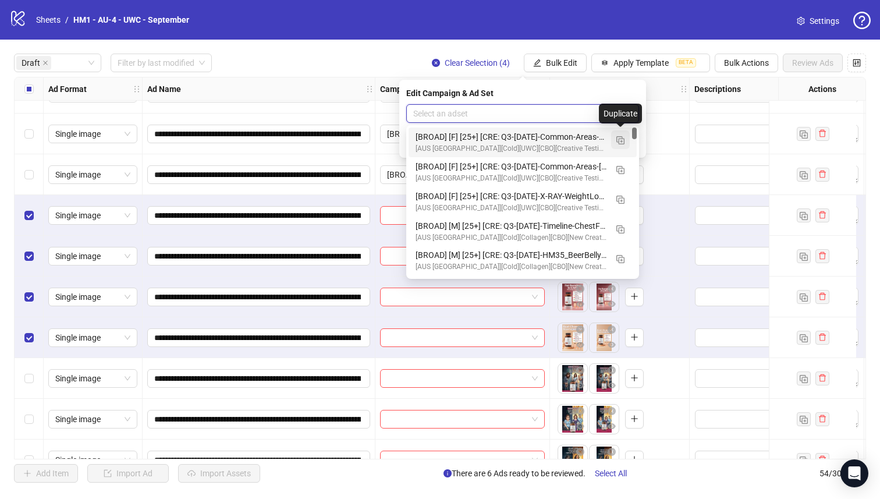
click at [625, 138] on button "button" at bounding box center [620, 139] width 19 height 19
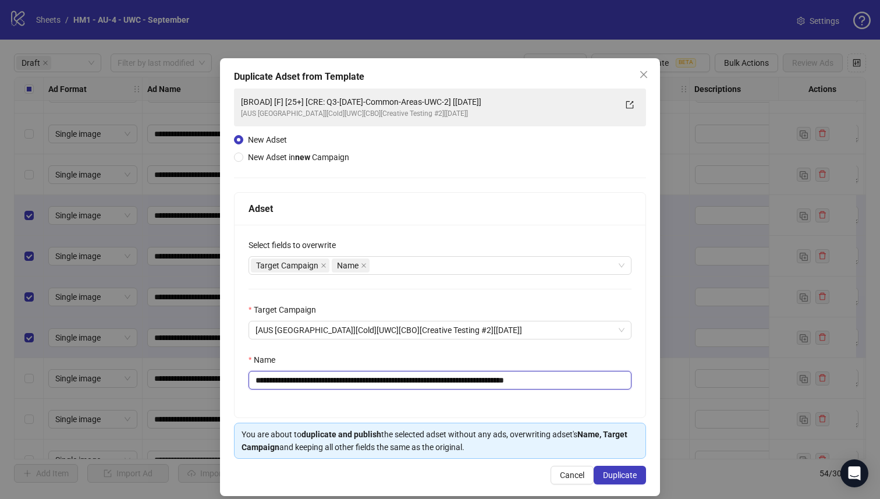
drag, startPoint x: 484, startPoint y: 382, endPoint x: 341, endPoint y: 385, distance: 142.7
click at [341, 385] on input "**********" at bounding box center [440, 380] width 383 height 19
paste input "text"
type input "**********"
click at [615, 477] on span "Duplicate" at bounding box center [620, 474] width 34 height 9
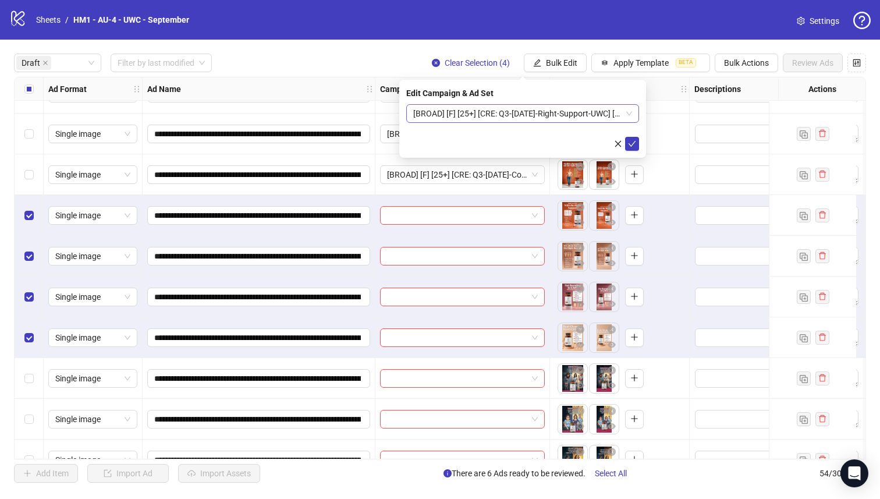
click at [582, 113] on span "[BROAD] [F] [25+] [CRE: Q3-[DATE]-Right-Support-UWC] [[DATE]]" at bounding box center [522, 113] width 219 height 17
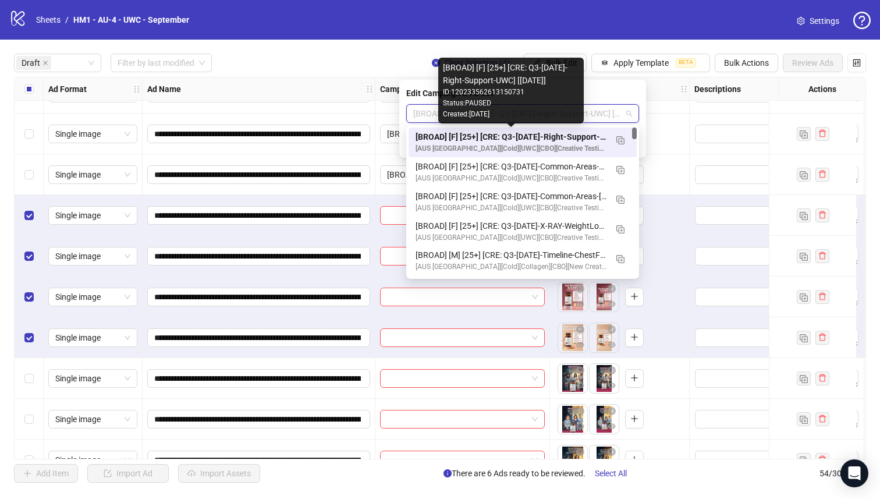
click at [582, 137] on div "[BROAD] [F] [25+] [CRE: Q3-[DATE]-Right-Support-UWC] [[DATE]]" at bounding box center [511, 136] width 191 height 13
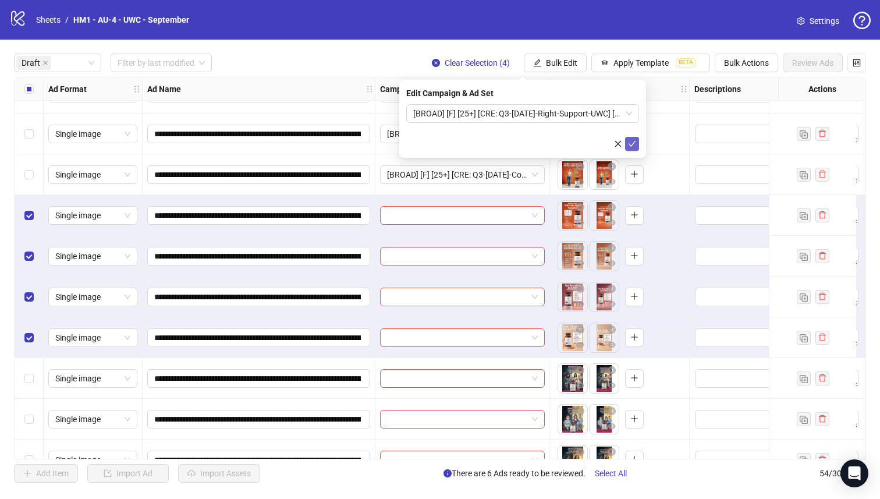
click at [632, 142] on icon "check" at bounding box center [632, 144] width 8 height 8
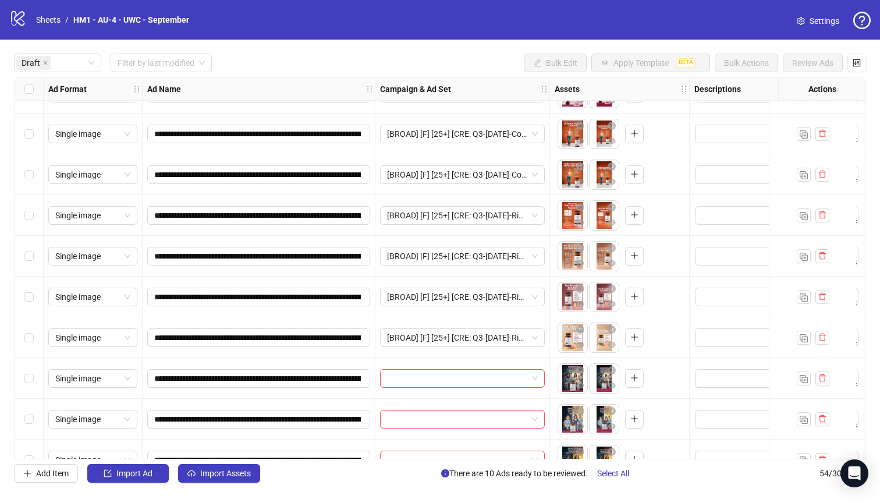
scroll to position [339, 0]
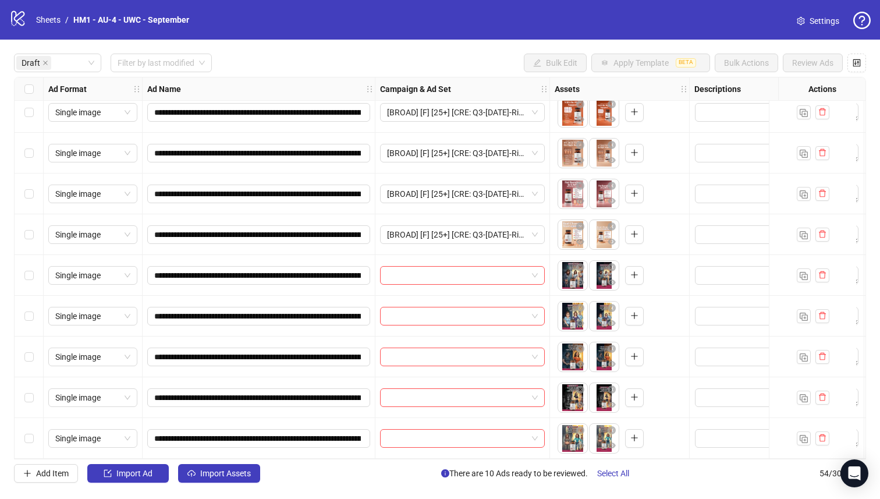
click at [22, 433] on div "Select row 17" at bounding box center [29, 438] width 29 height 41
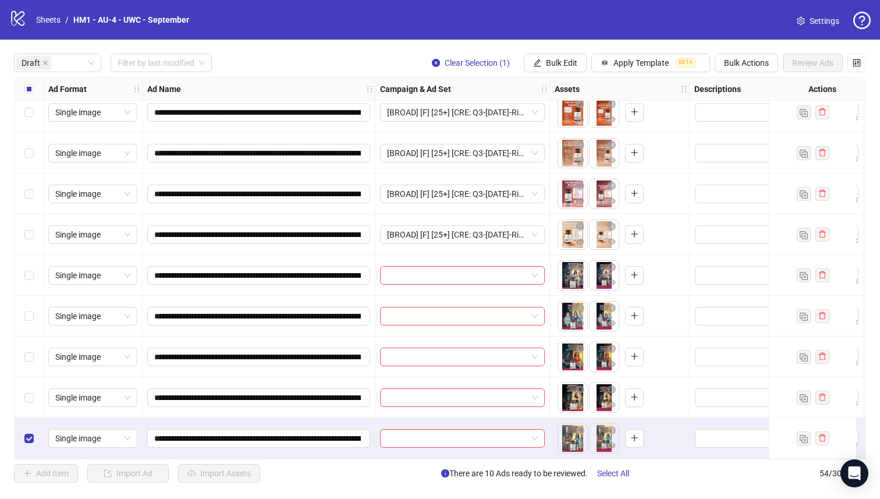
click at [26, 402] on div "Select row 16" at bounding box center [29, 397] width 29 height 41
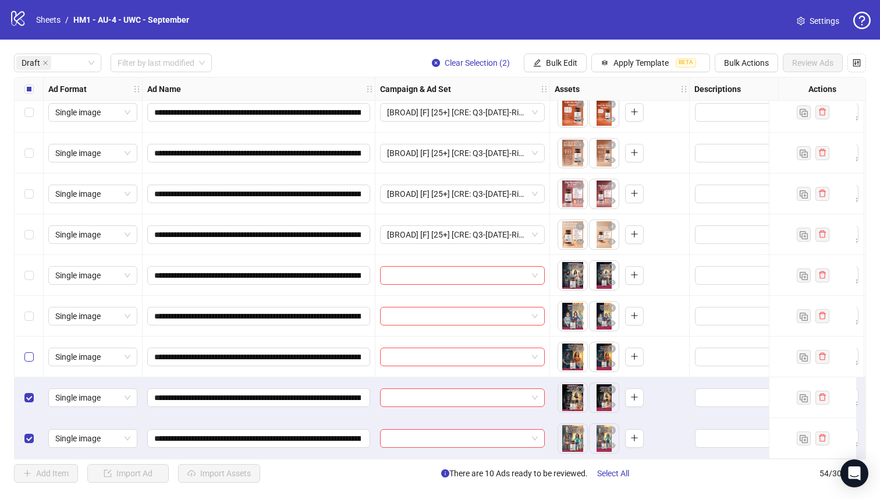
click at [26, 358] on label "Select row 15" at bounding box center [28, 357] width 9 height 13
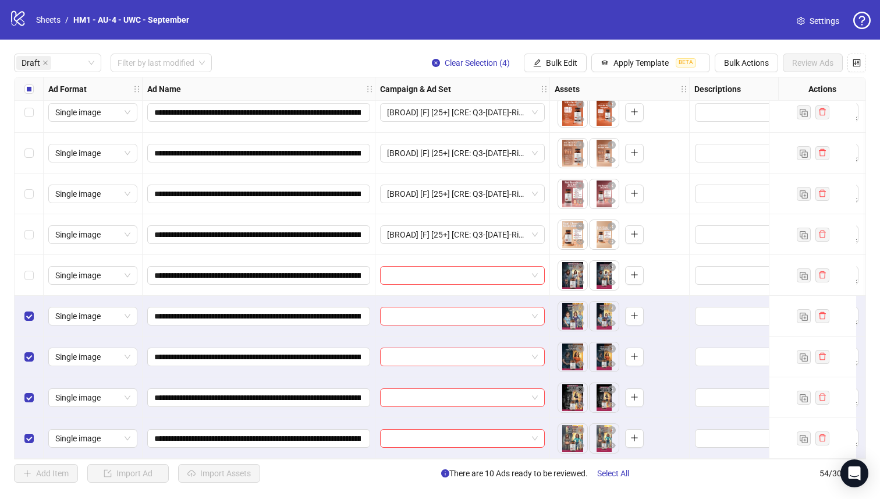
click at [34, 255] on div "Select row 13" at bounding box center [29, 275] width 29 height 41
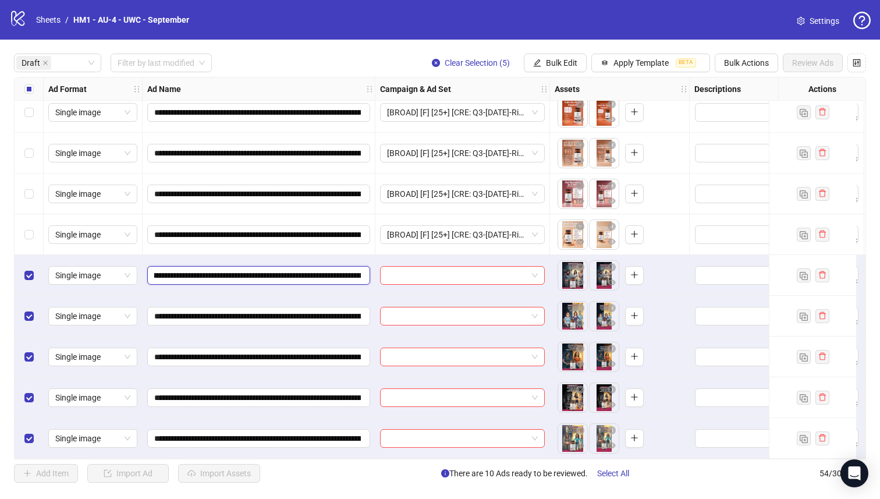
scroll to position [0, 251]
drag, startPoint x: 298, startPoint y: 272, endPoint x: 306, endPoint y: 267, distance: 9.4
click at [306, 269] on input "**********" at bounding box center [257, 275] width 207 height 13
click at [548, 63] on span "Bulk Edit" at bounding box center [561, 62] width 31 height 9
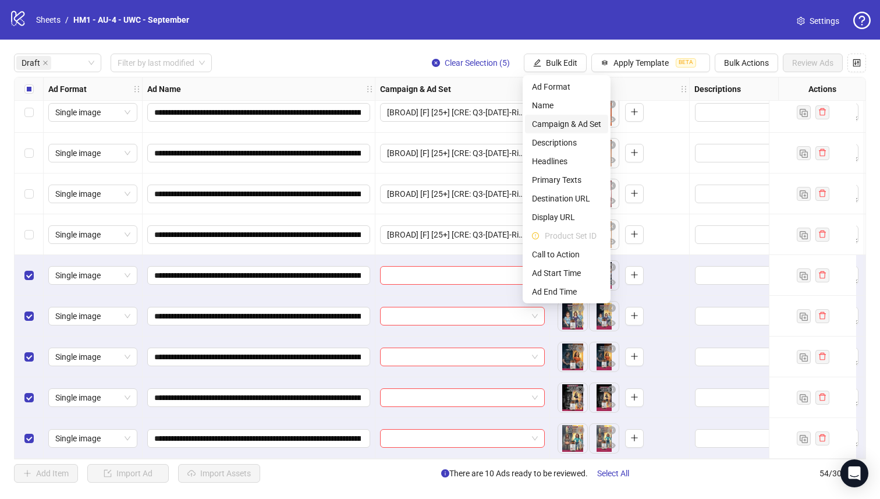
click at [567, 123] on span "Campaign & Ad Set" at bounding box center [566, 124] width 69 height 13
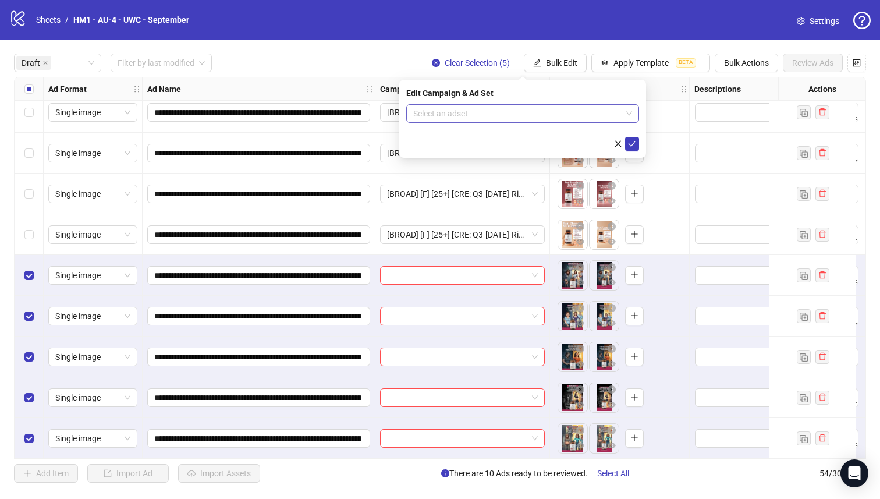
click at [569, 109] on input "search" at bounding box center [517, 113] width 208 height 17
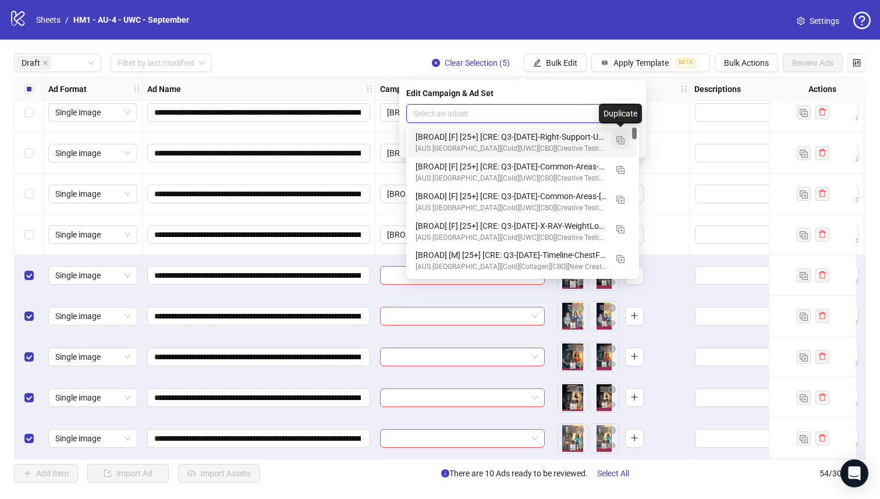
click at [622, 139] on img "button" at bounding box center [621, 140] width 8 height 8
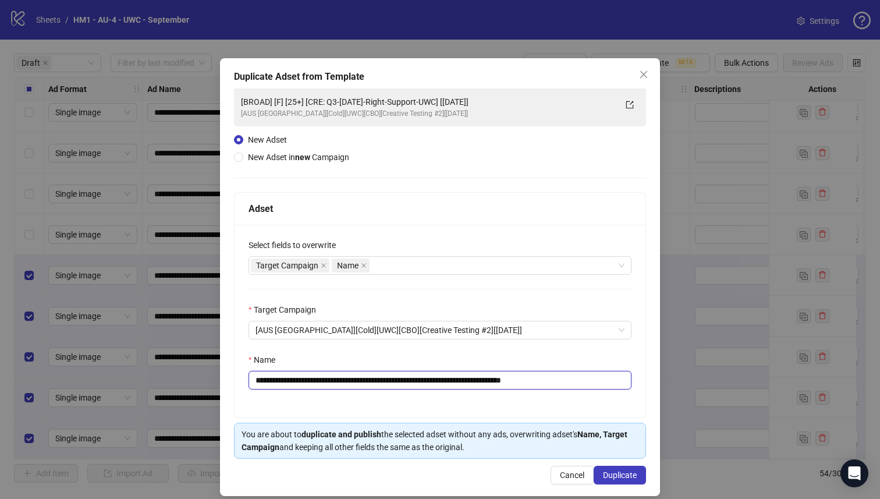
drag, startPoint x: 470, startPoint y: 383, endPoint x: 342, endPoint y: 385, distance: 128.7
click at [342, 385] on input "**********" at bounding box center [440, 380] width 383 height 19
paste input "**********"
type input "**********"
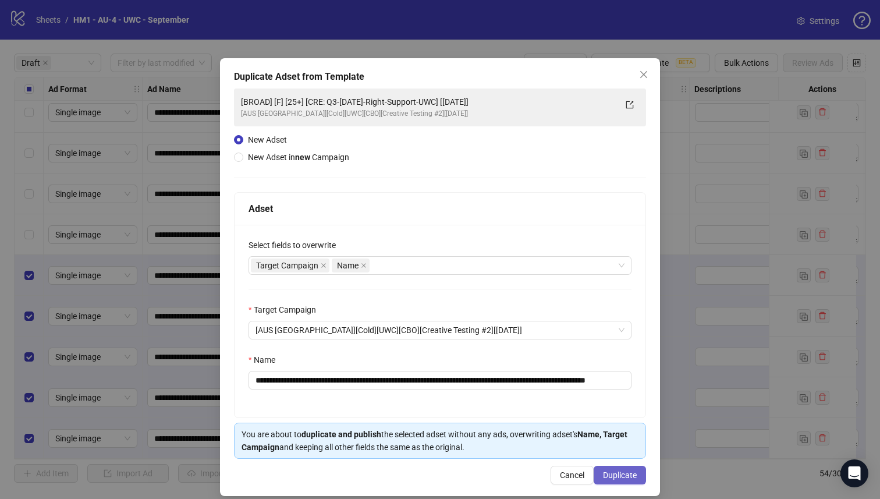
scroll to position [0, 0]
click at [606, 476] on span "Duplicate" at bounding box center [620, 474] width 34 height 9
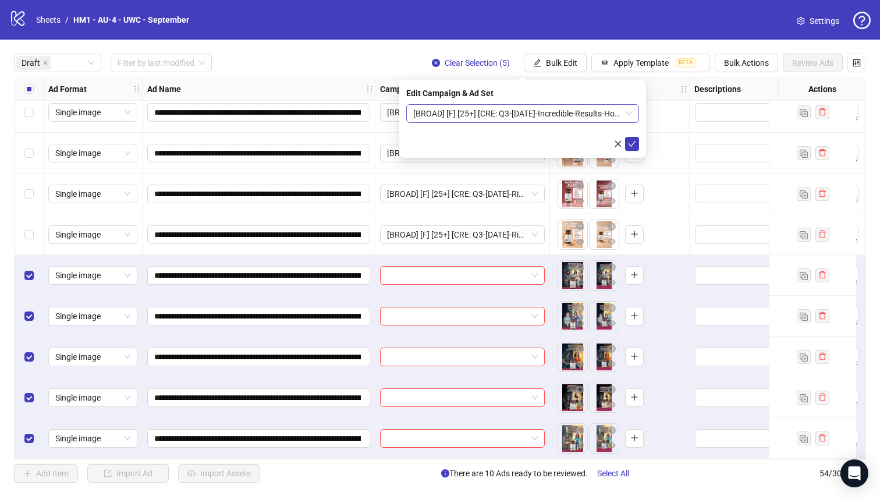
click at [542, 114] on span "[BROAD] [F] [25+] [CRE: Q3-[DATE]-Incredible-Results-HormonalImbalance-Illustra…" at bounding box center [522, 113] width 219 height 17
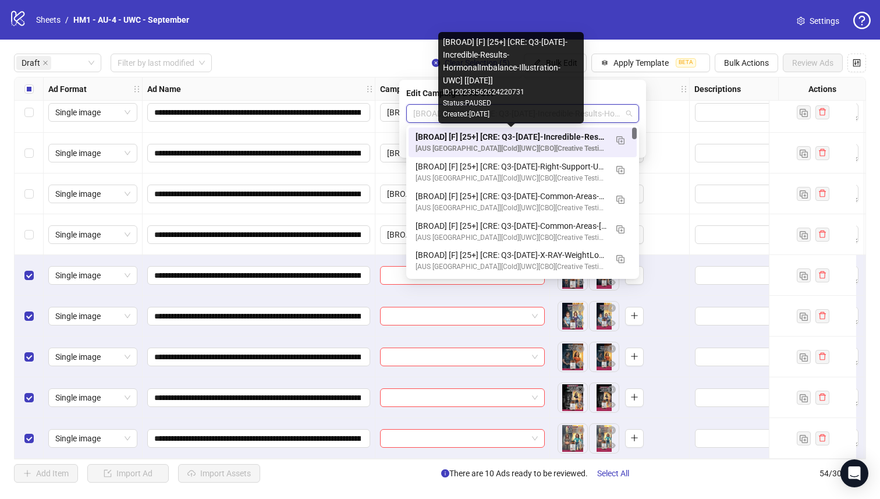
click at [563, 135] on div "[BROAD] [F] [25+] [CRE: Q3-[DATE]-Incredible-Results-HormonalImbalance-Illustra…" at bounding box center [511, 136] width 191 height 13
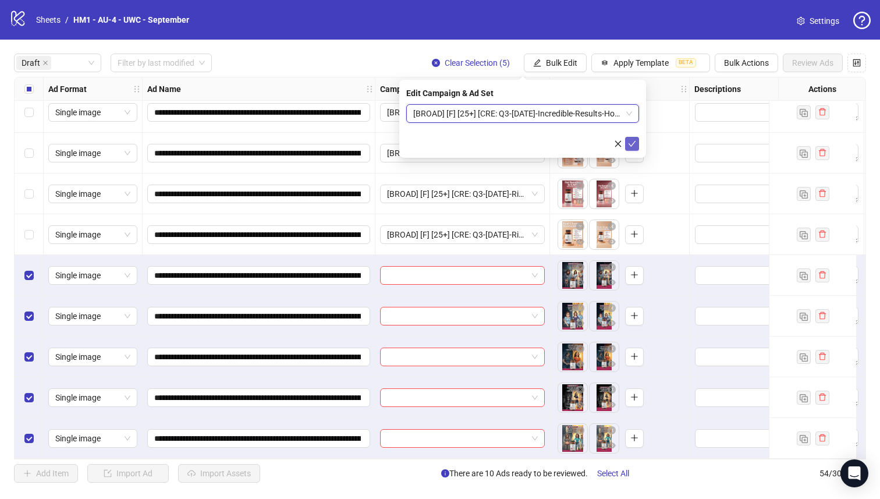
click at [633, 141] on icon "check" at bounding box center [632, 144] width 8 height 8
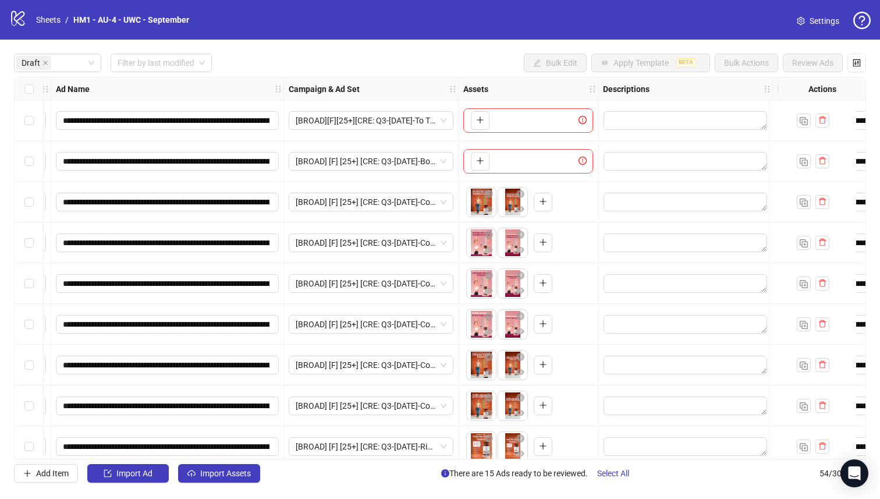
scroll to position [1, 0]
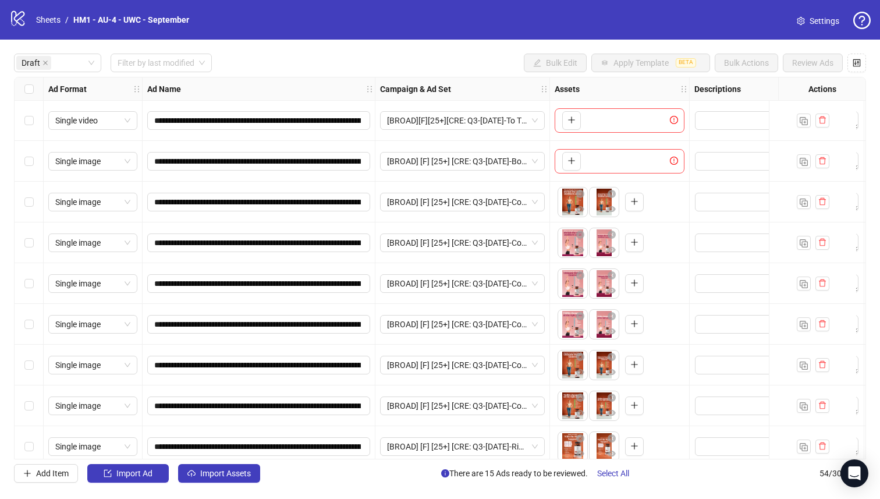
click at [22, 97] on div "Select all rows" at bounding box center [29, 88] width 29 height 23
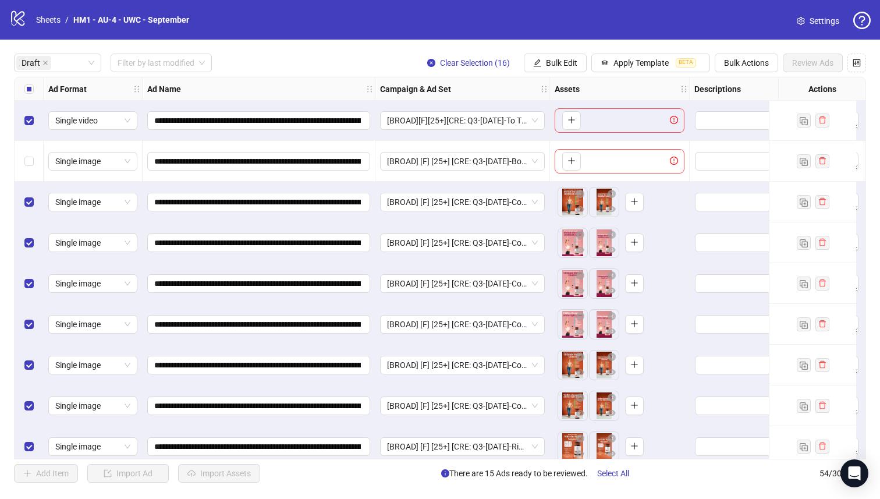
click at [29, 127] on div "Select row 1" at bounding box center [29, 120] width 29 height 41
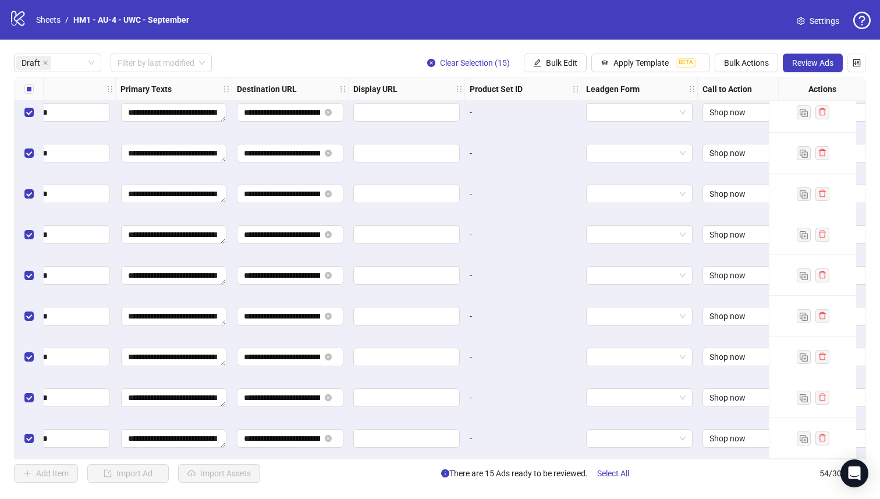
scroll to position [339, 1295]
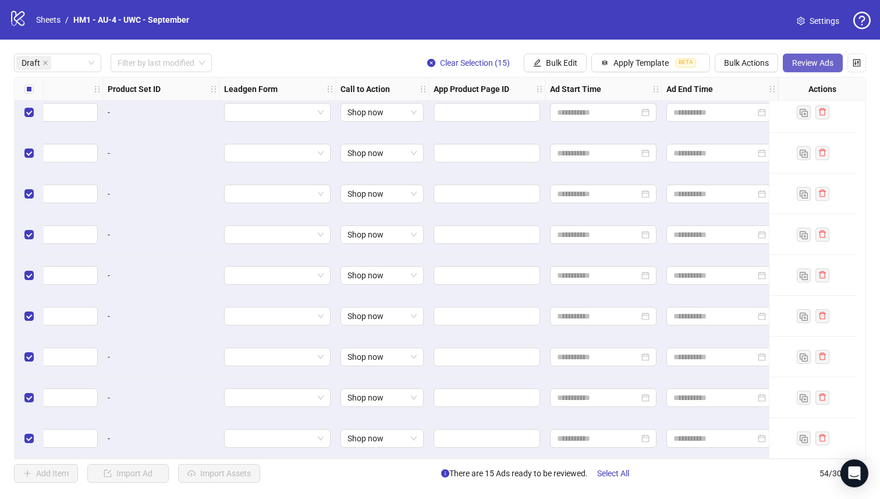
click at [815, 69] on button "Review Ads" at bounding box center [813, 63] width 60 height 19
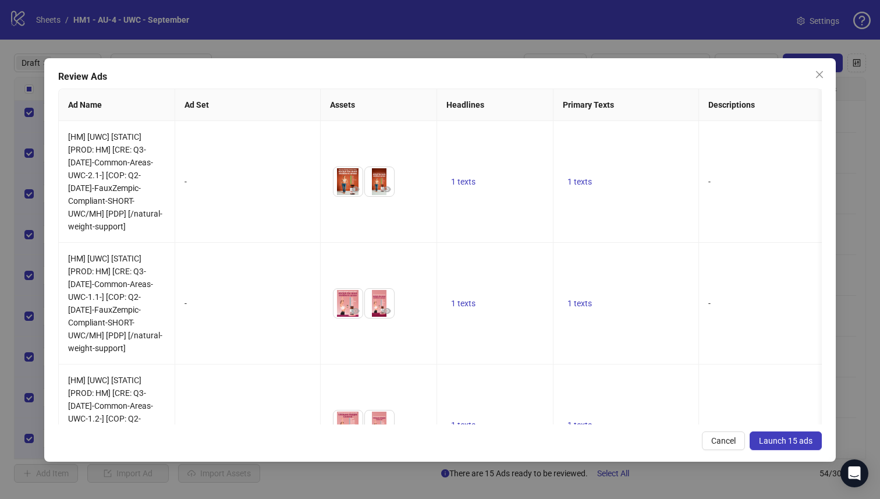
click at [788, 438] on span "Launch 15 ads" at bounding box center [786, 440] width 54 height 9
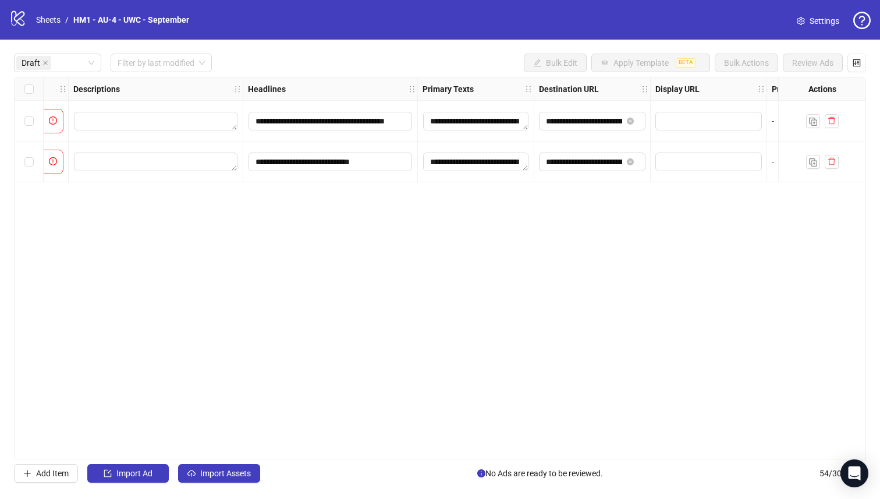
scroll to position [0, 574]
